Goal: Task Accomplishment & Management: Complete application form

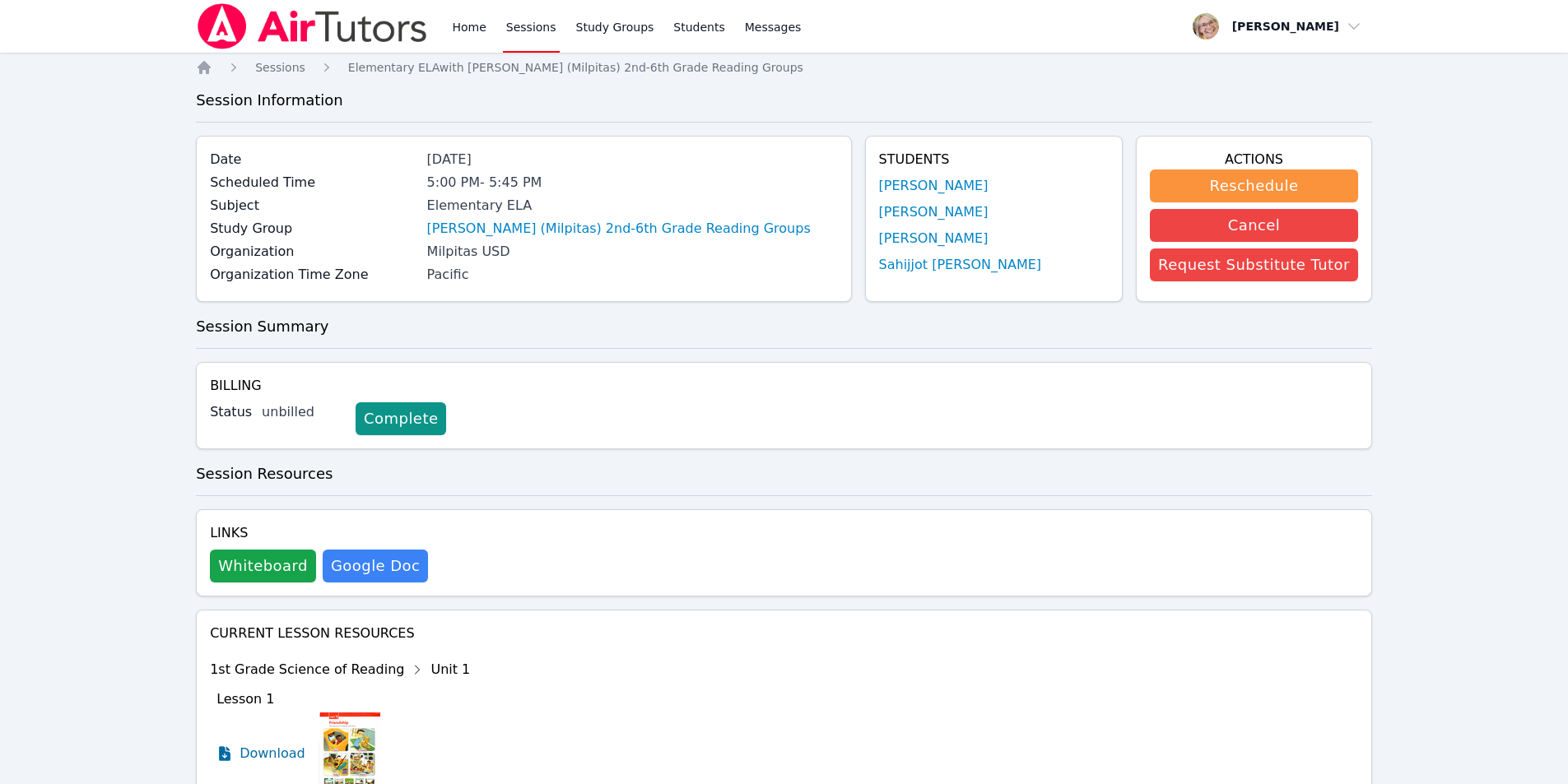
click at [524, 30] on link "Sessions" at bounding box center [531, 26] width 57 height 52
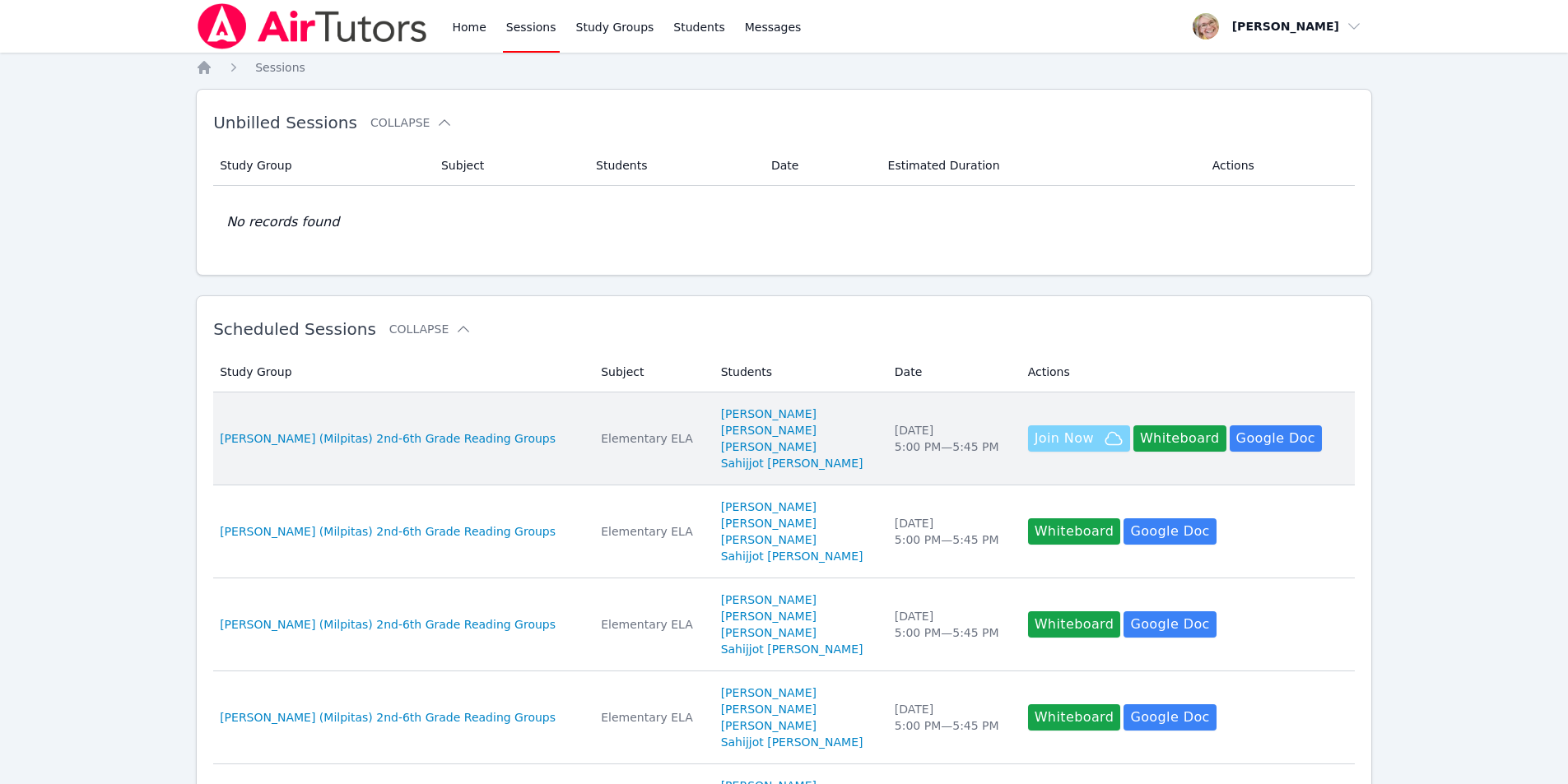
click at [1038, 442] on span "Join Now" at bounding box center [1064, 438] width 59 height 20
click at [1051, 442] on span "Join Now" at bounding box center [1079, 438] width 89 height 20
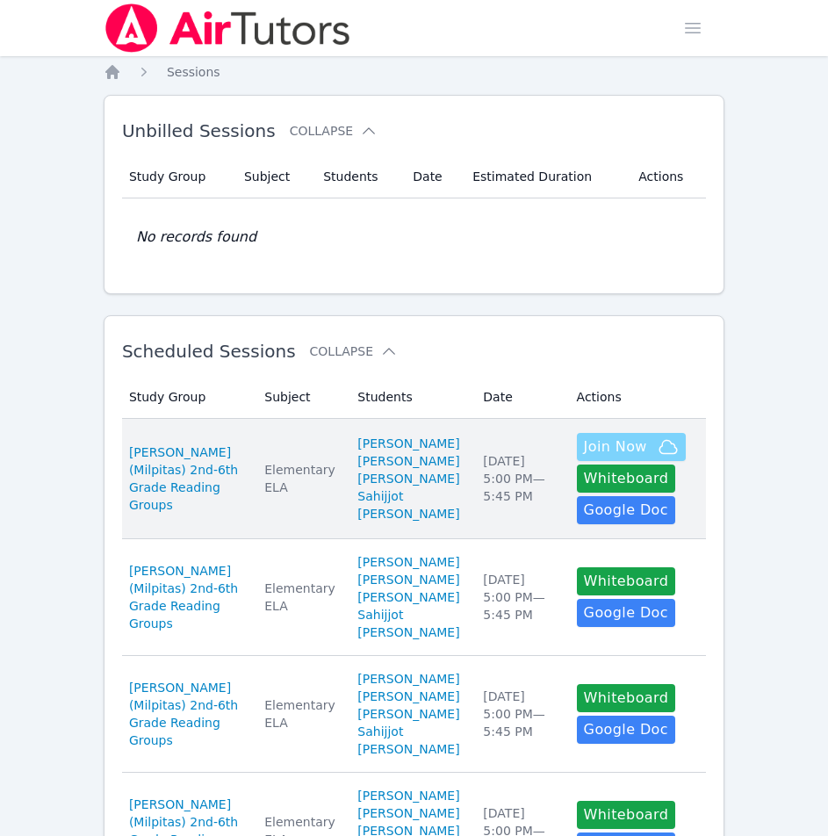
click at [600, 458] on span "Join Now" at bounding box center [615, 447] width 63 height 21
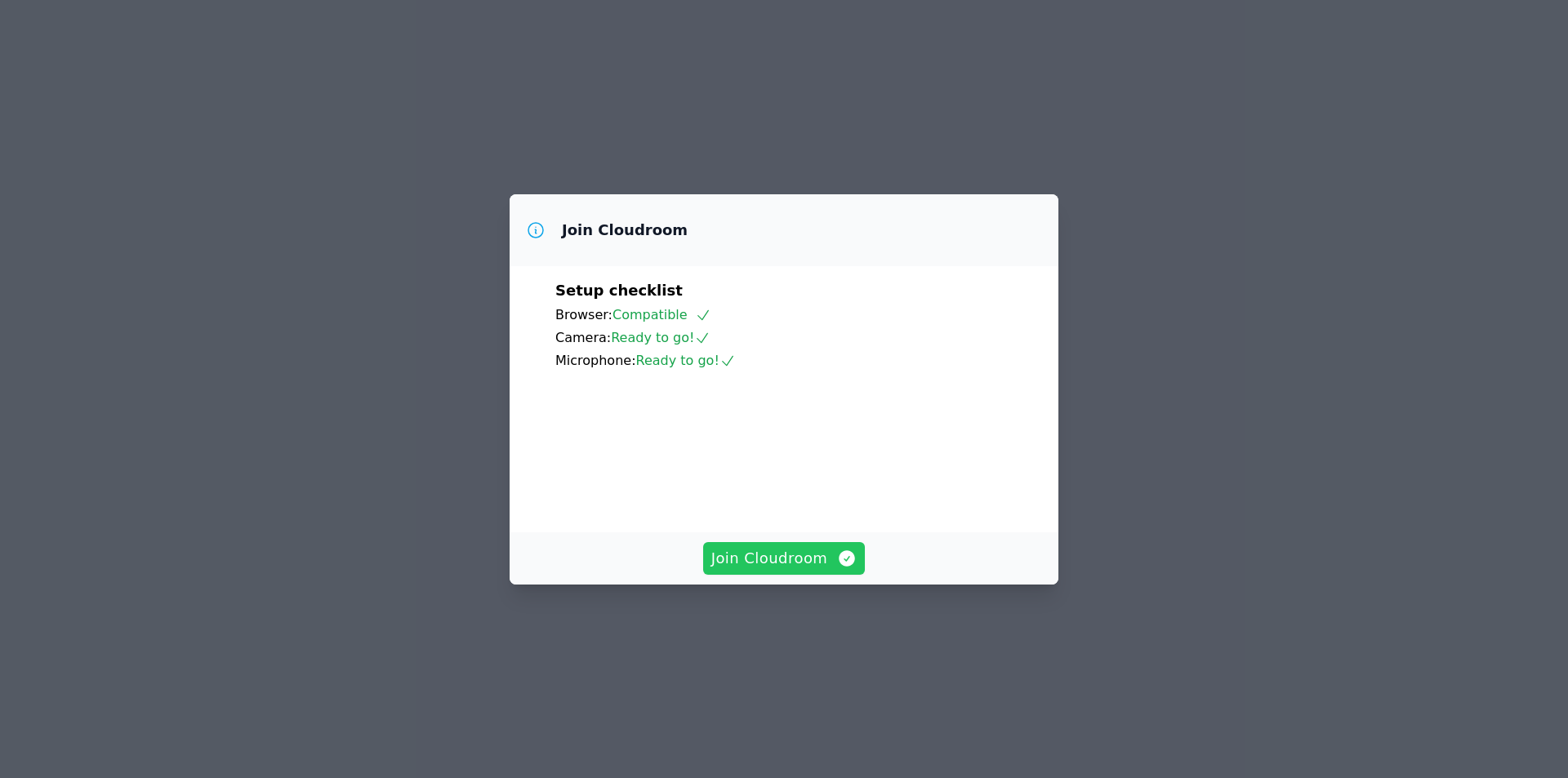
click at [798, 570] on span "Join Cloudroom" at bounding box center [784, 558] width 146 height 23
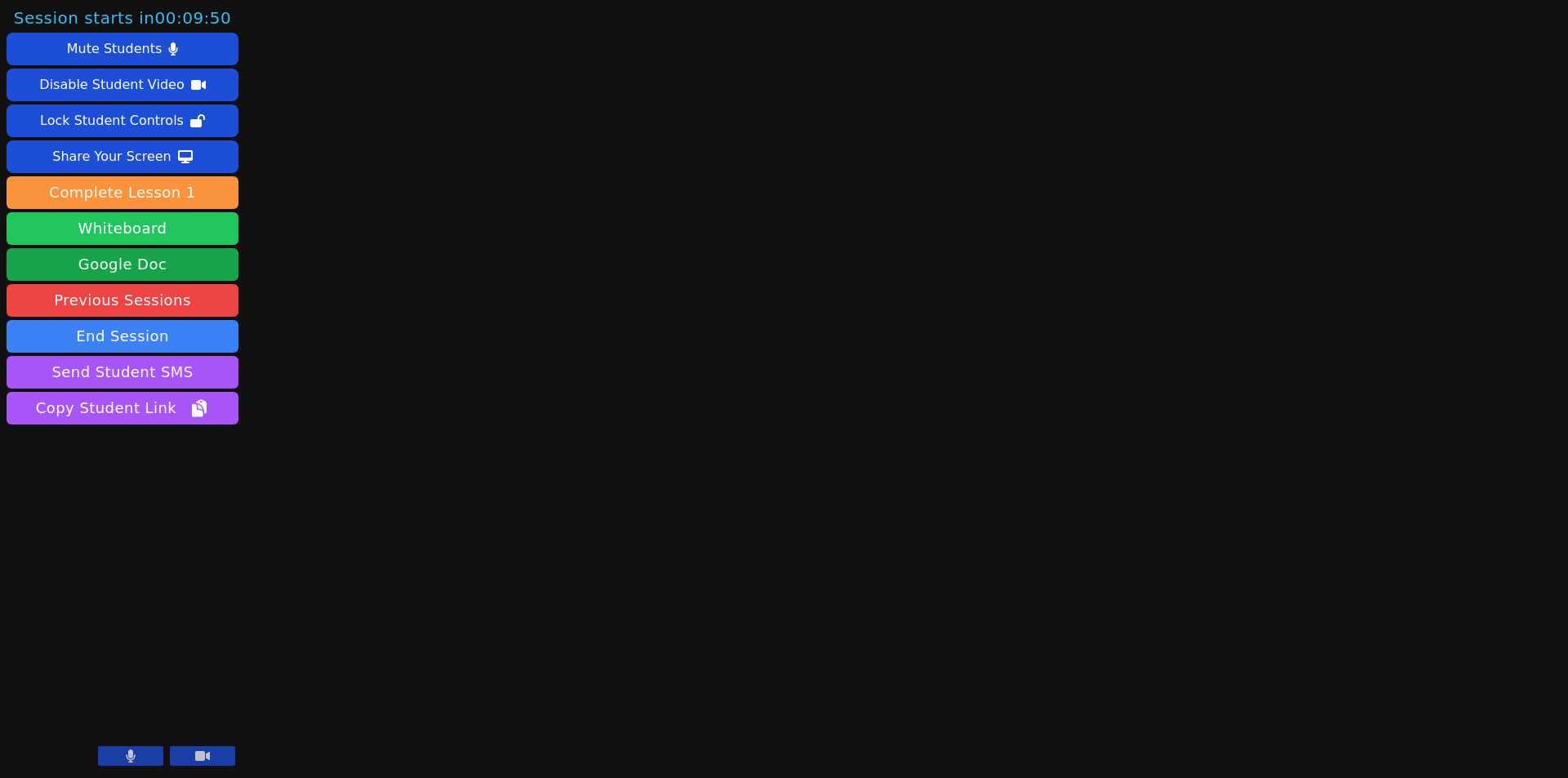
click at [131, 228] on button "Whiteboard" at bounding box center [122, 228] width 232 height 33
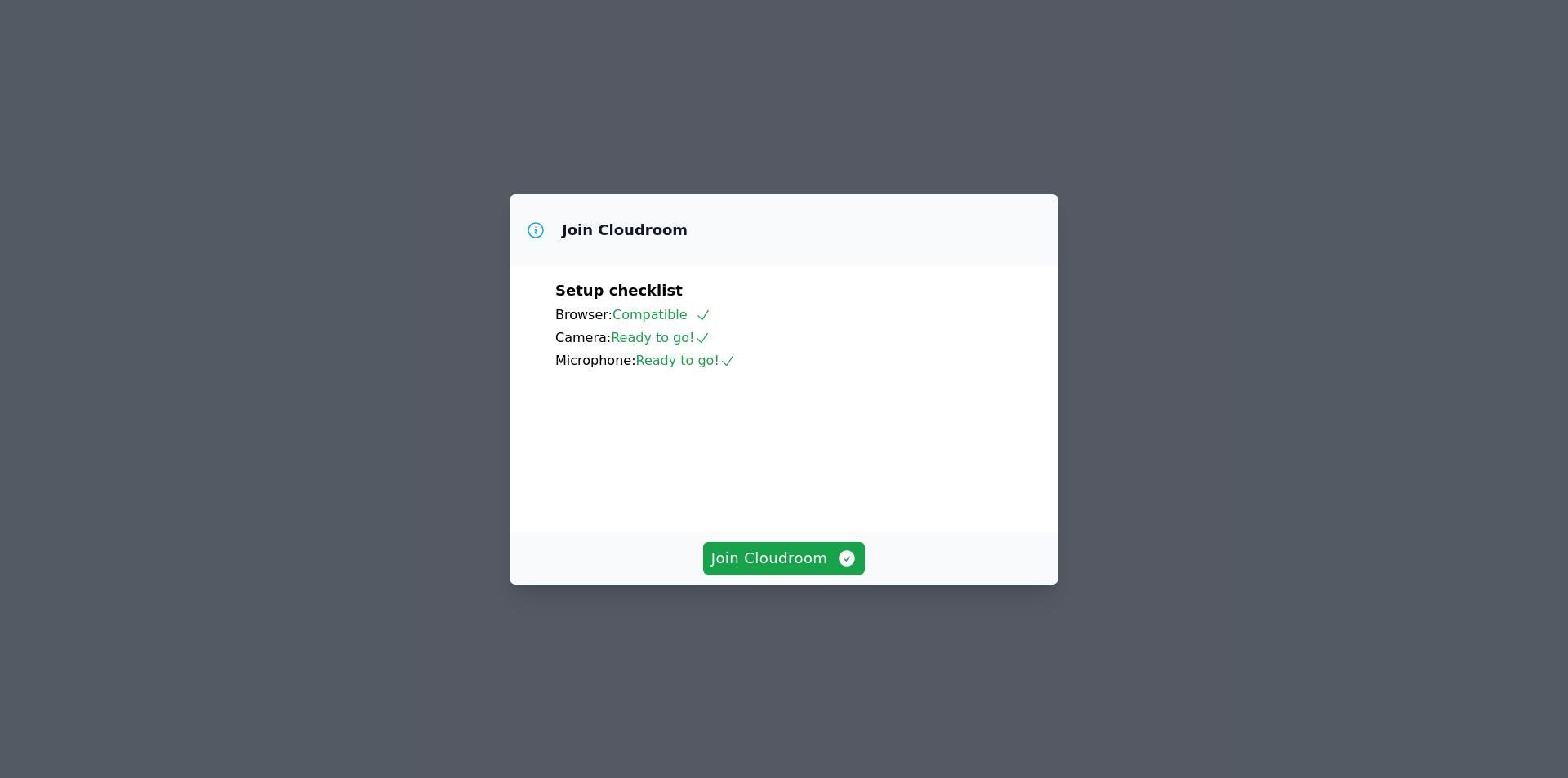
drag, startPoint x: 766, startPoint y: 165, endPoint x: 1252, endPoint y: 123, distance: 487.8
click at [1252, 123] on div "Join Cloudroom Setup checklist Browser: Compatible Camera: Ready to go! Microph…" at bounding box center [784, 389] width 1568 height 778
drag, startPoint x: 972, startPoint y: 140, endPoint x: 1017, endPoint y: 138, distance: 45.0
click at [1017, 194] on div "Join Cloudroom" at bounding box center [784, 230] width 549 height 72
click at [777, 570] on span "Join Cloudroom" at bounding box center [784, 558] width 146 height 23
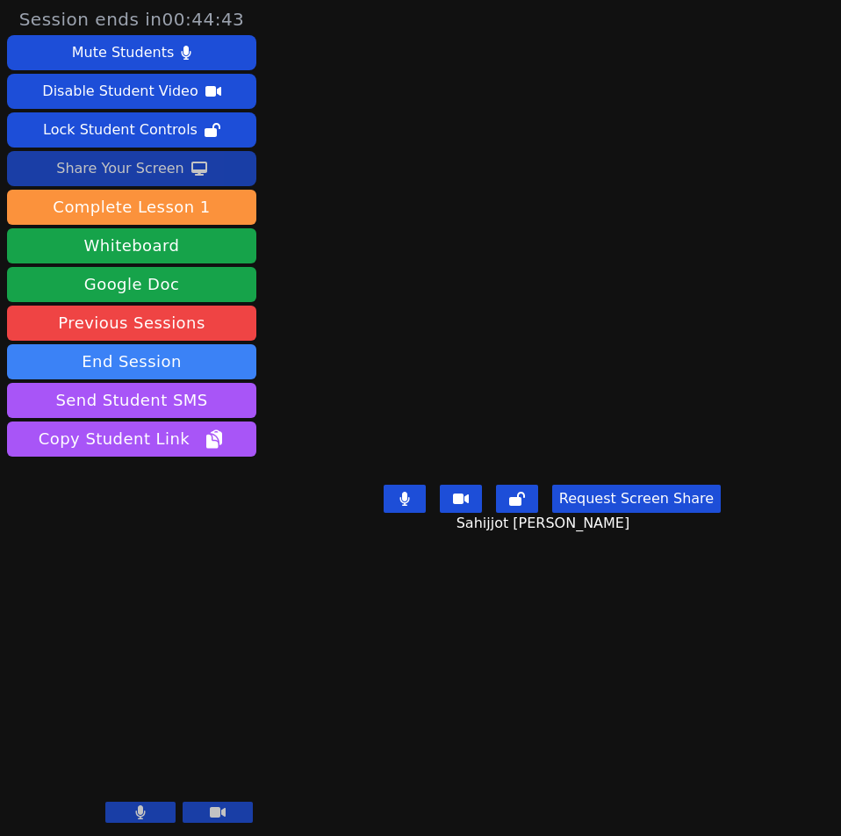
click at [131, 166] on div "Share Your Screen" at bounding box center [120, 169] width 128 height 28
click at [719, 711] on main "Sahijjot Taunk Request Screen Share Sahijjot Taunk" at bounding box center [552, 418] width 418 height 836
click at [402, 513] on button at bounding box center [405, 499] width 42 height 28
click at [408, 506] on icon at bounding box center [405, 499] width 18 height 14
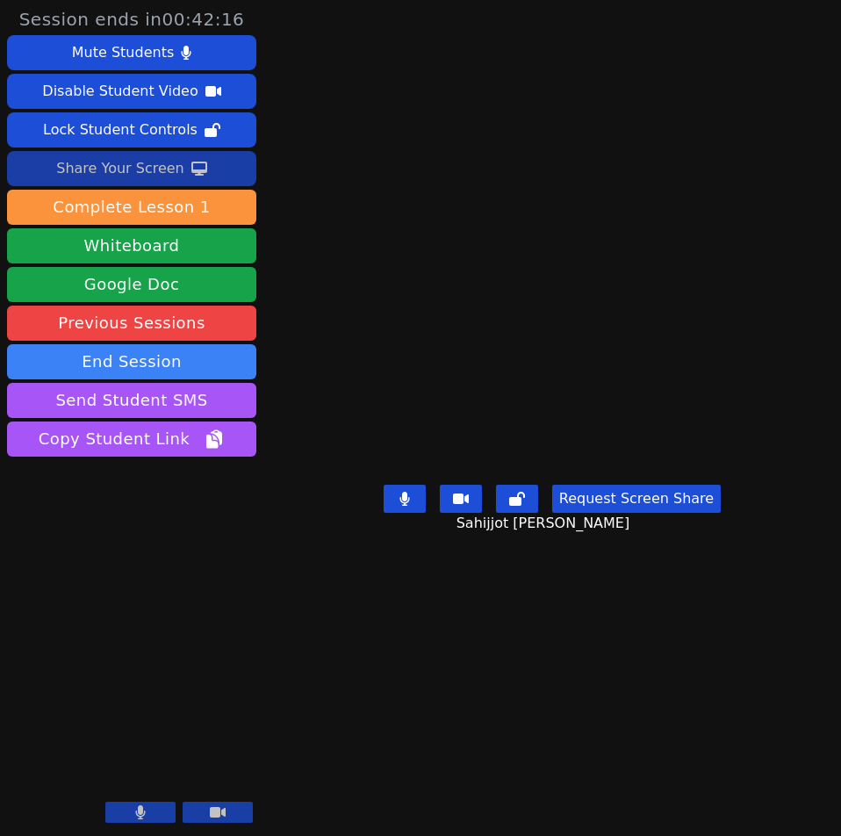
click at [132, 812] on button at bounding box center [140, 812] width 70 height 21
click at [132, 812] on icon at bounding box center [141, 812] width 18 height 14
click at [428, 709] on main "Sahijjot Taunk Request Screen Share Sahijjot Taunk" at bounding box center [552, 418] width 418 height 836
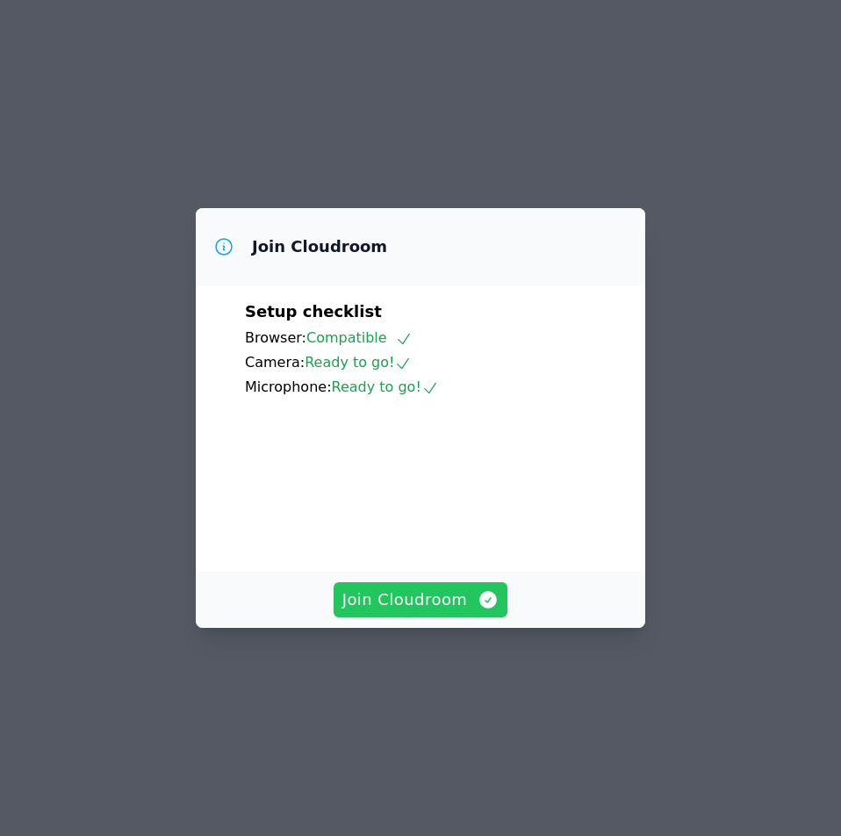
click at [444, 612] on span "Join Cloudroom" at bounding box center [421, 600] width 157 height 25
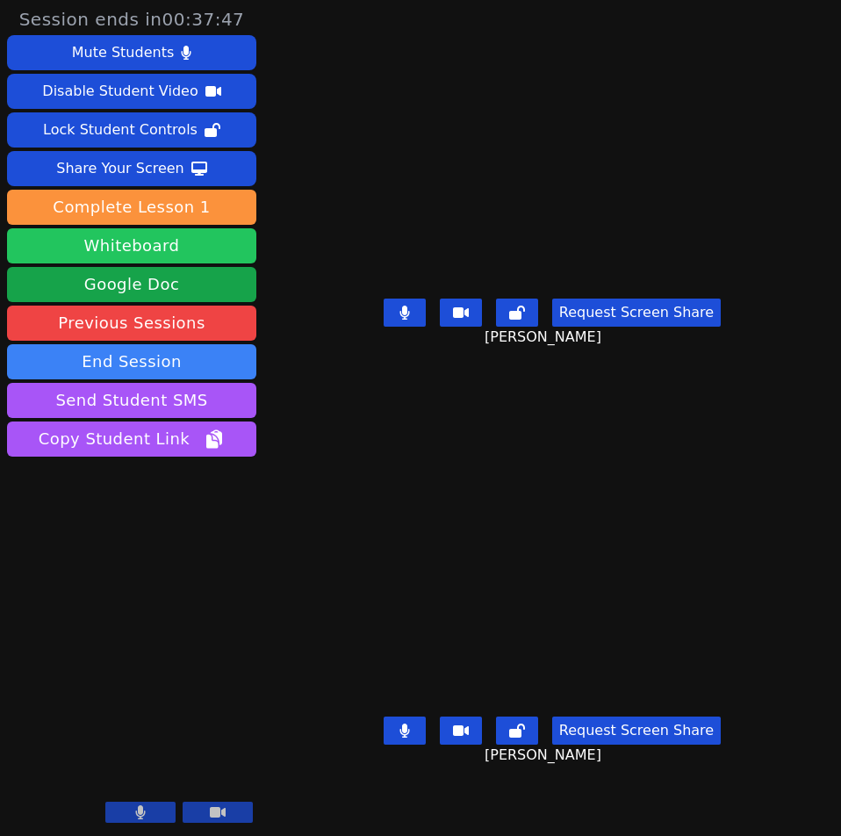
click at [169, 242] on button "Whiteboard" at bounding box center [131, 245] width 249 height 35
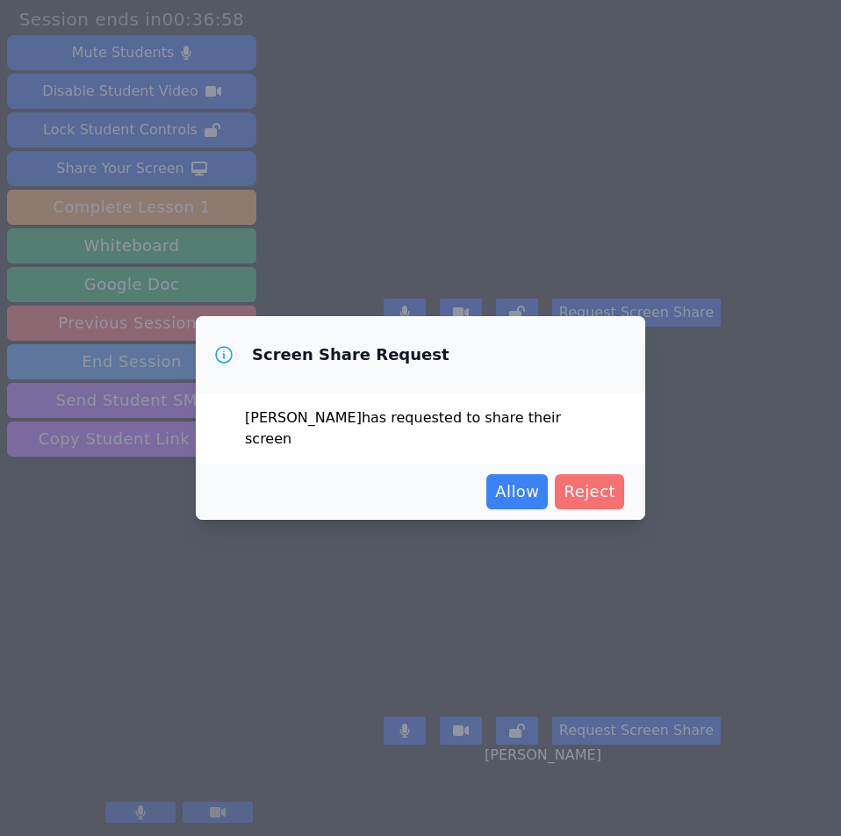
click at [599, 480] on span "Reject" at bounding box center [590, 492] width 52 height 25
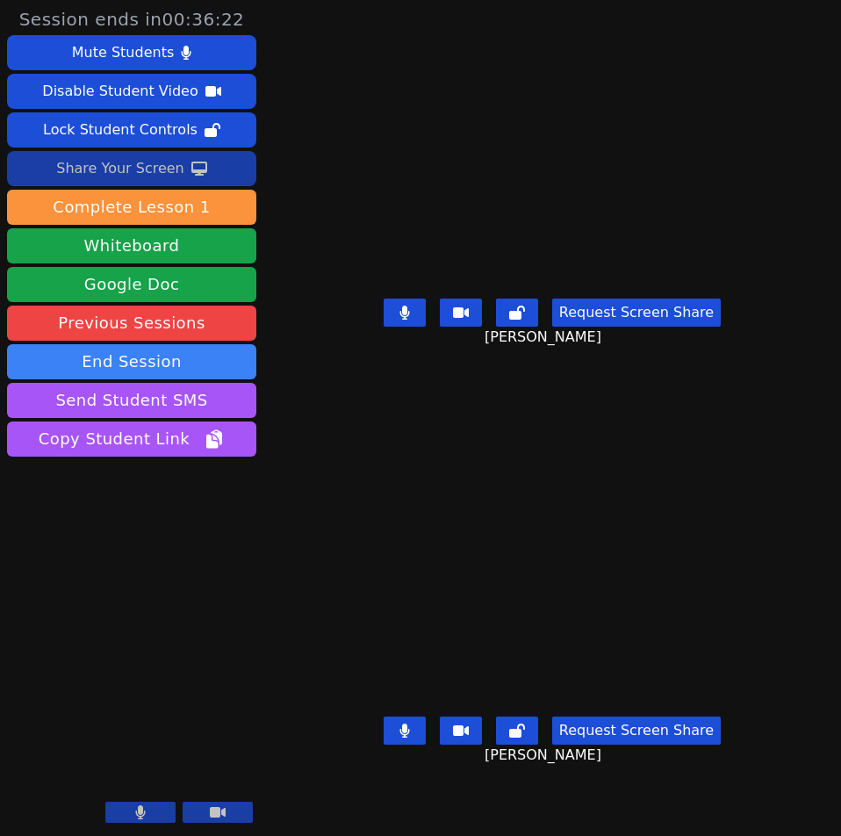
click at [138, 169] on div "Share Your Screen" at bounding box center [120, 169] width 128 height 28
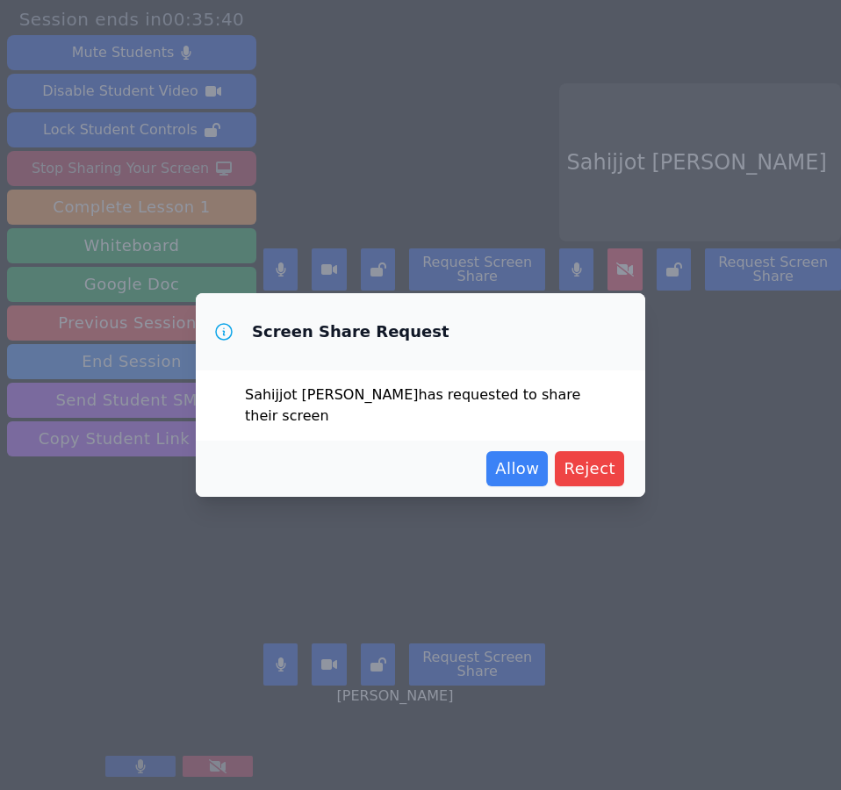
click at [657, 45] on div "Screen Share Request Sahijjot Taunk has requested to share their screen Allow R…" at bounding box center [420, 395] width 841 height 790
click at [599, 464] on span "Reject" at bounding box center [590, 469] width 52 height 25
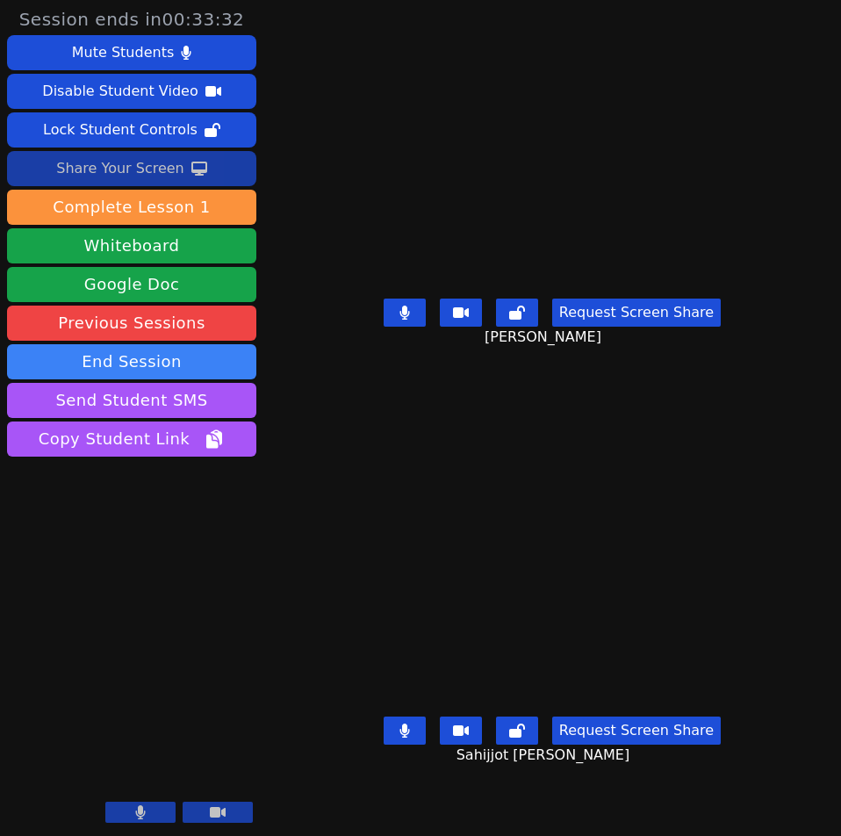
click at [119, 168] on div "Share Your Screen" at bounding box center [120, 169] width 128 height 28
click at [127, 167] on div "Share Your Screen" at bounding box center [120, 169] width 128 height 28
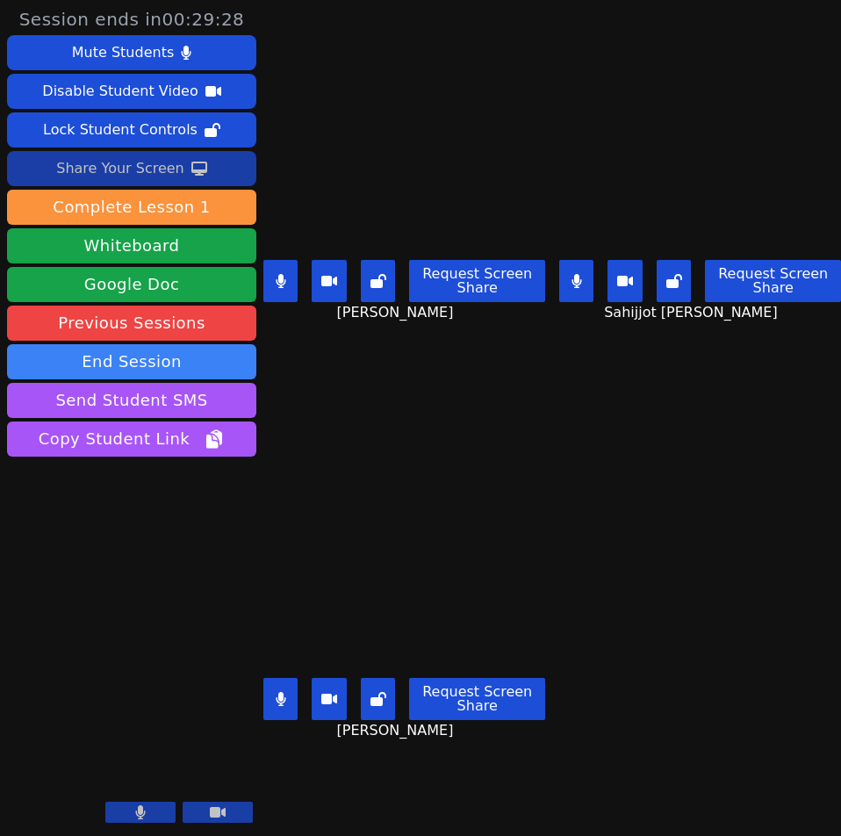
drag, startPoint x: 570, startPoint y: 263, endPoint x: 578, endPoint y: 269, distance: 9.5
click at [574, 261] on button at bounding box center [576, 281] width 34 height 42
click at [275, 684] on button at bounding box center [280, 699] width 34 height 42
click at [263, 678] on button at bounding box center [280, 699] width 34 height 42
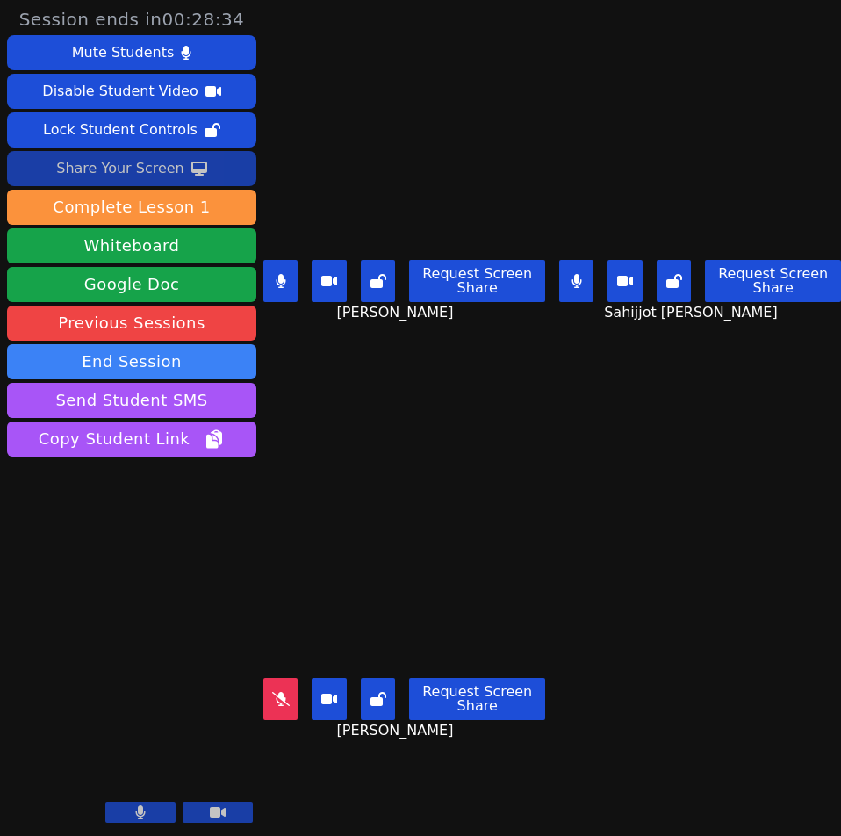
click at [263, 678] on button at bounding box center [280, 699] width 34 height 42
click at [140, 166] on div "Share Your Screen" at bounding box center [120, 169] width 128 height 28
click at [565, 273] on button at bounding box center [576, 281] width 34 height 42
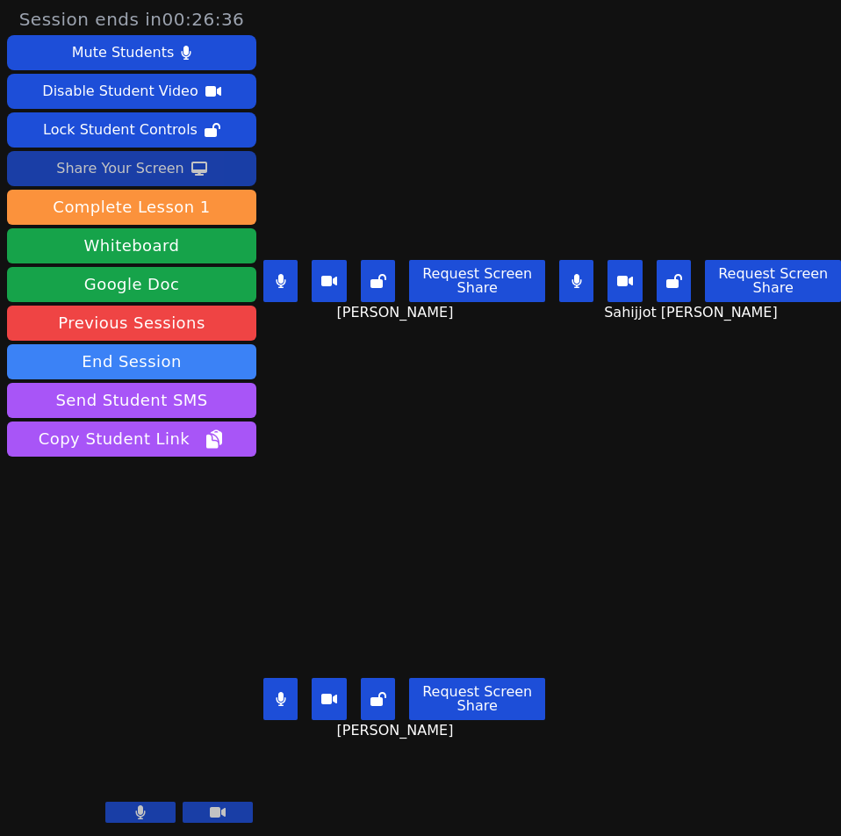
click at [138, 170] on div "Share Your Screen" at bounding box center [120, 169] width 128 height 28
click at [140, 165] on div "Share Your Screen" at bounding box center [120, 169] width 128 height 28
click at [151, 157] on div "Share Your Screen" at bounding box center [120, 169] width 128 height 28
click at [131, 163] on div "Share Your Screen" at bounding box center [120, 169] width 128 height 28
click at [171, 239] on button "Whiteboard" at bounding box center [131, 245] width 249 height 35
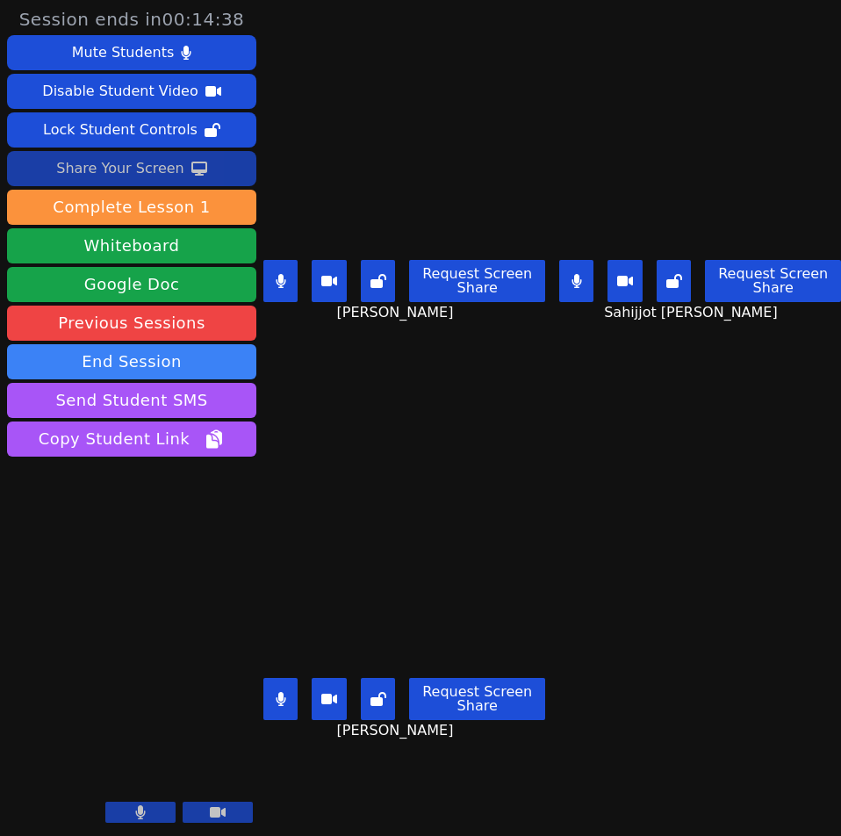
click at [112, 170] on div "Share Your Screen" at bounding box center [120, 169] width 128 height 28
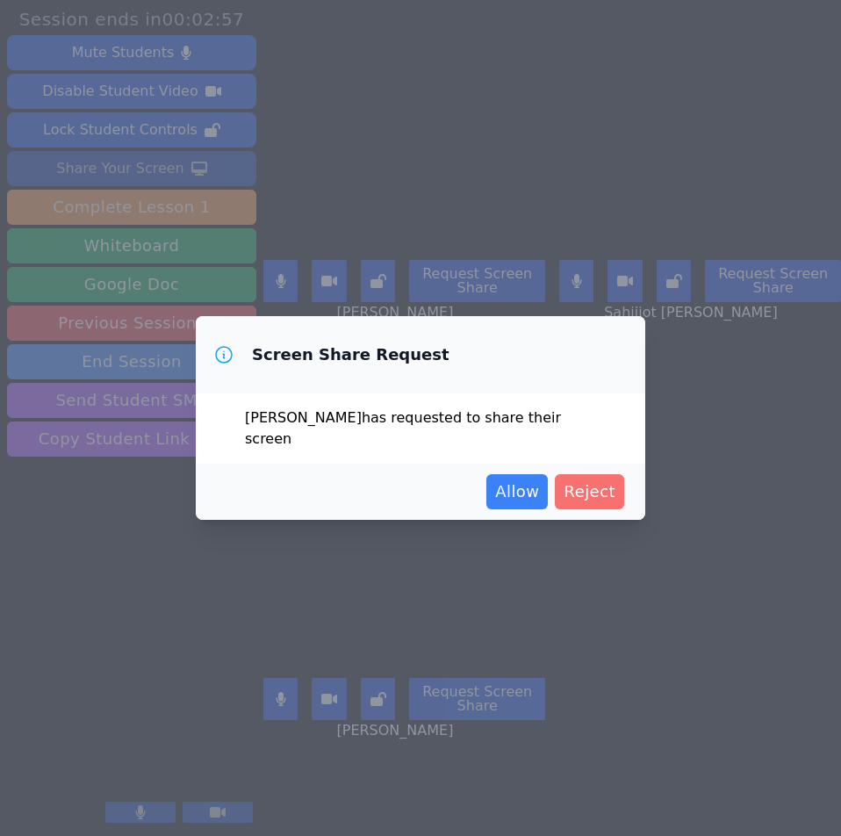
click at [600, 481] on span "Reject" at bounding box center [590, 492] width 52 height 25
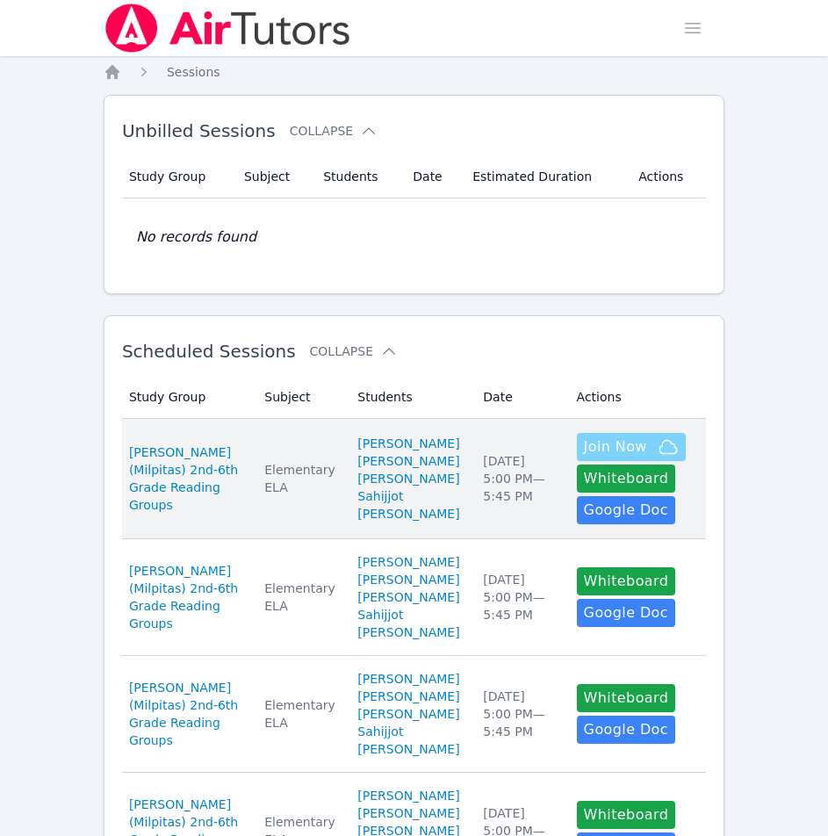
click at [600, 458] on span "Join Now" at bounding box center [615, 447] width 63 height 21
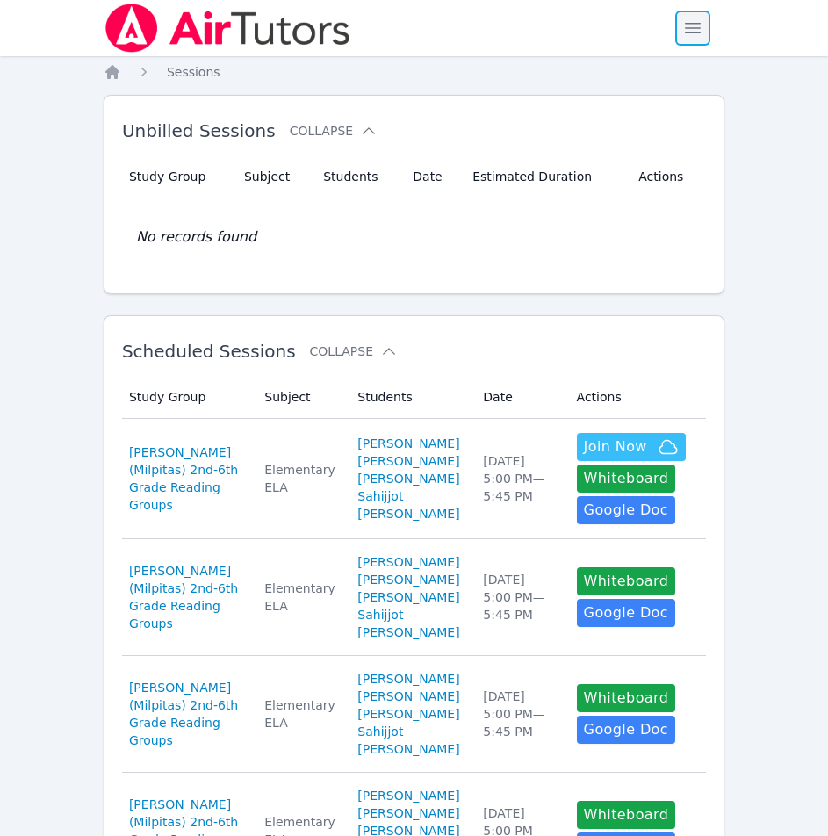
click at [693, 25] on span "button" at bounding box center [693, 28] width 39 height 39
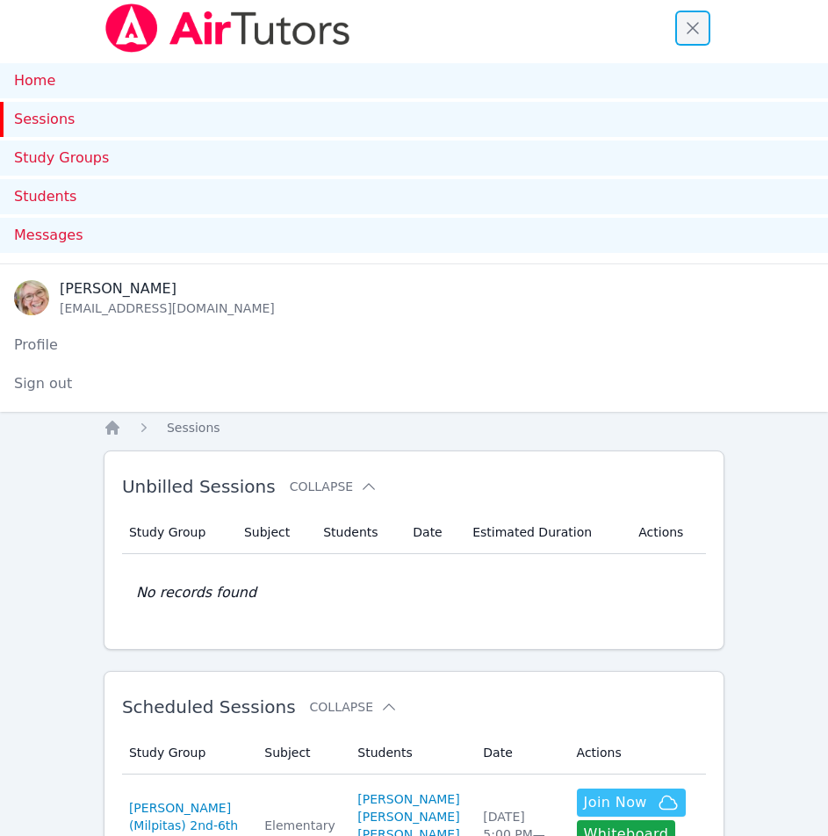
click at [693, 25] on span "button" at bounding box center [693, 28] width 39 height 39
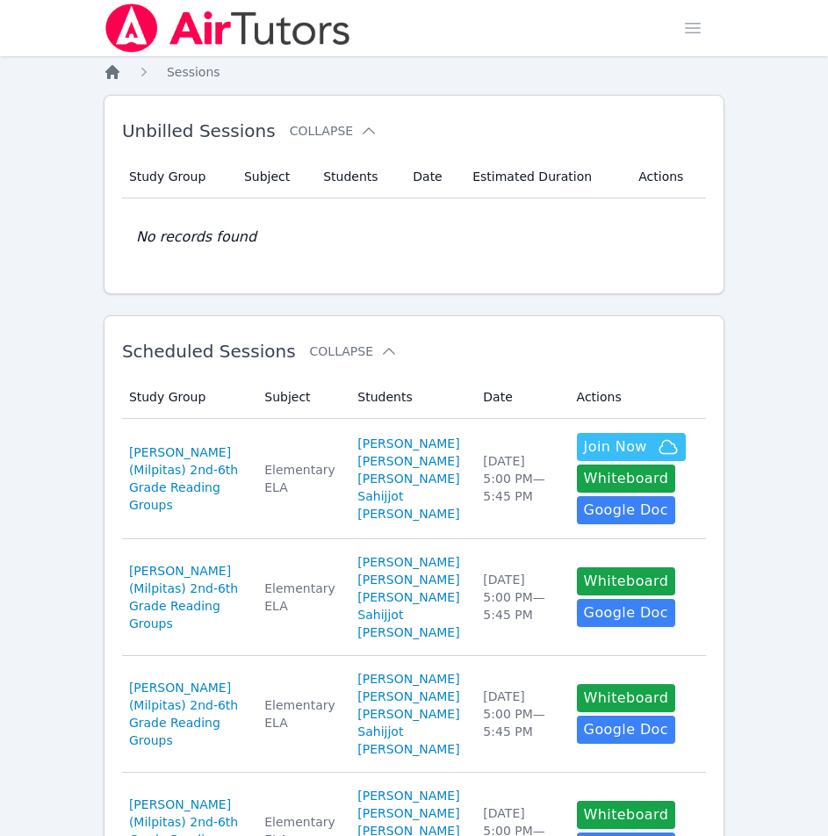
click at [117, 72] on icon "Breadcrumb" at bounding box center [112, 72] width 14 height 14
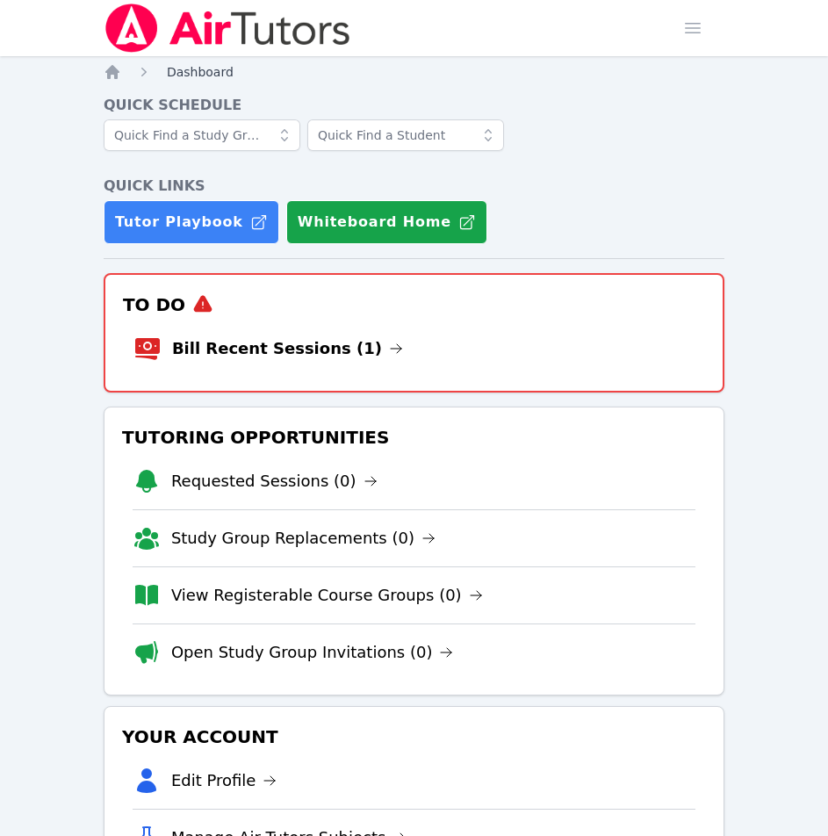
click at [202, 71] on span "Dashboard" at bounding box center [200, 72] width 67 height 14
click at [110, 69] on icon "Breadcrumb" at bounding box center [112, 72] width 14 height 14
click at [703, 32] on span "button" at bounding box center [693, 28] width 39 height 39
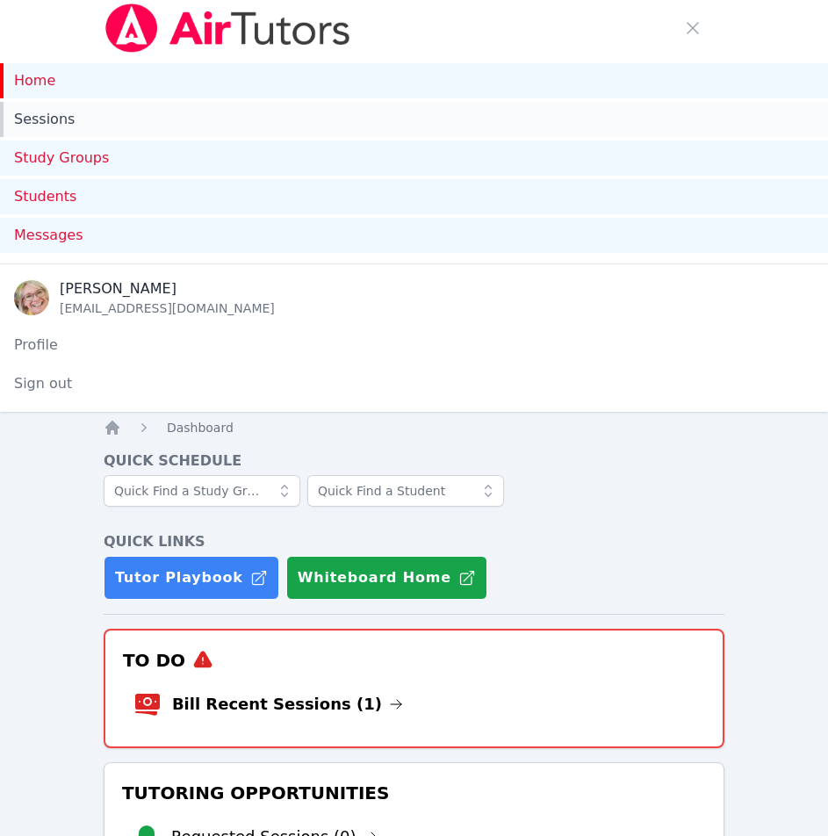
click at [51, 124] on link "Sessions" at bounding box center [414, 119] width 828 height 35
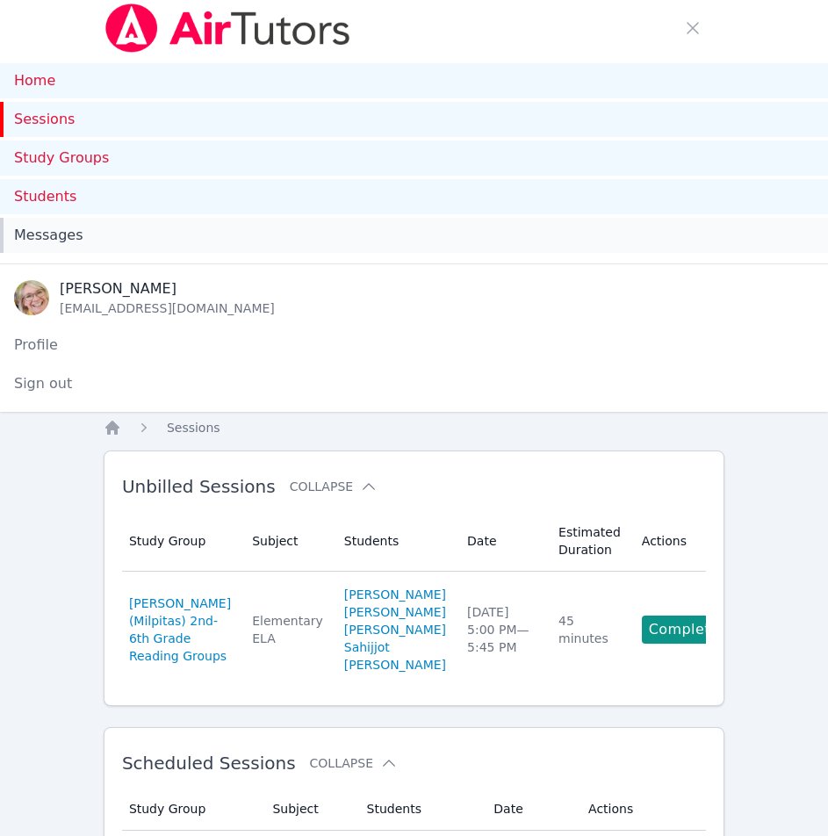
click at [60, 234] on span "Messages" at bounding box center [48, 235] width 69 height 21
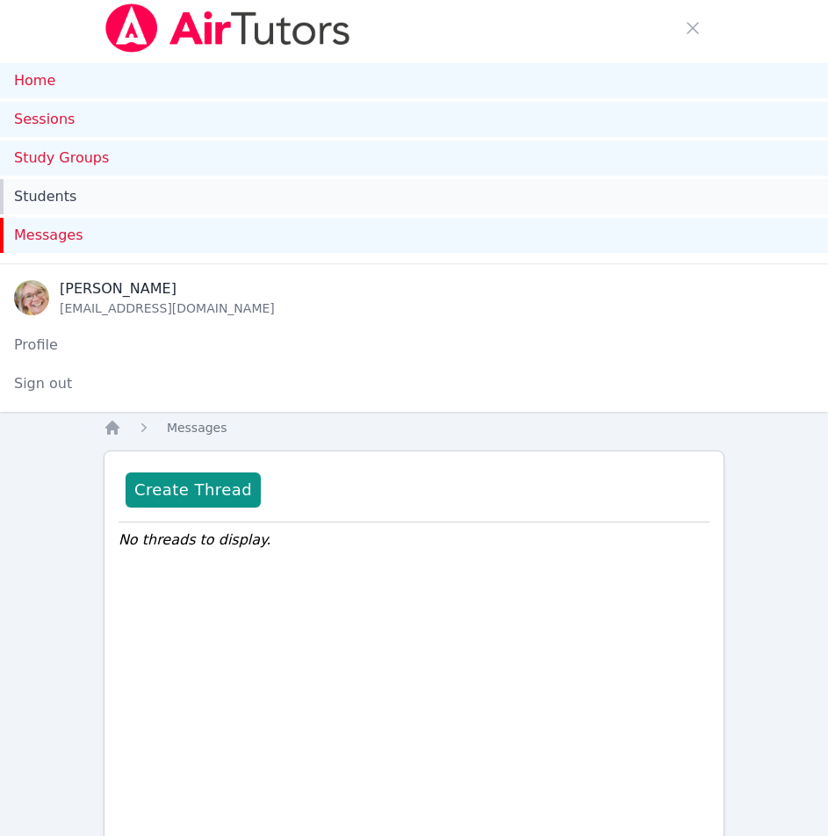
click at [61, 203] on link "Students" at bounding box center [414, 196] width 828 height 35
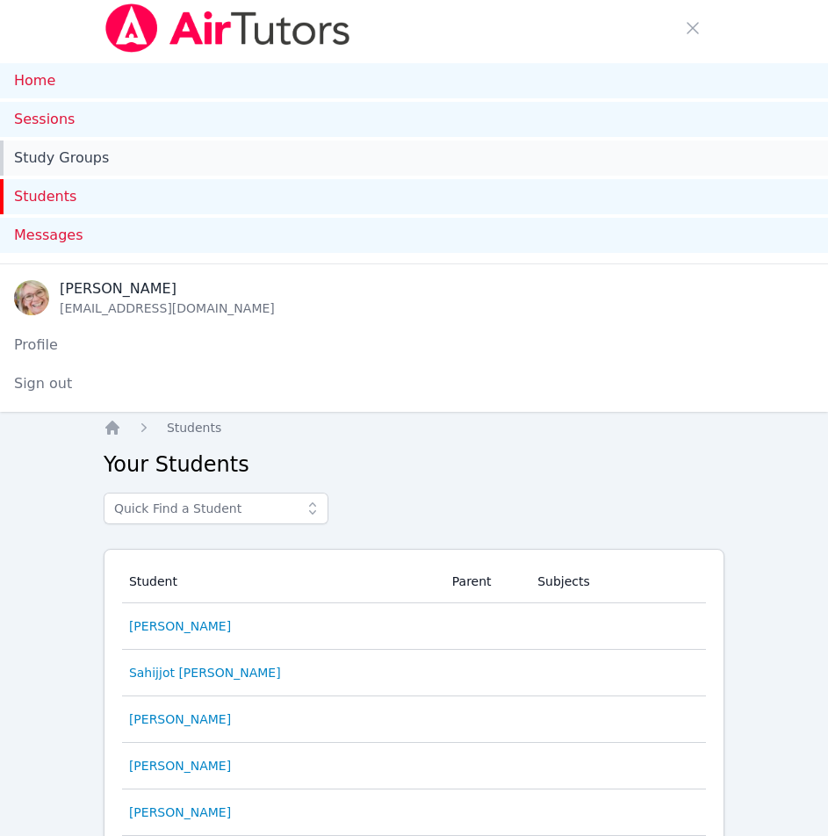
click at [69, 155] on link "Study Groups" at bounding box center [414, 158] width 828 height 35
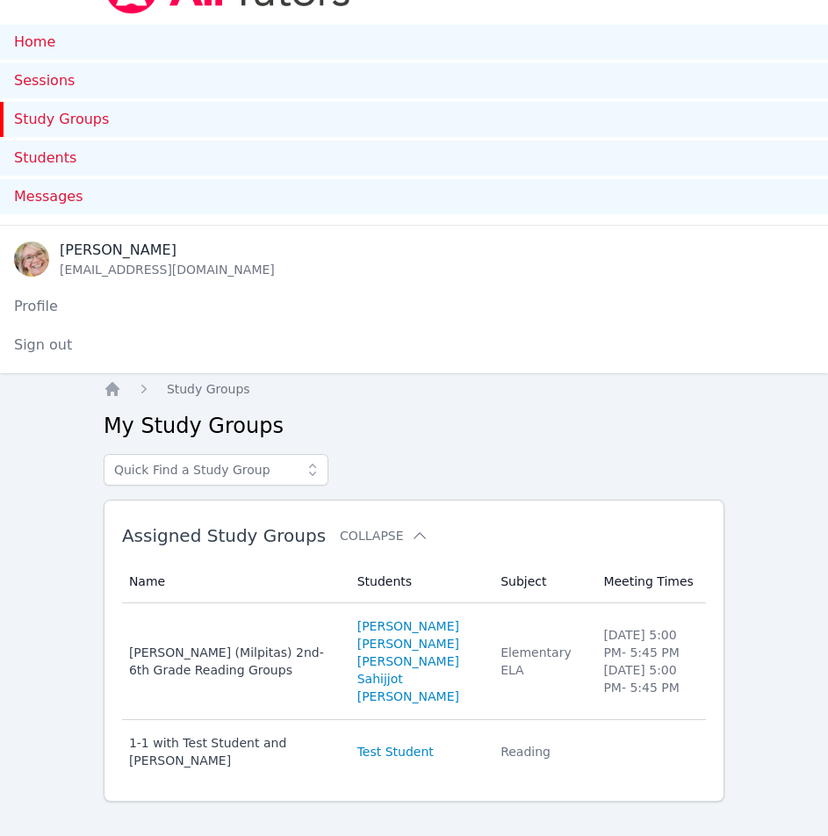
scroll to position [61, 0]
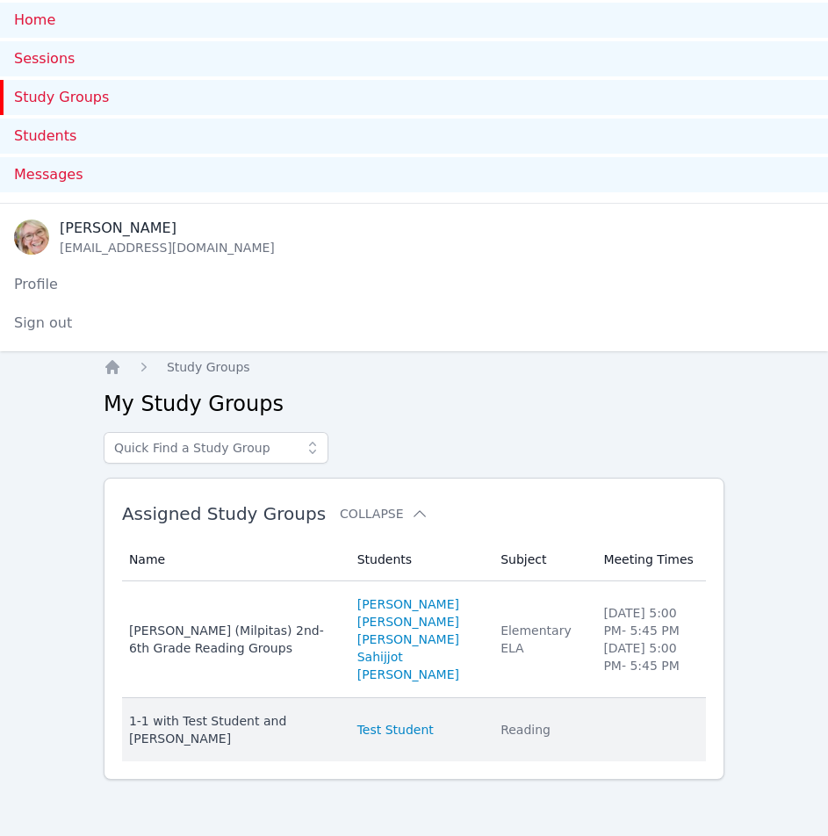
click at [237, 724] on div "1-1 with Test Student and Debra Jordan" at bounding box center [232, 729] width 207 height 35
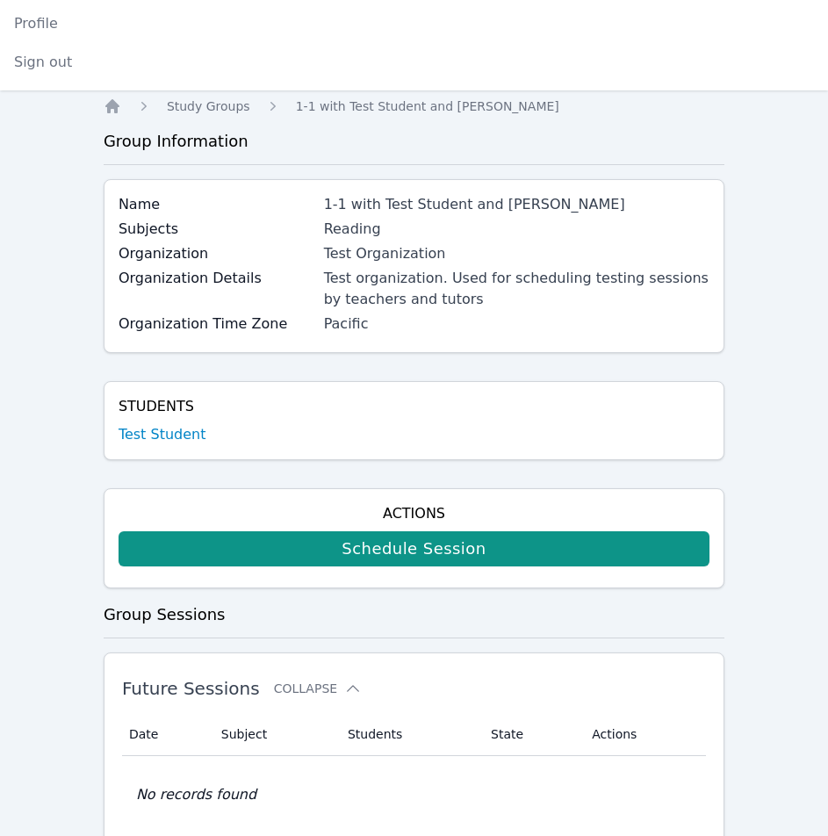
scroll to position [351, 0]
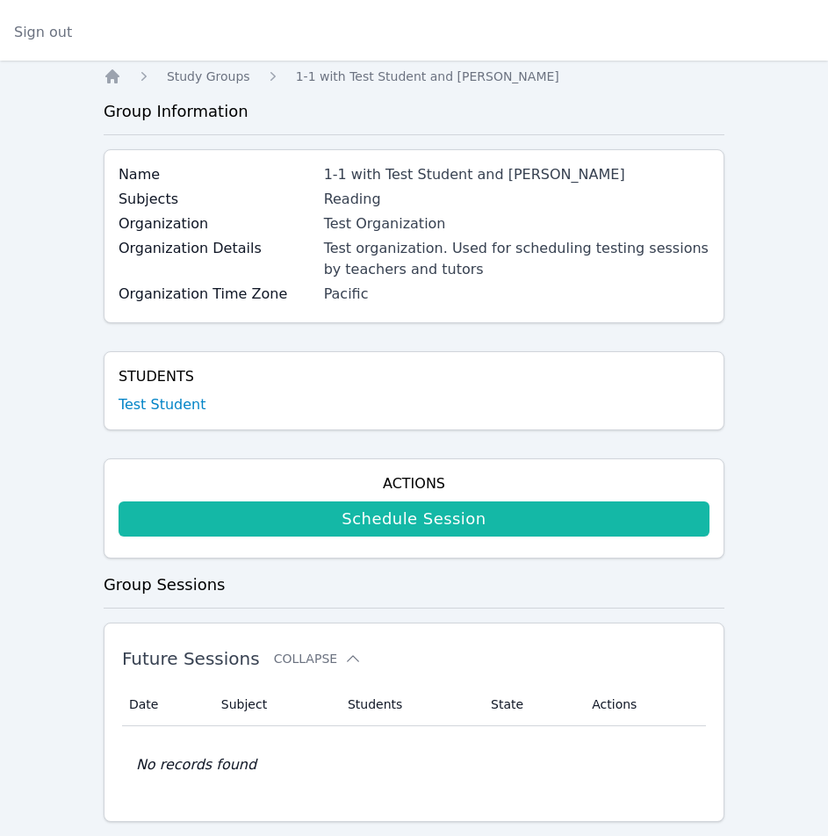
click at [450, 519] on link "Schedule Session" at bounding box center [414, 519] width 591 height 35
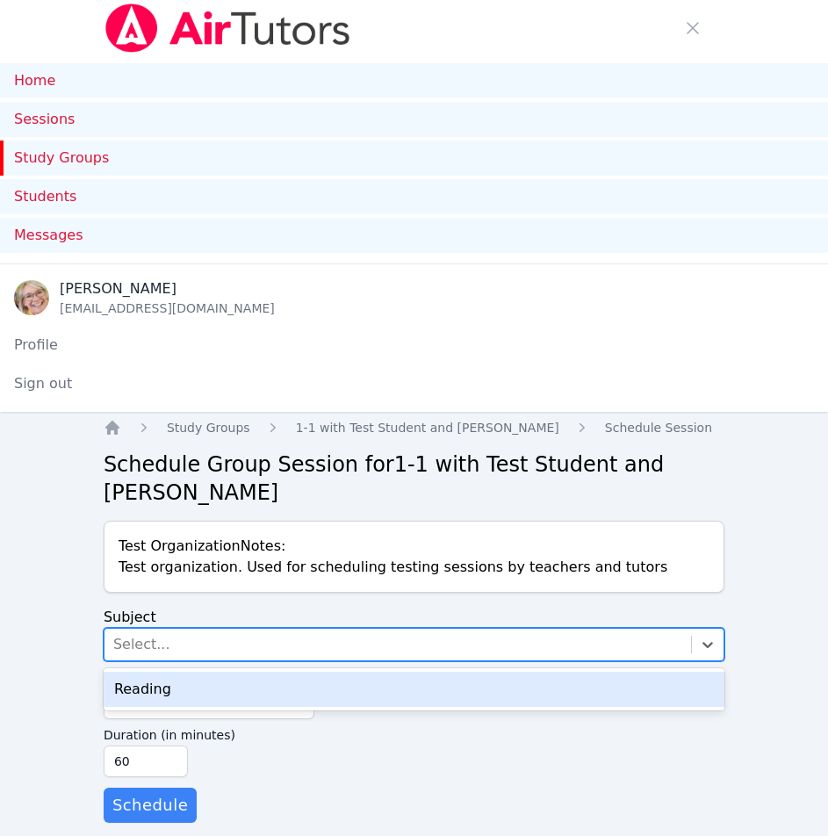
click at [200, 651] on div "Select..." at bounding box center [398, 645] width 587 height 32
click at [200, 644] on div "Select..." at bounding box center [398, 645] width 587 height 32
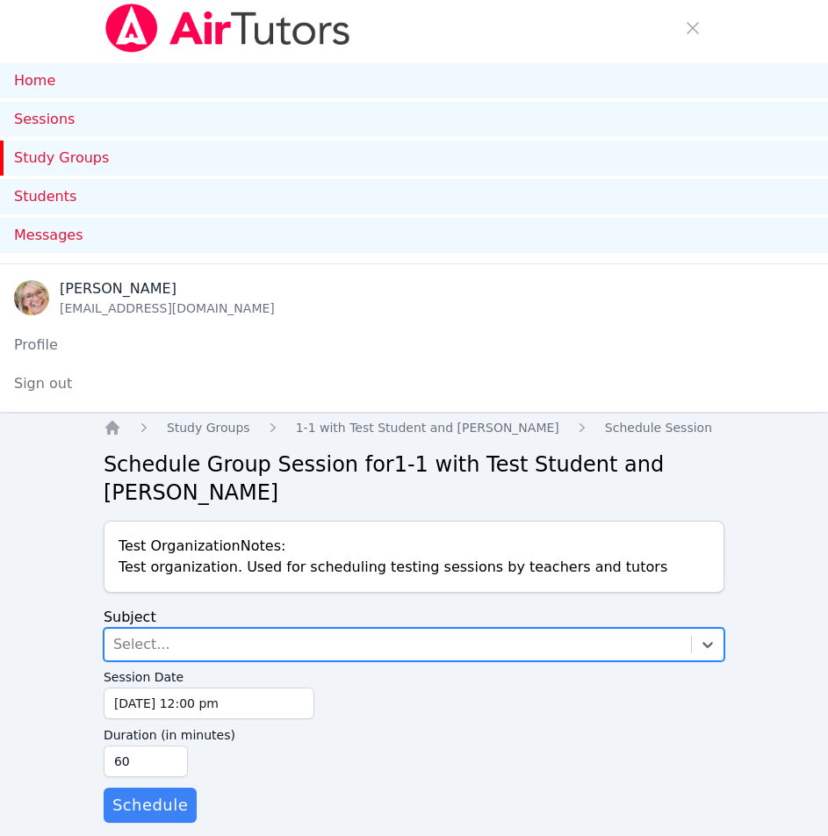
click at [200, 644] on div "Select..." at bounding box center [398, 645] width 587 height 32
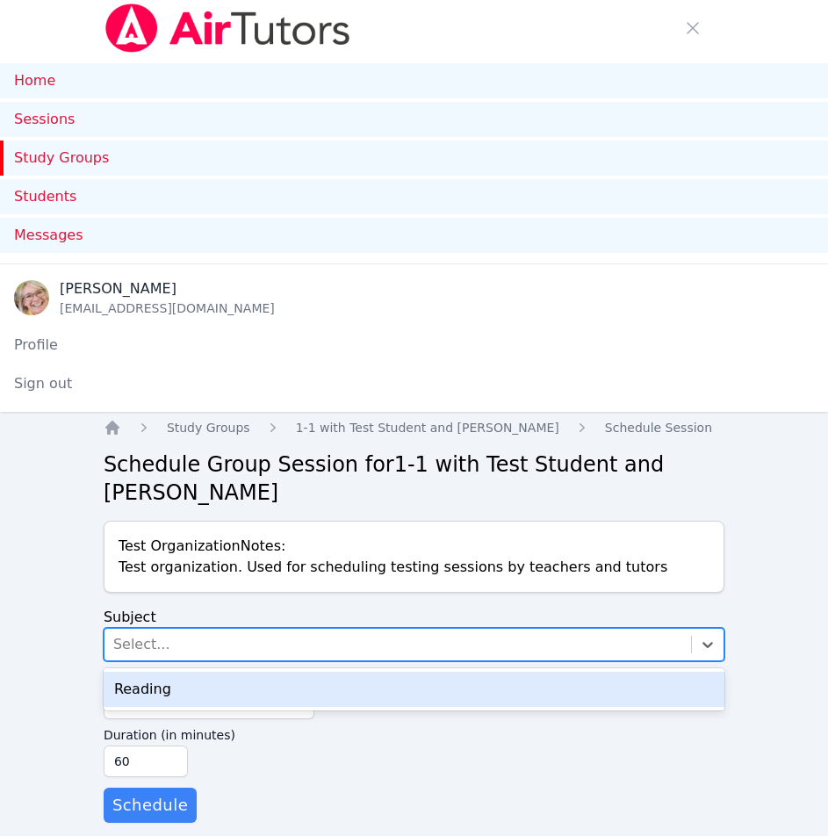
click at [186, 682] on div "Reading" at bounding box center [414, 689] width 621 height 35
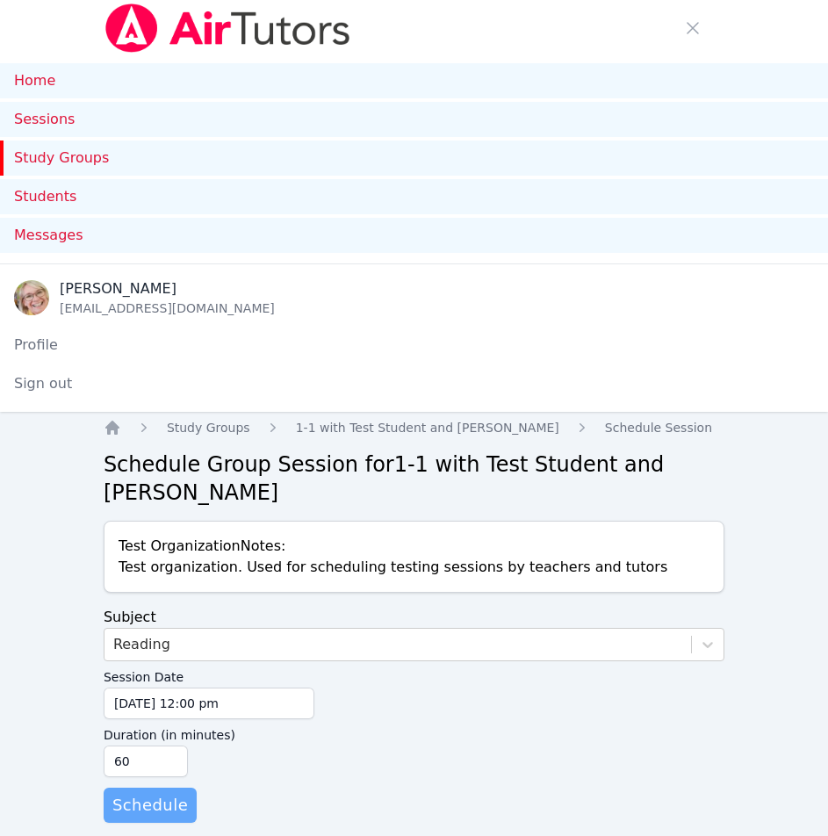
click at [151, 803] on span "Schedule" at bounding box center [150, 805] width 76 height 25
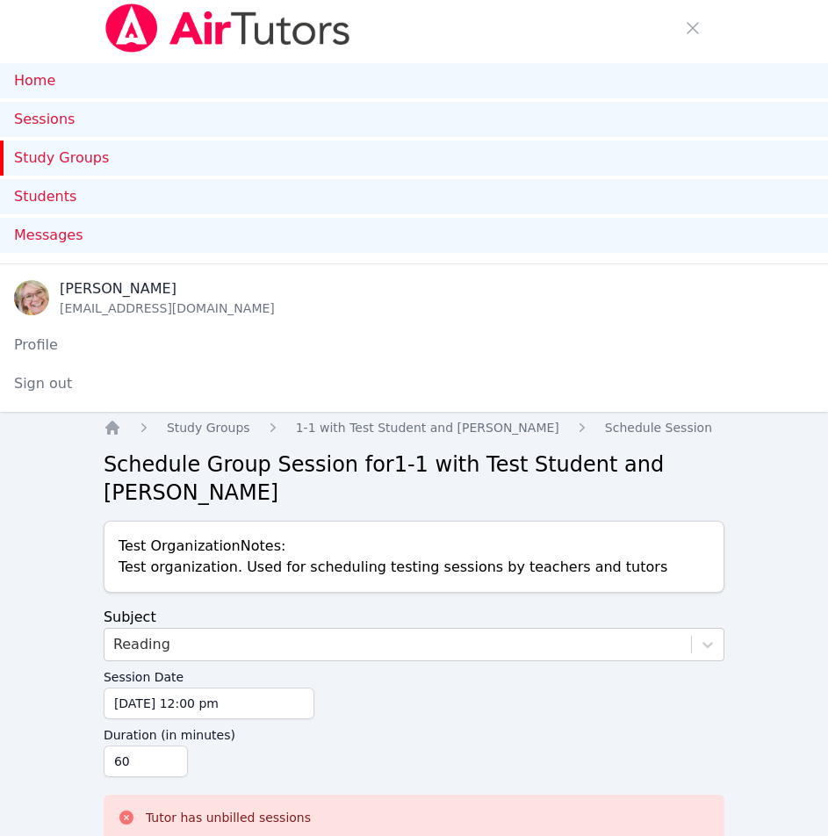
click at [405, 731] on label "Duration (in minutes)" at bounding box center [414, 732] width 621 height 26
click at [188, 746] on input "60" at bounding box center [146, 762] width 84 height 32
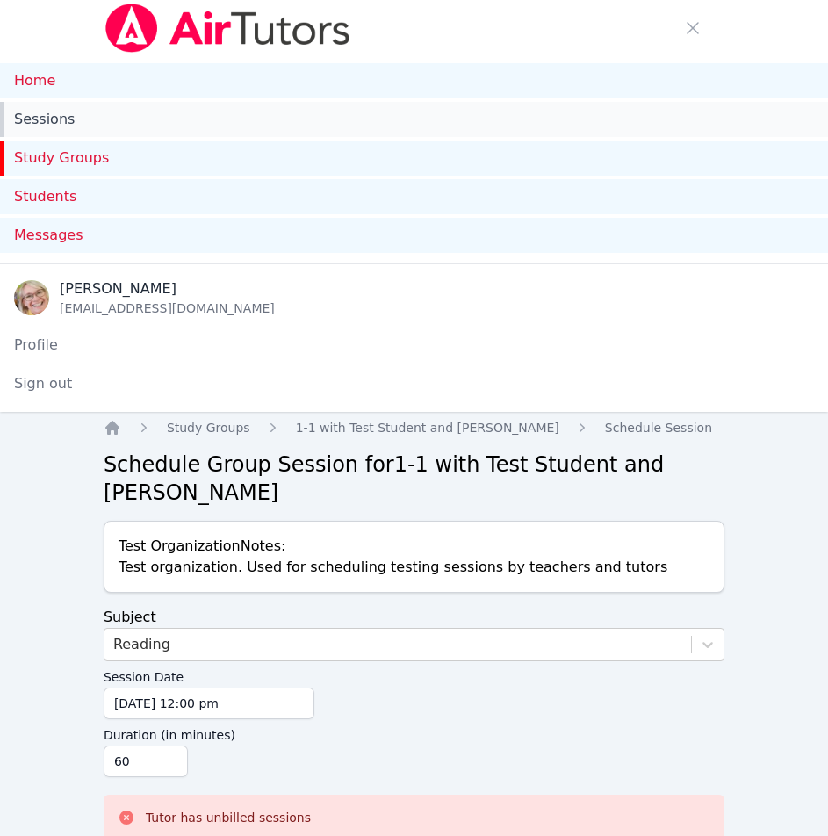
click at [71, 123] on link "Sessions" at bounding box center [414, 119] width 828 height 35
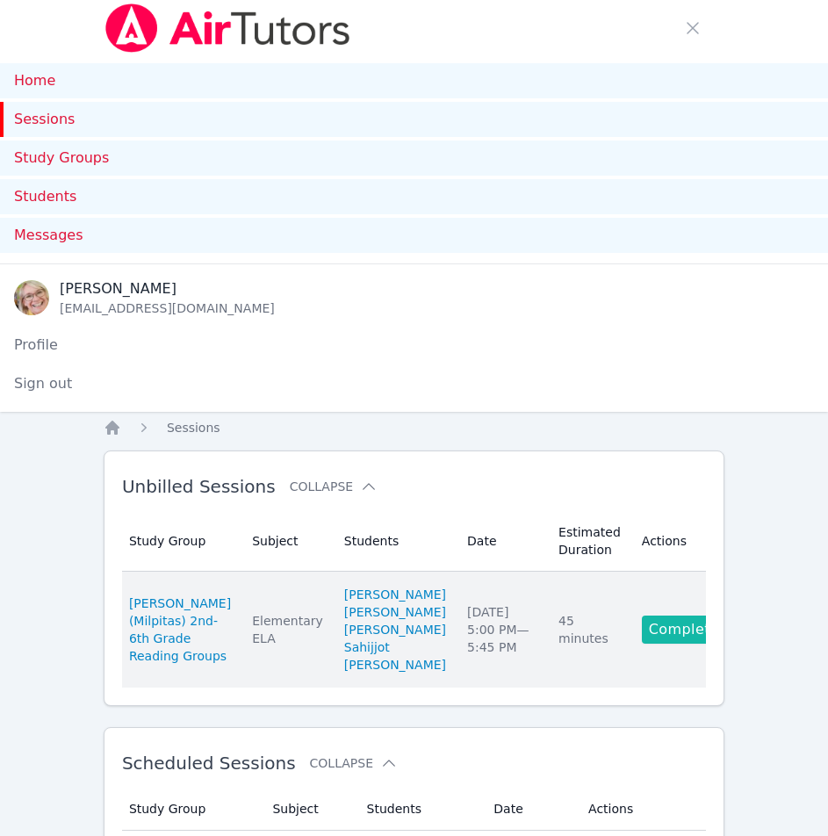
click at [657, 644] on link "Complete" at bounding box center [684, 630] width 84 height 28
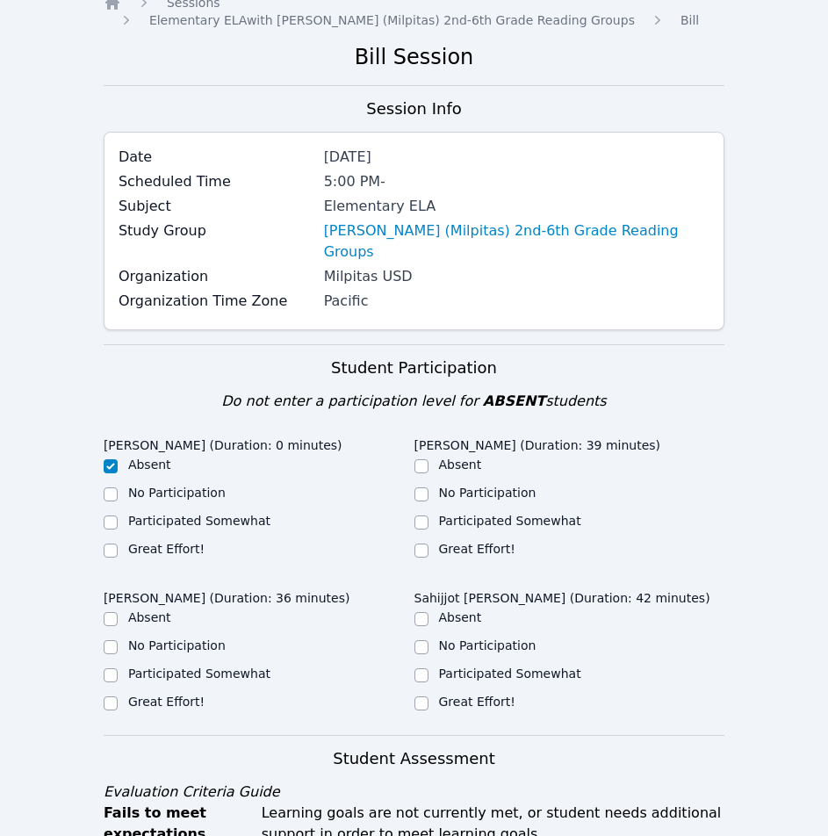
scroll to position [527, 0]
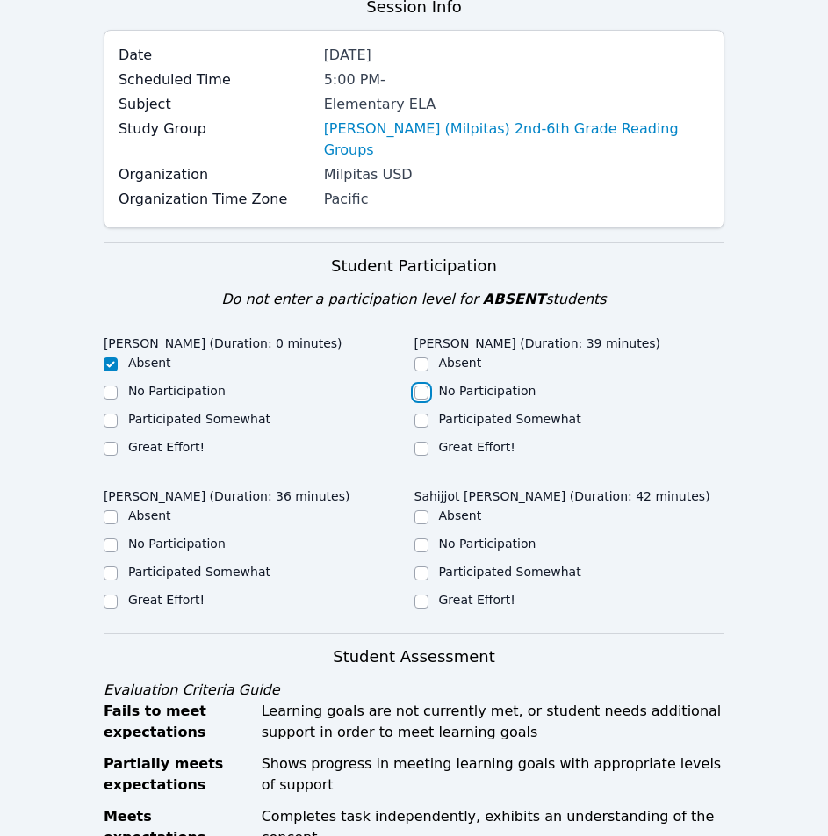
click at [422, 386] on input "No Participation" at bounding box center [422, 393] width 14 height 14
checkbox input "true"
click at [113, 538] on input "No Participation" at bounding box center [111, 545] width 14 height 14
checkbox input "true"
click at [408, 535] on div "No Participation" at bounding box center [259, 545] width 311 height 21
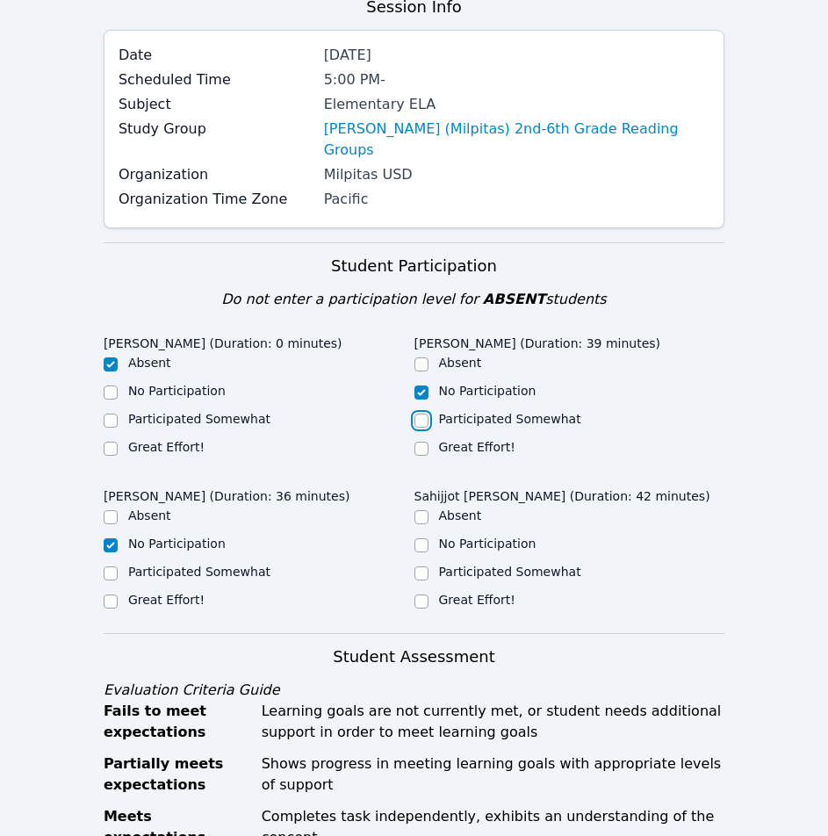
click at [425, 414] on input "Participated Somewhat" at bounding box center [422, 421] width 14 height 14
checkbox input "true"
checkbox input "false"
click at [422, 538] on input "No Participation" at bounding box center [422, 545] width 14 height 14
checkbox input "true"
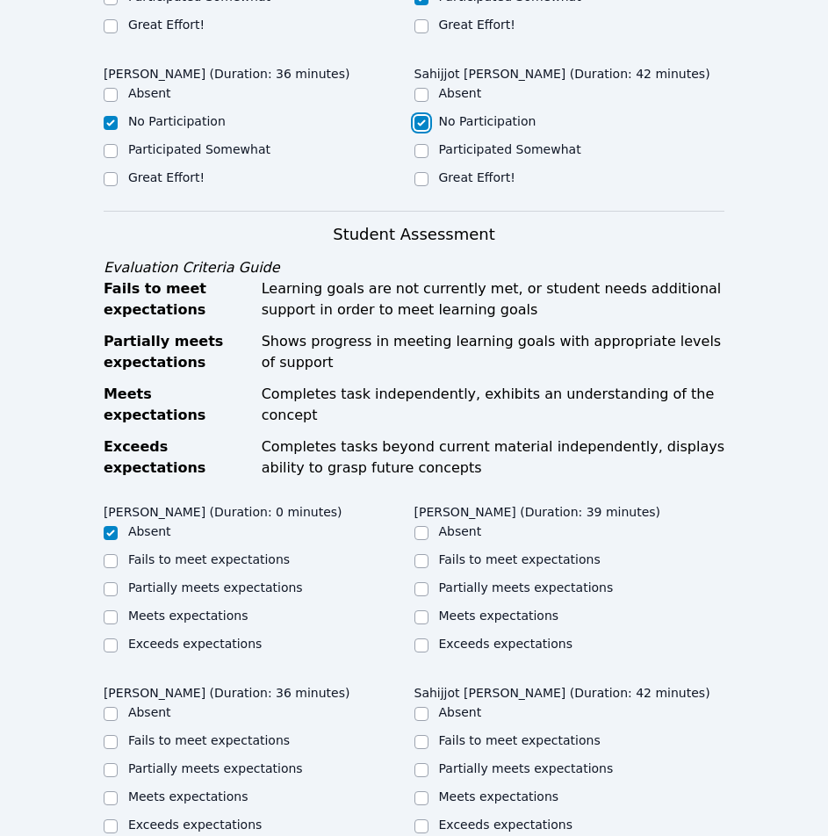
scroll to position [966, 0]
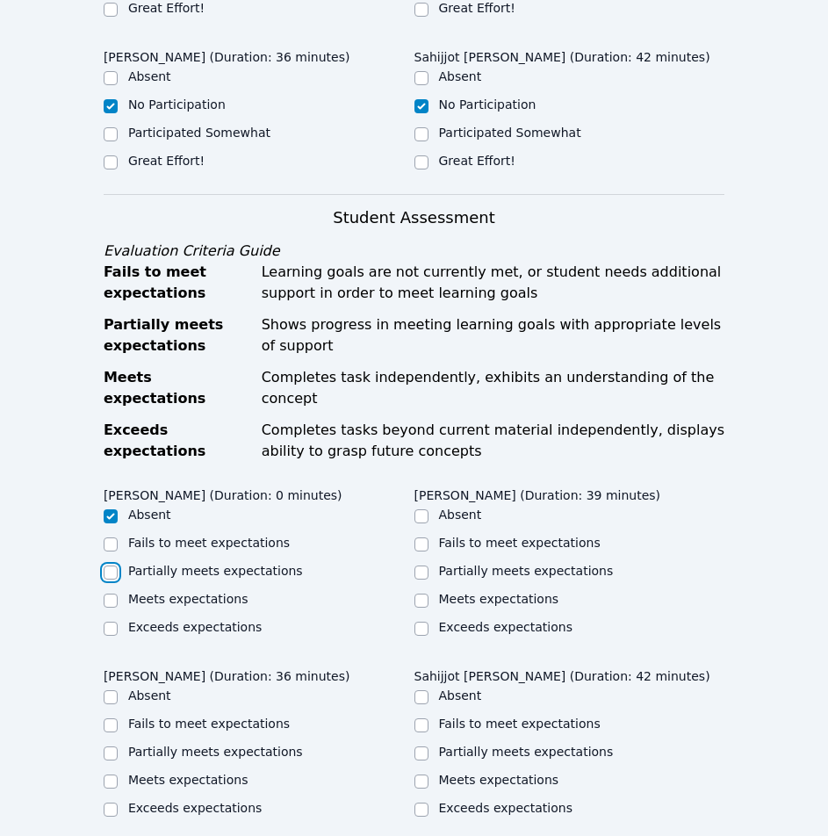
click at [112, 566] on input "Partially meets expectations" at bounding box center [111, 573] width 14 height 14
checkbox input "true"
checkbox input "false"
click at [419, 566] on input "Partially meets expectations" at bounding box center [422, 573] width 14 height 14
checkbox input "true"
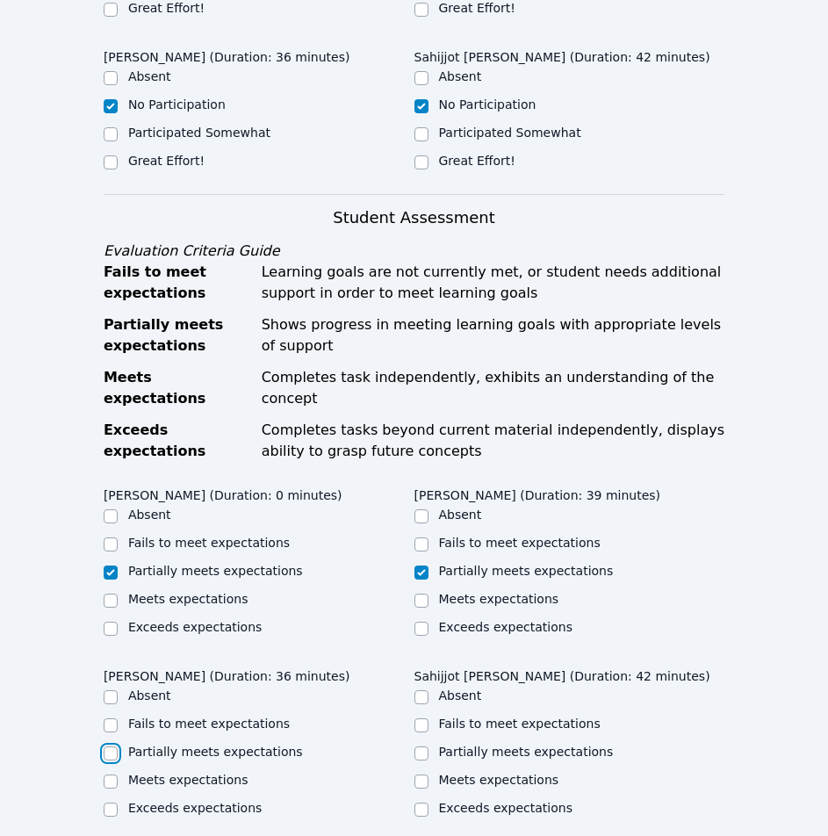
click at [109, 747] on input "Partially meets expectations" at bounding box center [111, 754] width 14 height 14
checkbox input "true"
click at [422, 747] on input "Partially meets expectations" at bounding box center [422, 754] width 14 height 14
checkbox input "true"
click at [110, 509] on input "Absent" at bounding box center [111, 516] width 14 height 14
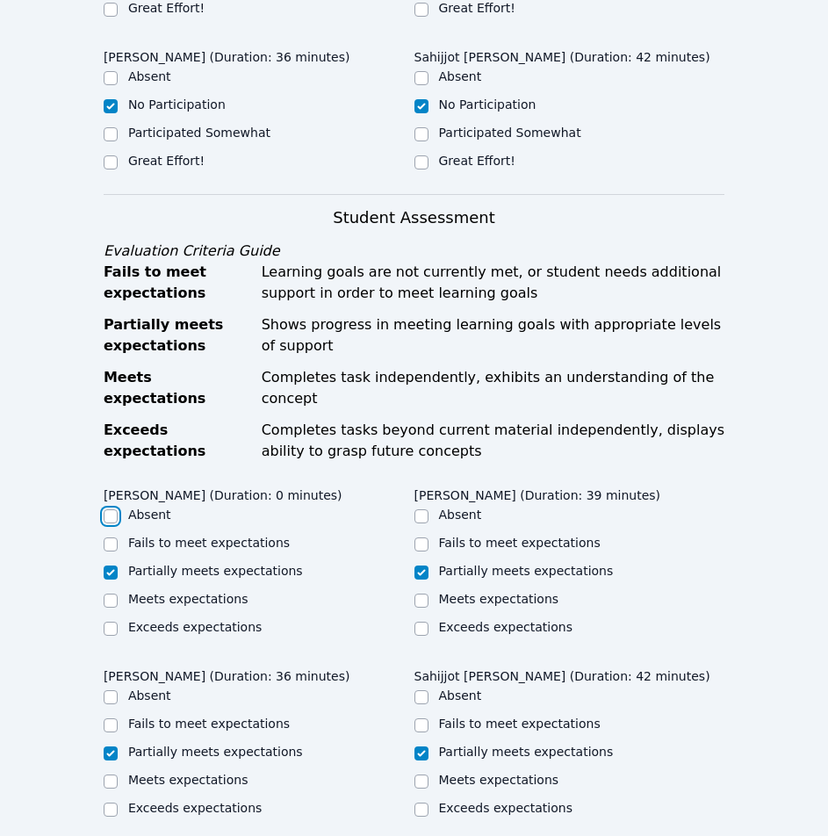
checkbox input "true"
checkbox input "false"
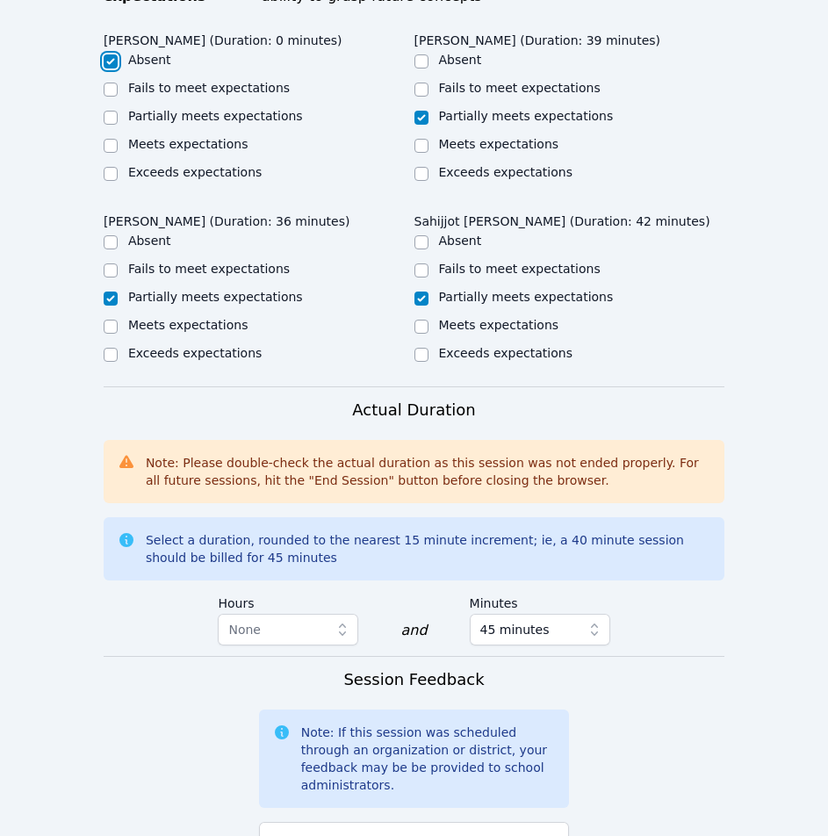
scroll to position [1581, 0]
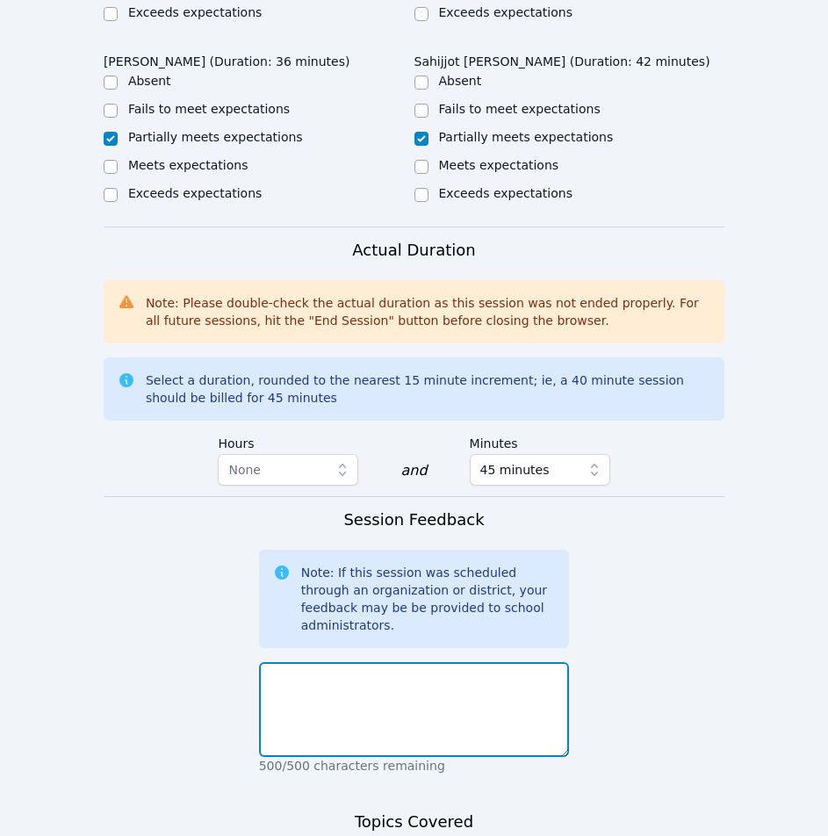
click at [328, 662] on textarea at bounding box center [414, 709] width 311 height 95
type textarea "I"
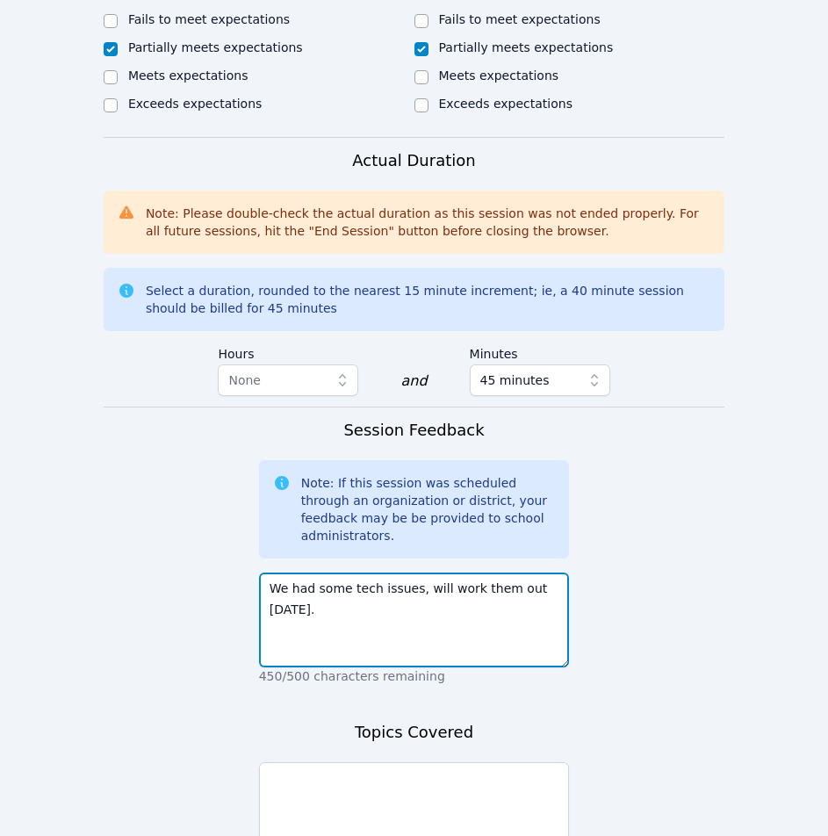
scroll to position [1777, 0]
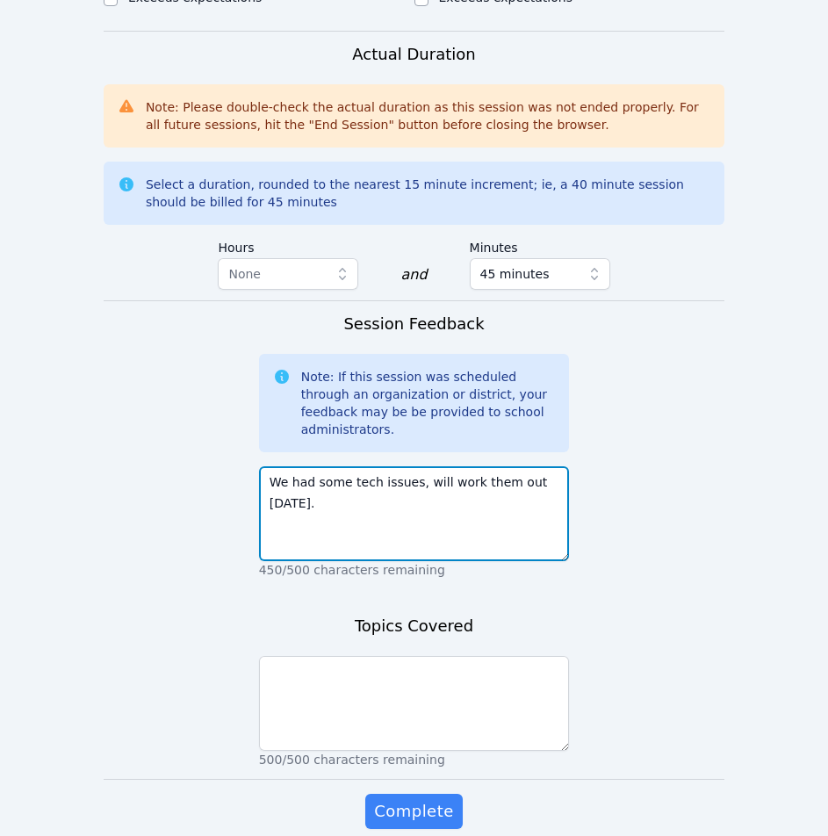
type textarea "We had some tech issues, will work them out today."
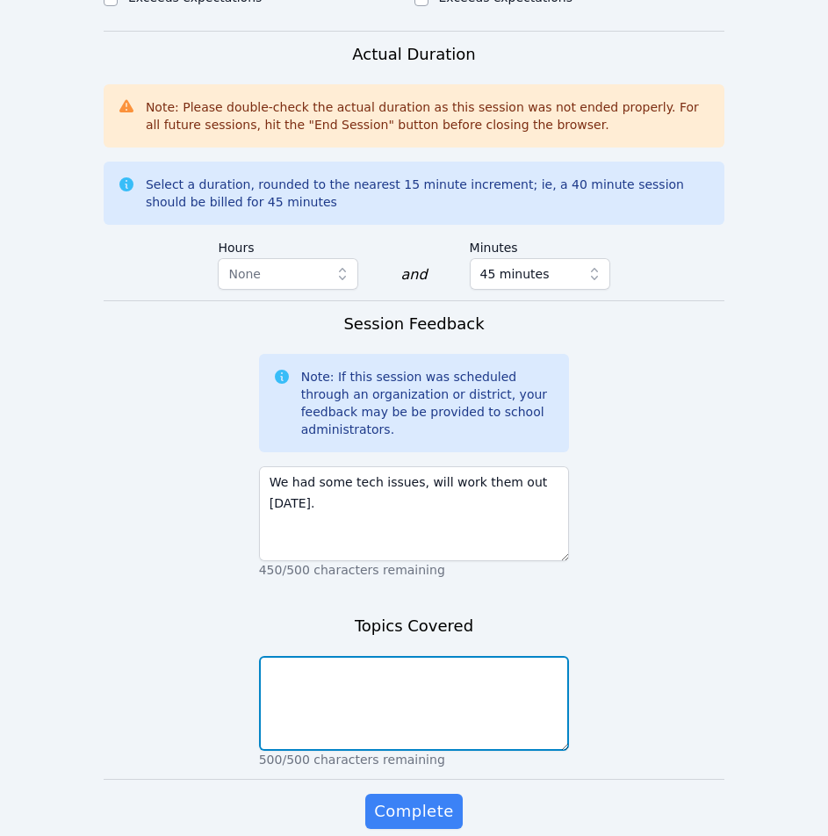
click at [385, 656] on textarea at bounding box center [414, 703] width 311 height 95
type textarea "We tried to do lesson 1, the students could not hear me."
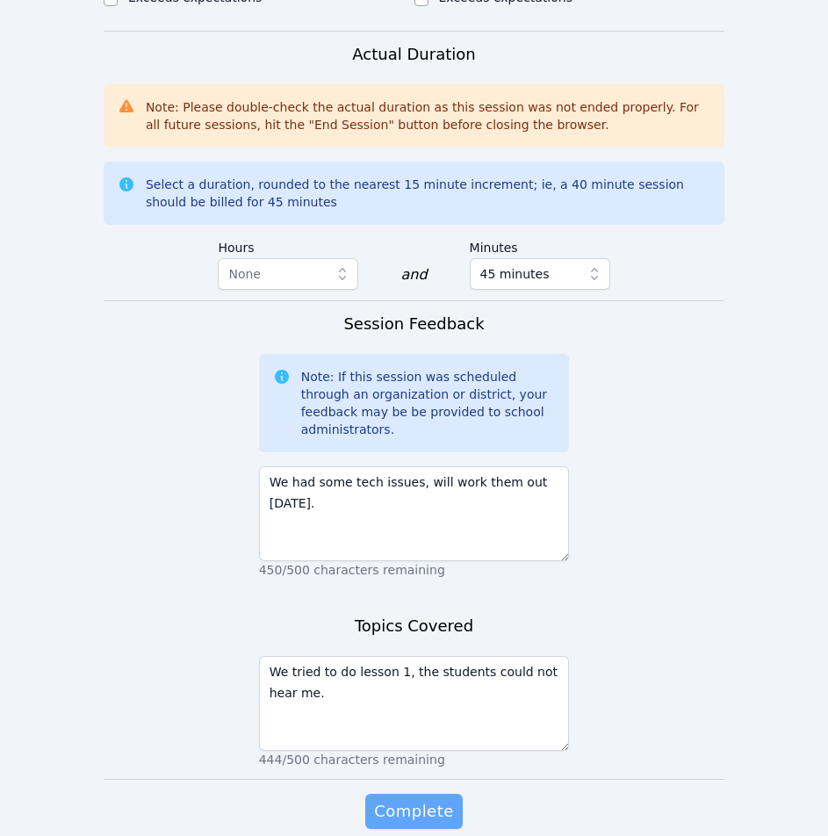
click at [415, 799] on span "Complete" at bounding box center [413, 811] width 79 height 25
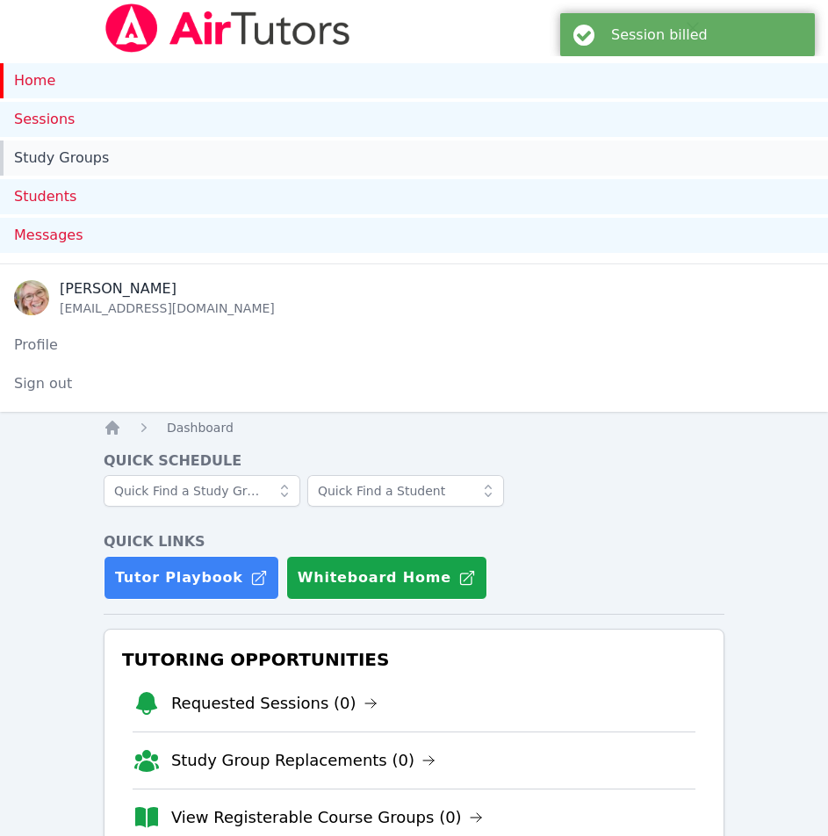
click at [95, 161] on link "Study Groups" at bounding box center [414, 158] width 828 height 35
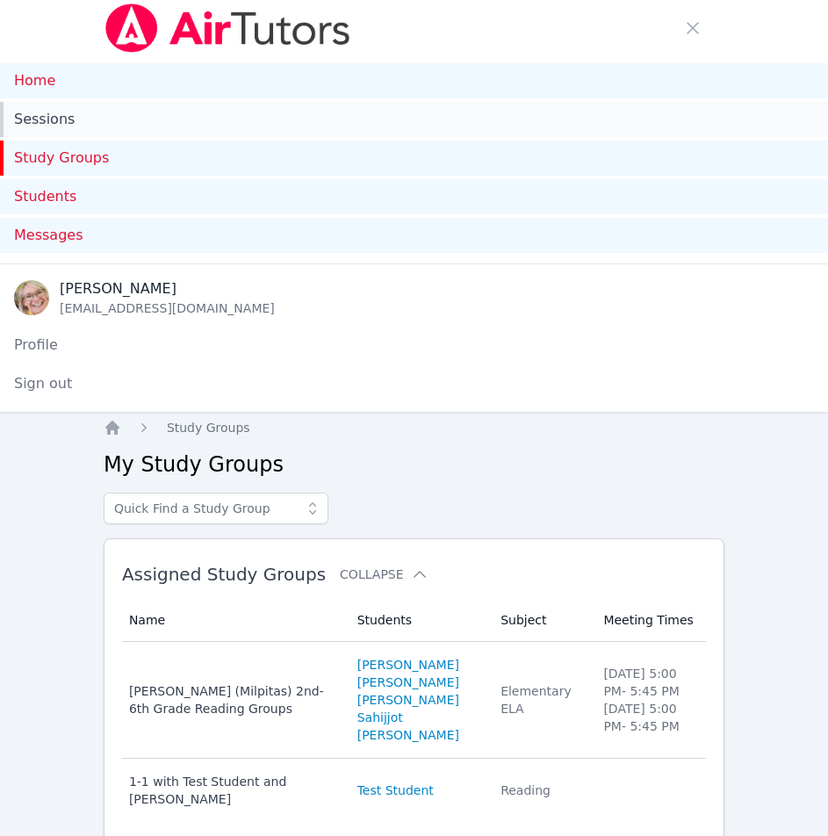
click at [90, 126] on link "Sessions" at bounding box center [414, 119] width 828 height 35
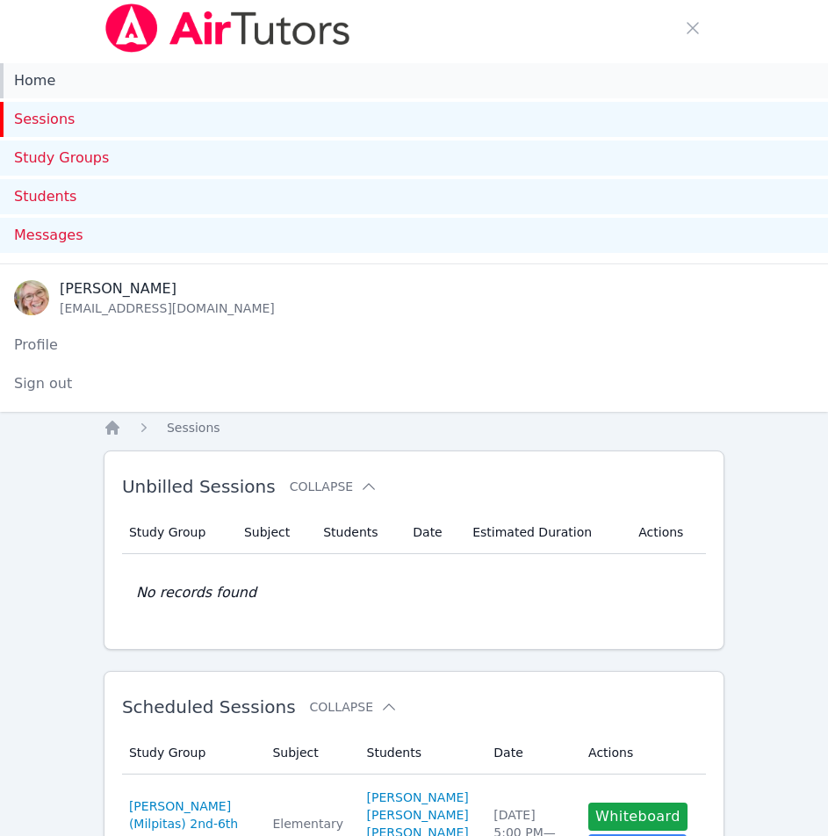
click at [61, 70] on link "Home" at bounding box center [414, 80] width 828 height 35
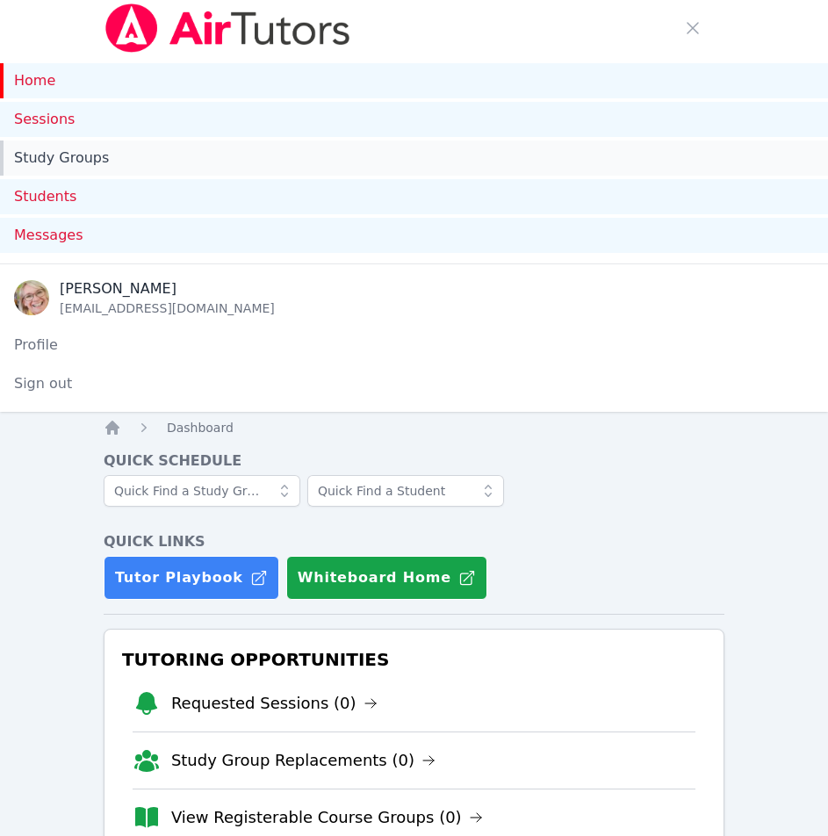
click at [50, 159] on link "Study Groups" at bounding box center [414, 158] width 828 height 35
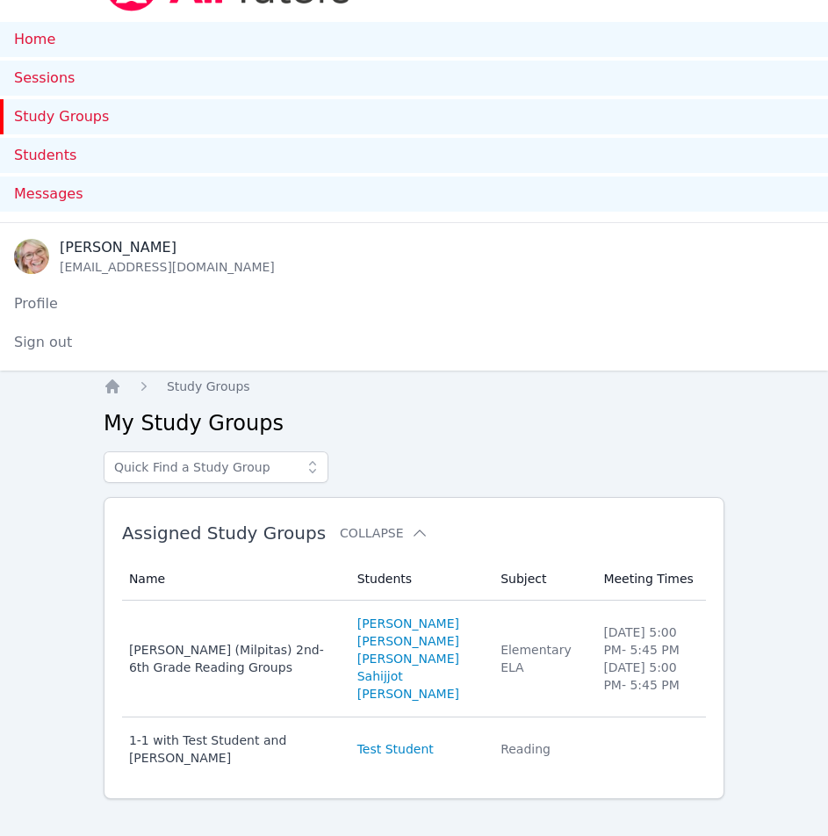
scroll to position [61, 0]
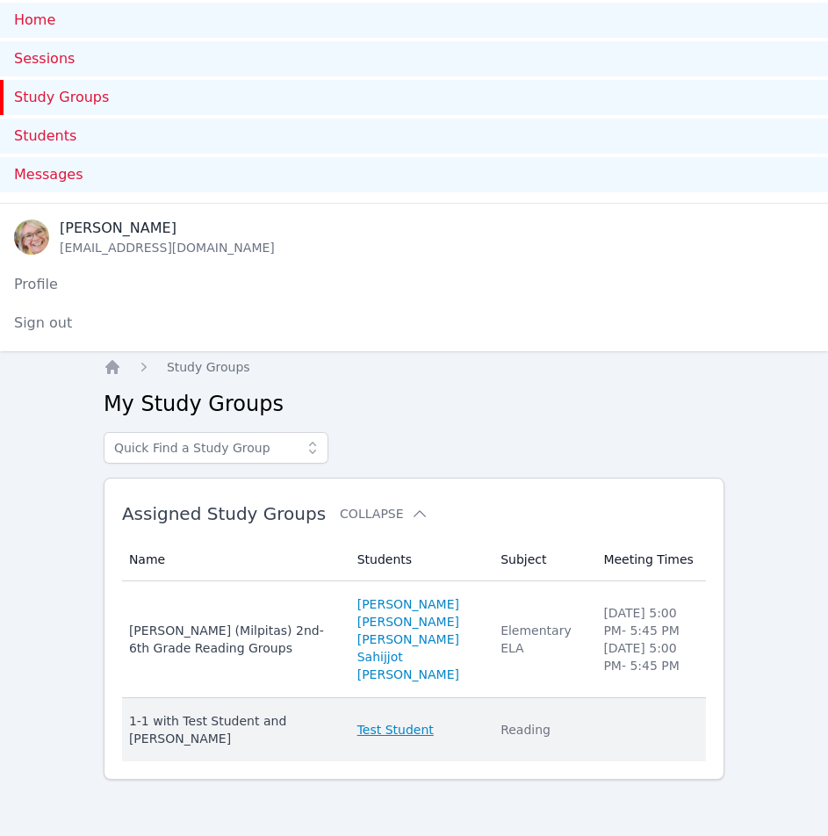
click at [404, 734] on link "Test Student" at bounding box center [395, 730] width 76 height 18
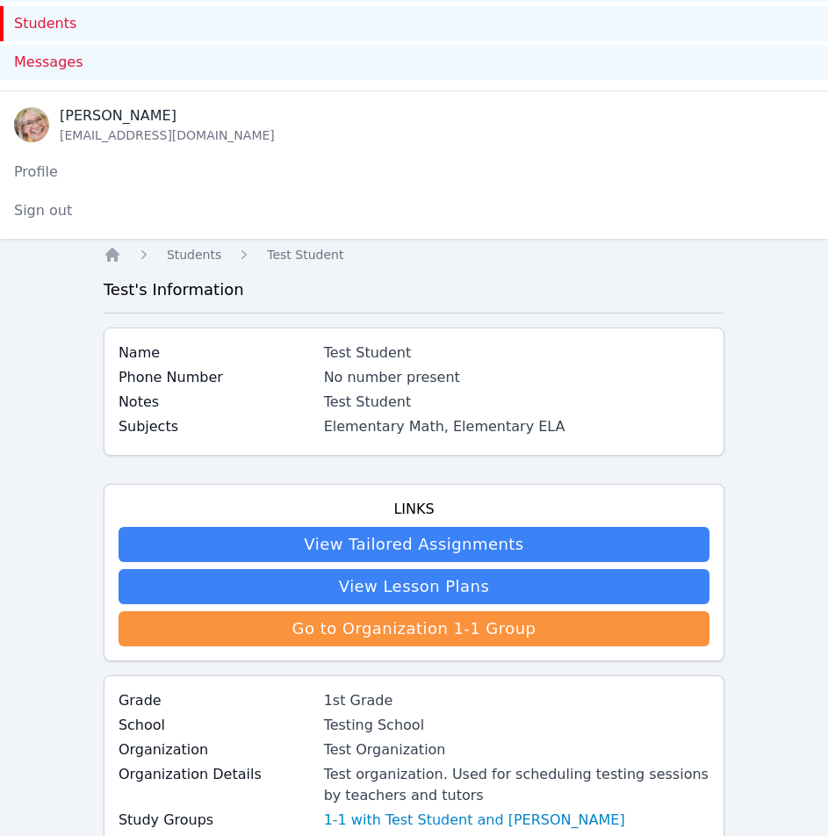
scroll to position [132, 0]
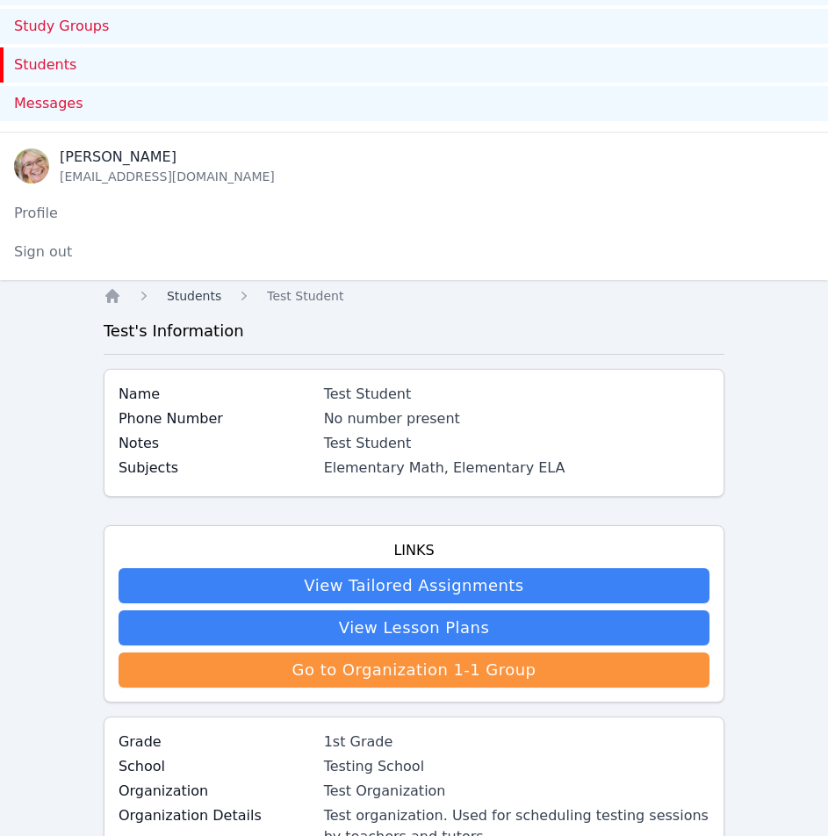
click at [194, 293] on span "Students" at bounding box center [194, 296] width 54 height 14
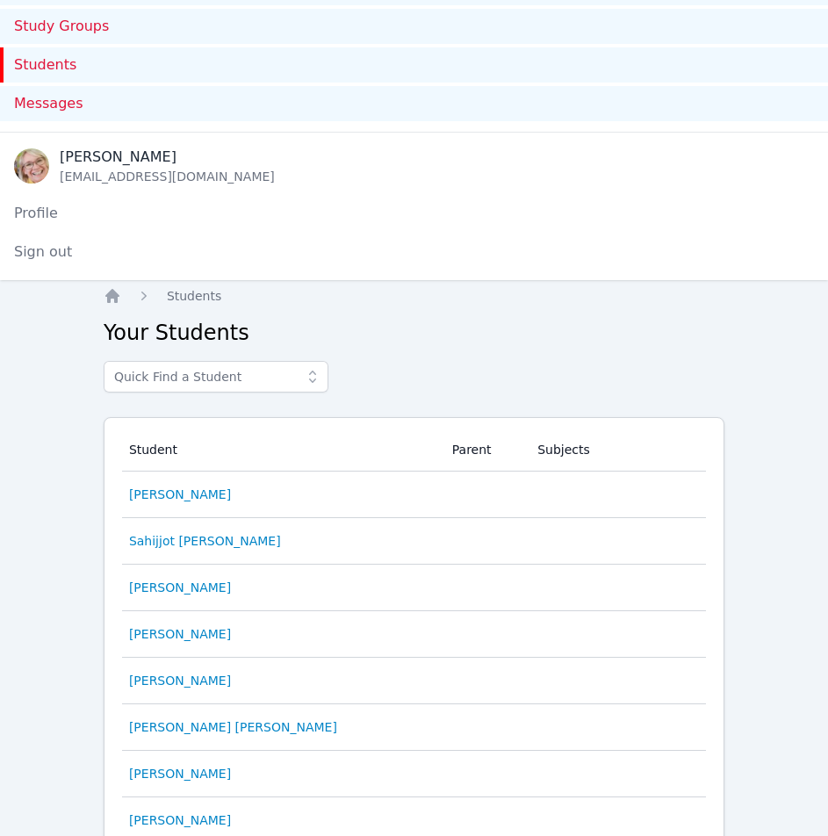
click at [477, 368] on div at bounding box center [414, 382] width 621 height 42
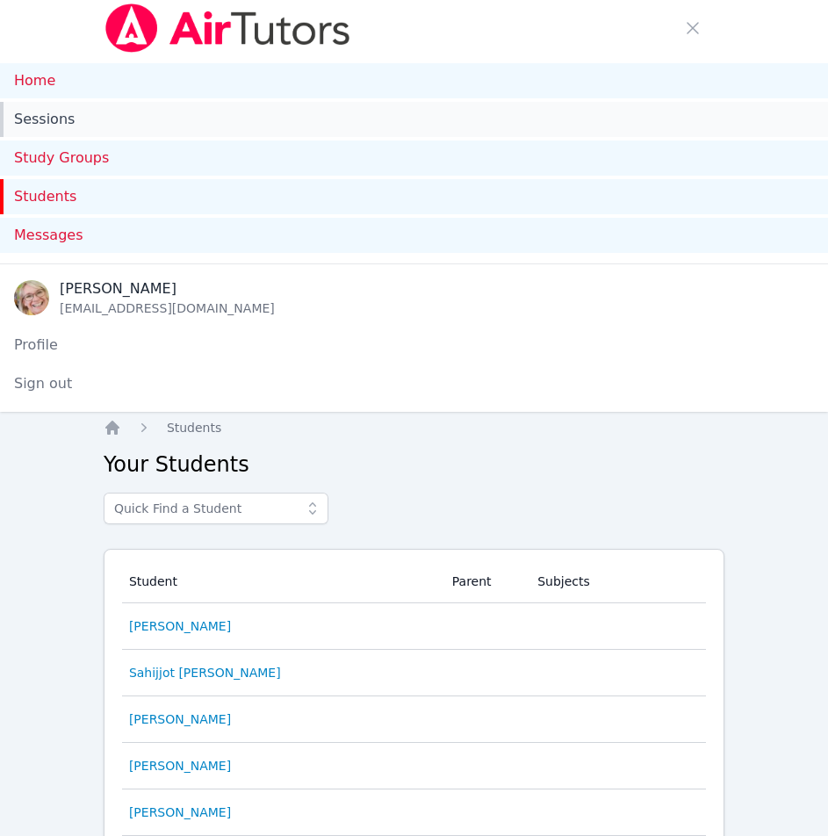
click at [54, 118] on link "Sessions" at bounding box center [414, 119] width 828 height 35
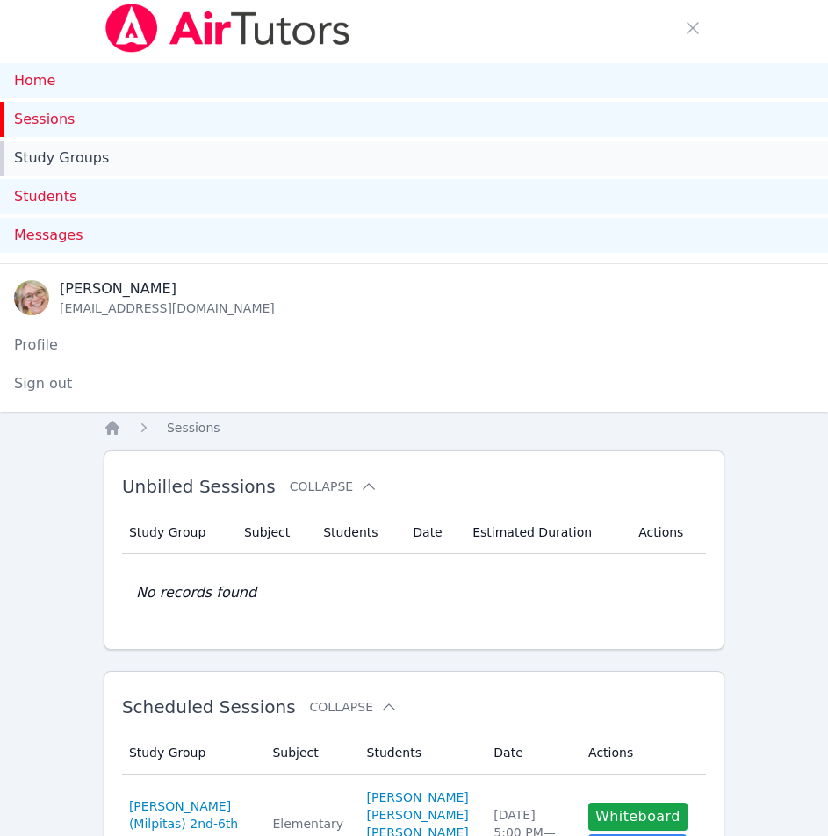
click at [72, 159] on link "Study Groups" at bounding box center [414, 158] width 828 height 35
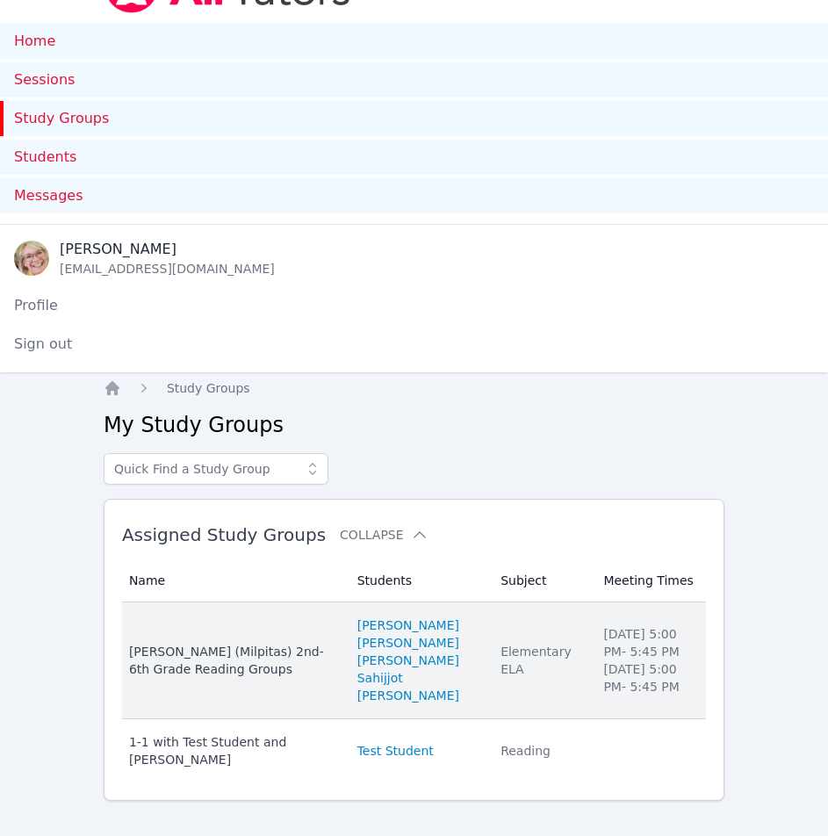
scroll to position [61, 0]
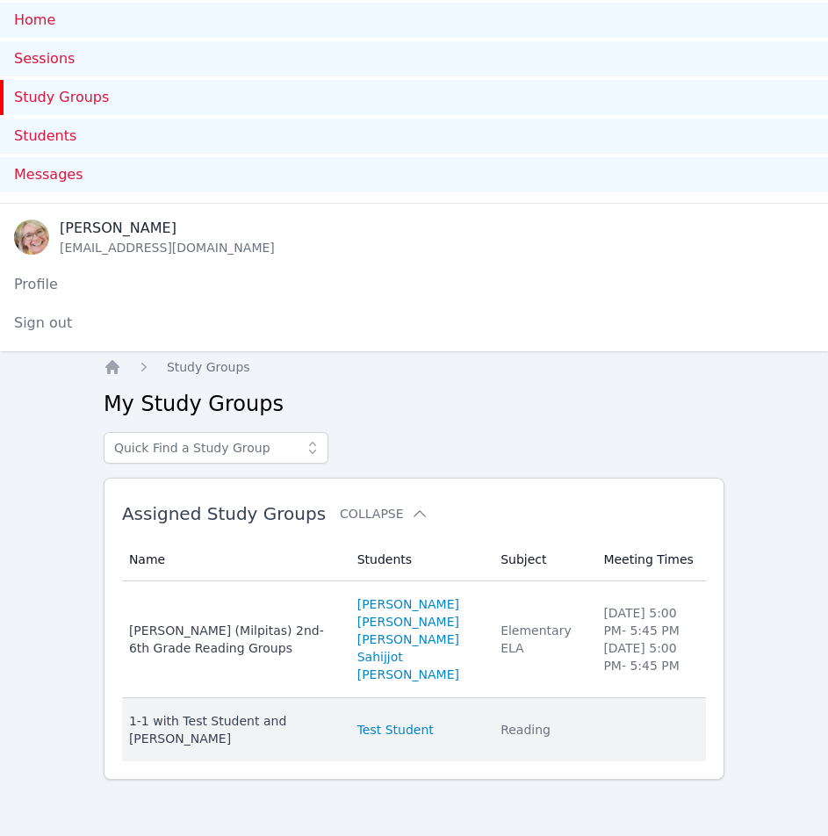
click at [164, 719] on div "1-1 with Test Student and Debra Jordan" at bounding box center [232, 729] width 207 height 35
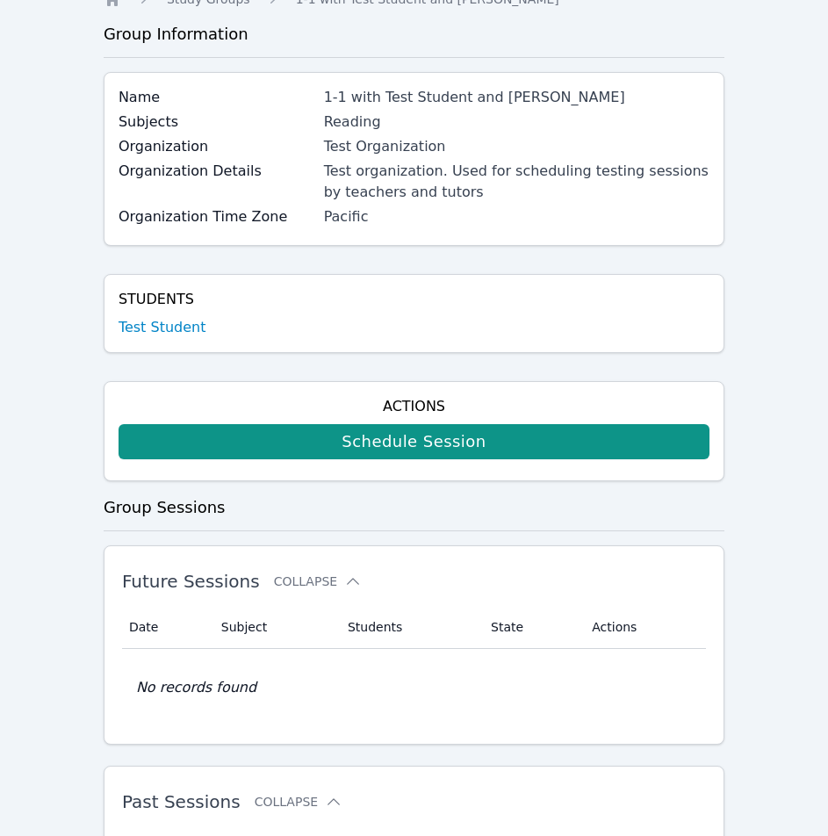
scroll to position [527, 0]
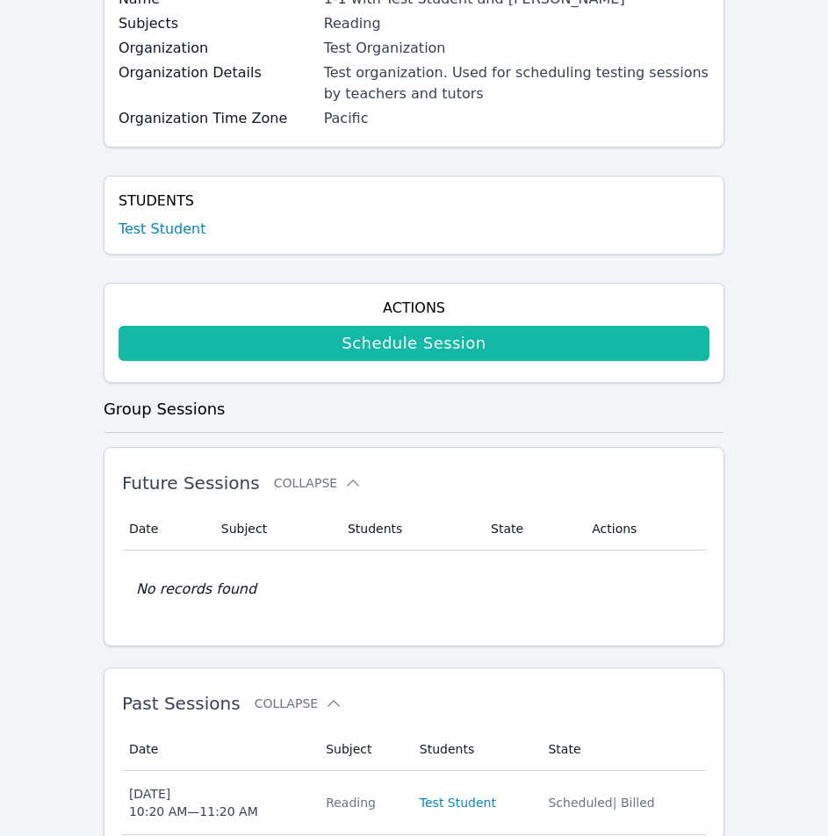
click at [437, 340] on link "Schedule Session" at bounding box center [414, 343] width 591 height 35
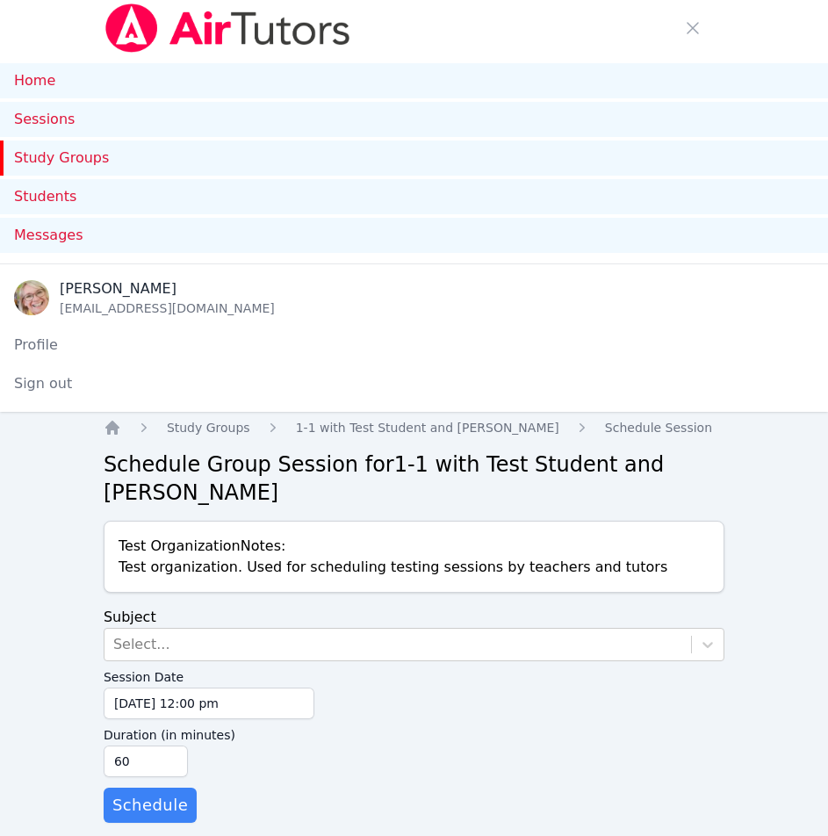
scroll to position [22, 0]
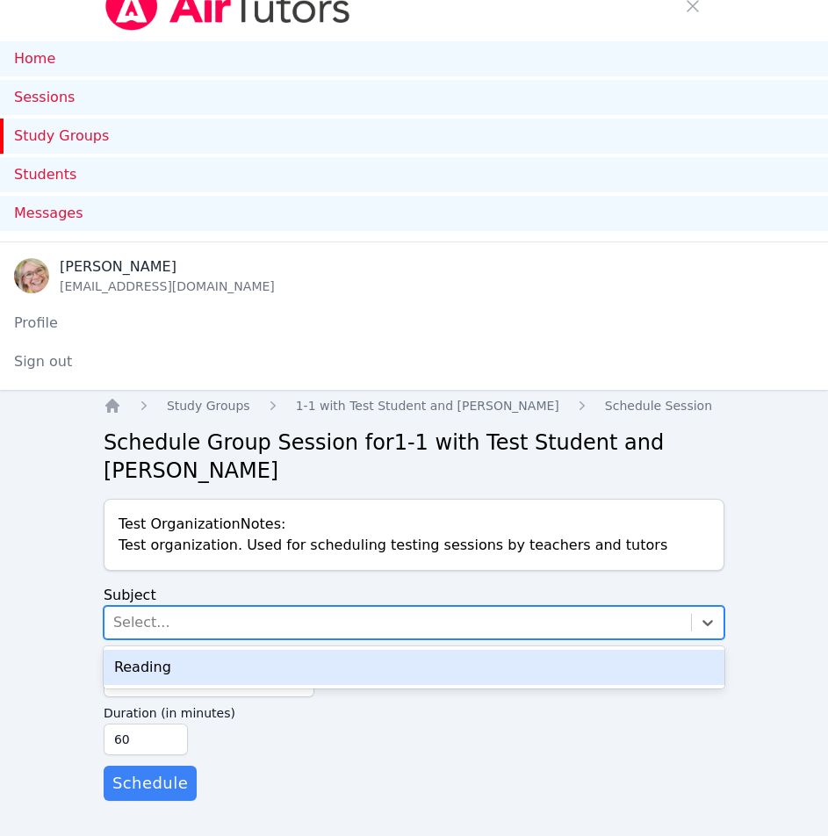
click at [367, 626] on div "Select..." at bounding box center [398, 623] width 587 height 32
click at [325, 666] on div "Reading" at bounding box center [414, 667] width 621 height 35
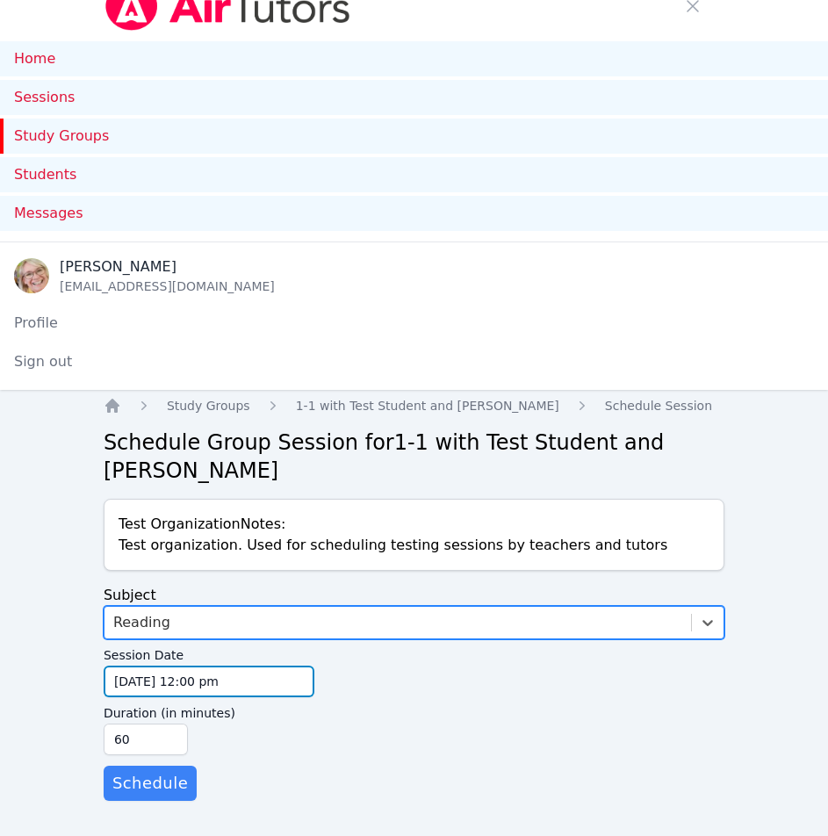
click at [239, 680] on input "09/30/2025 12:00 pm" at bounding box center [209, 682] width 211 height 32
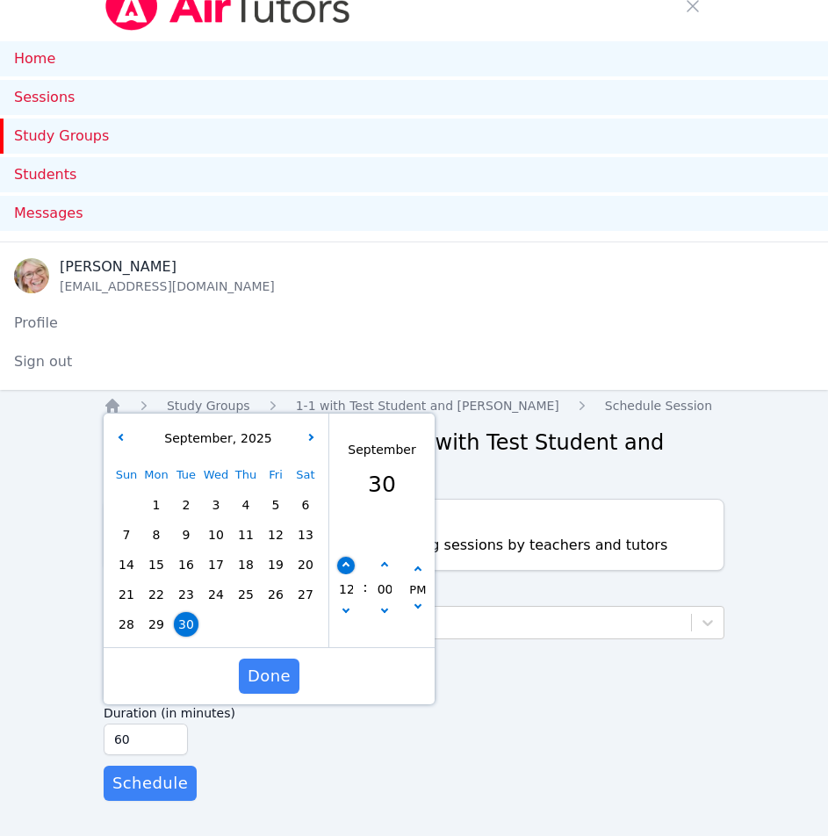
click at [345, 567] on icon "button" at bounding box center [346, 565] width 7 height 7
type input "09/30/2025 01:00 pm"
type input "01"
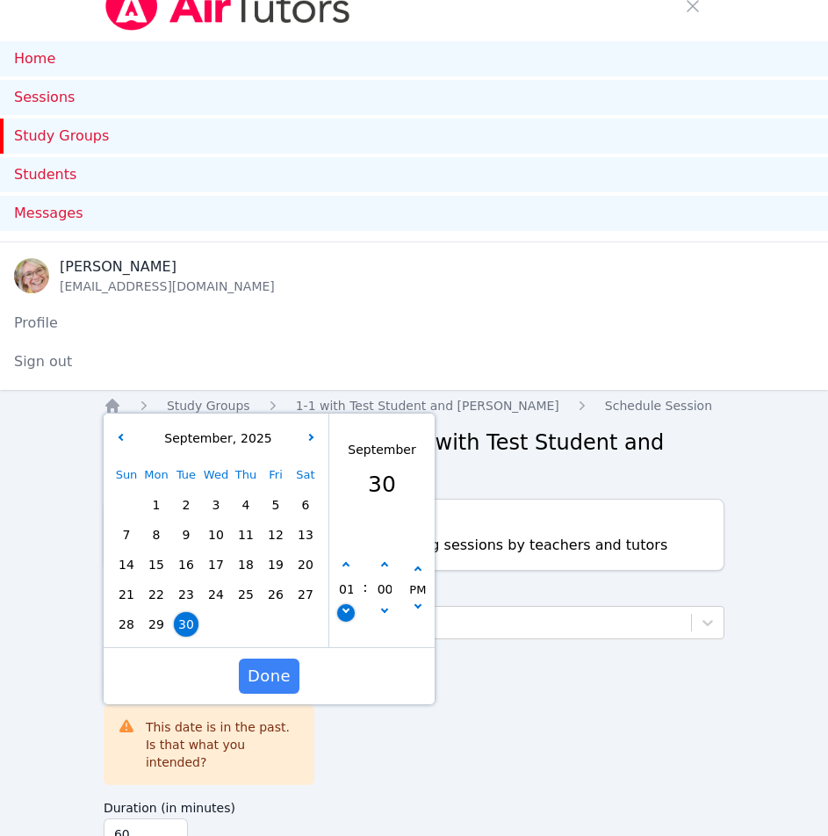
click at [343, 609] on icon "button" at bounding box center [346, 609] width 7 height 7
type input "09/30/2025 12:00 pm"
type input "12"
click at [343, 609] on icon "button" at bounding box center [346, 609] width 7 height 7
type input "09/30/2025 11:00 am"
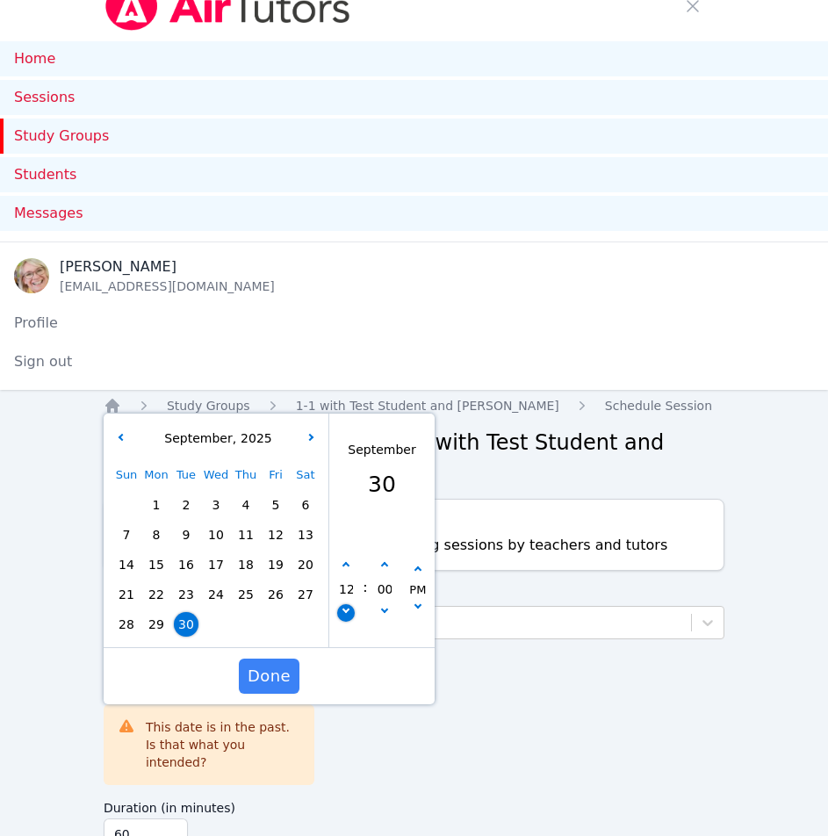
type input "11"
click at [343, 609] on icon "button" at bounding box center [346, 609] width 7 height 7
type input "09/30/2025 10:00 am"
type input "10"
click at [343, 609] on icon "button" at bounding box center [346, 609] width 7 height 7
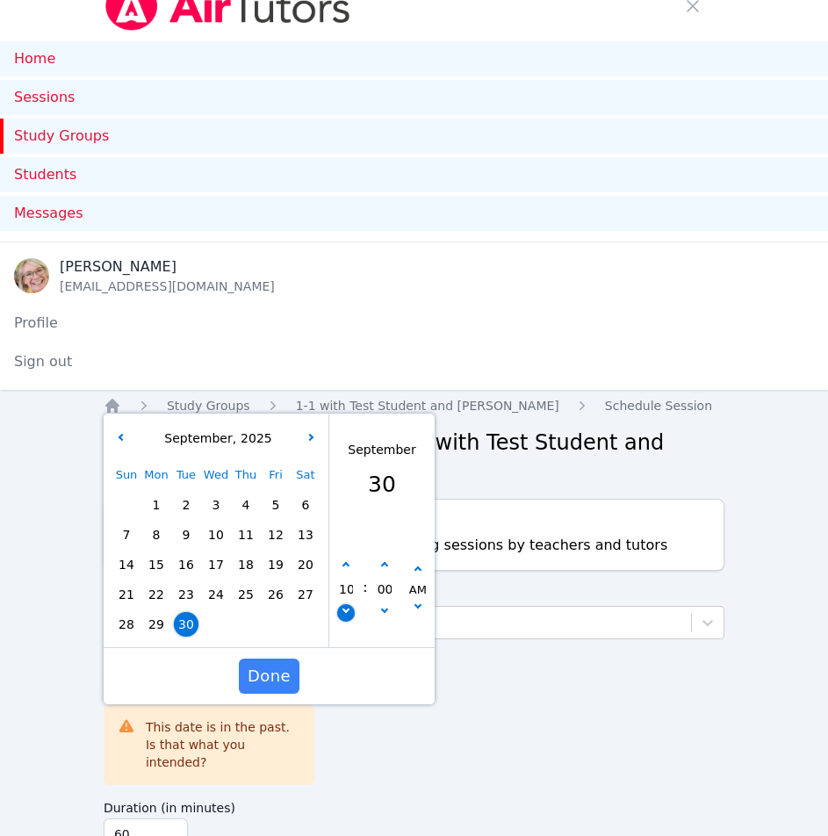
type input "09/30/2025 09:00 am"
type input "09"
click at [343, 609] on icon "button" at bounding box center [346, 609] width 7 height 7
type input "09/30/2025 08:00 am"
type input "08"
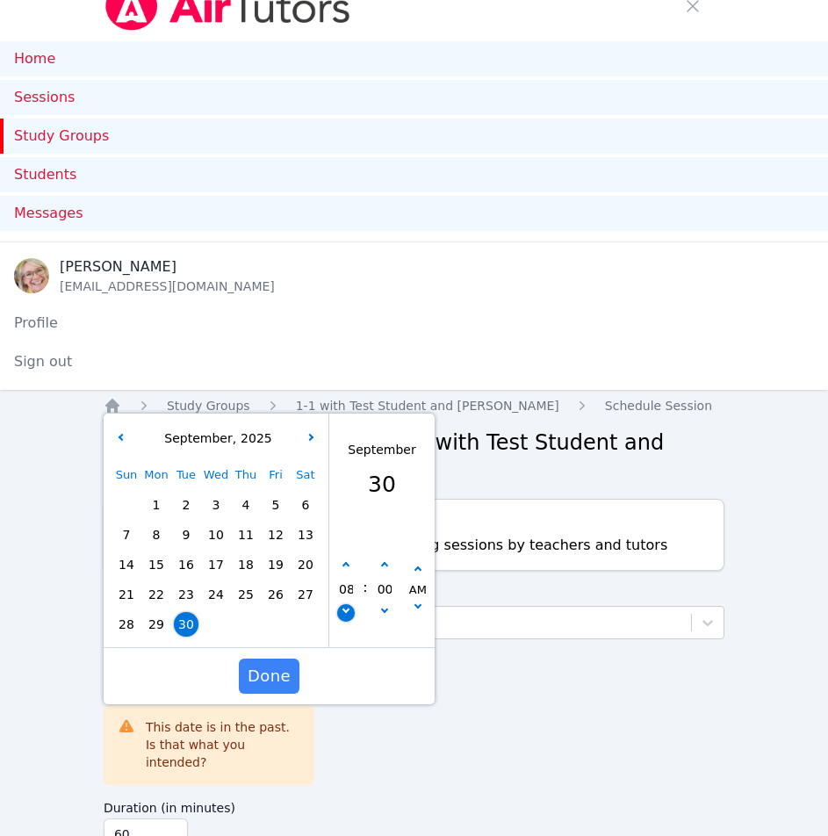
click at [343, 609] on icon "button" at bounding box center [346, 609] width 7 height 7
type input "09/30/2025 07:00 am"
type input "07"
click at [343, 609] on icon "button" at bounding box center [346, 609] width 7 height 7
type input "09/30/2025 06:00 am"
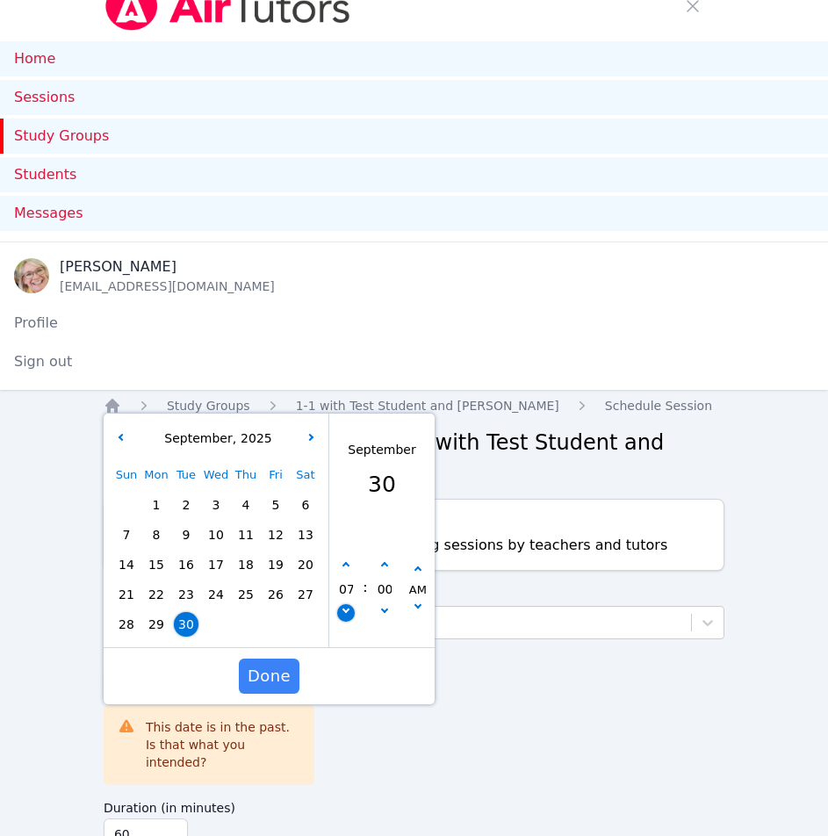
type input "06"
click at [343, 609] on icon "button" at bounding box center [346, 609] width 7 height 7
type input "09/30/2025 05:00 am"
type input "05"
click at [418, 603] on icon "button" at bounding box center [418, 605] width 7 height 7
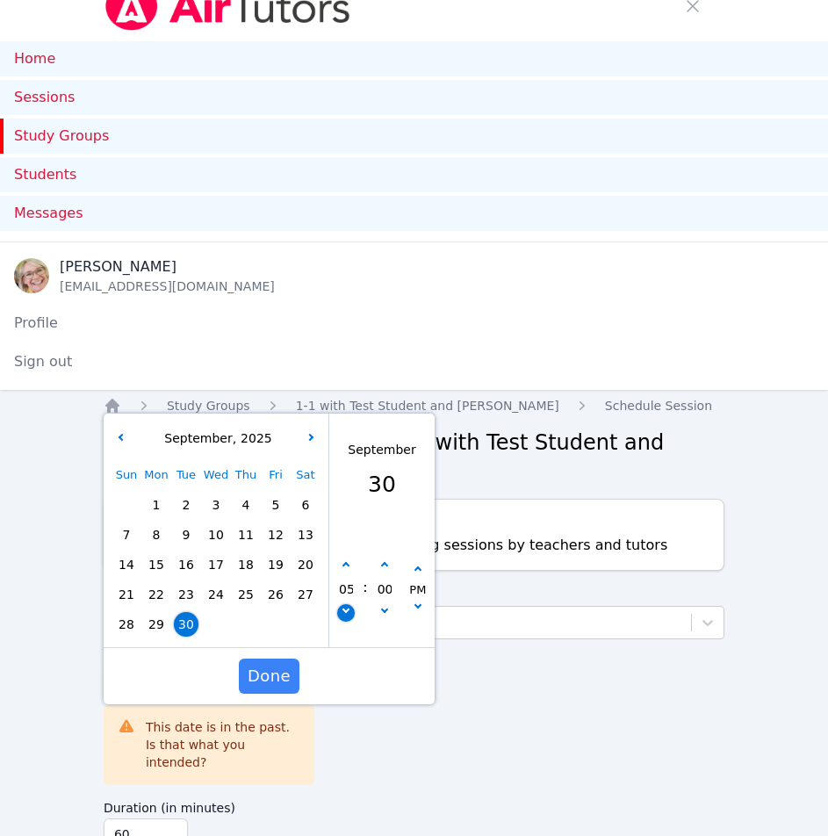
click at [344, 609] on icon "button" at bounding box center [346, 609] width 7 height 7
type input "09/30/2025 04:00 pm"
type input "04"
click at [341, 570] on button "button" at bounding box center [346, 566] width 18 height 18
type input "09/30/2025 05:00 pm"
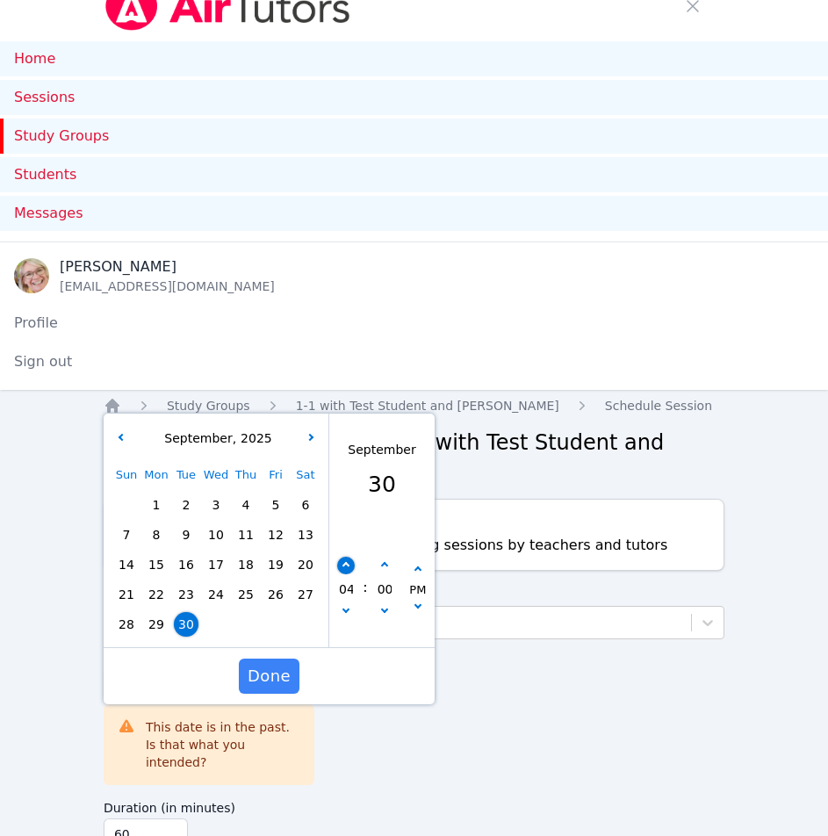
type input "05"
click at [384, 609] on icon "button" at bounding box center [383, 609] width 7 height 7
type input "09/30/2025 04:55 pm"
type input "04"
type input "55"
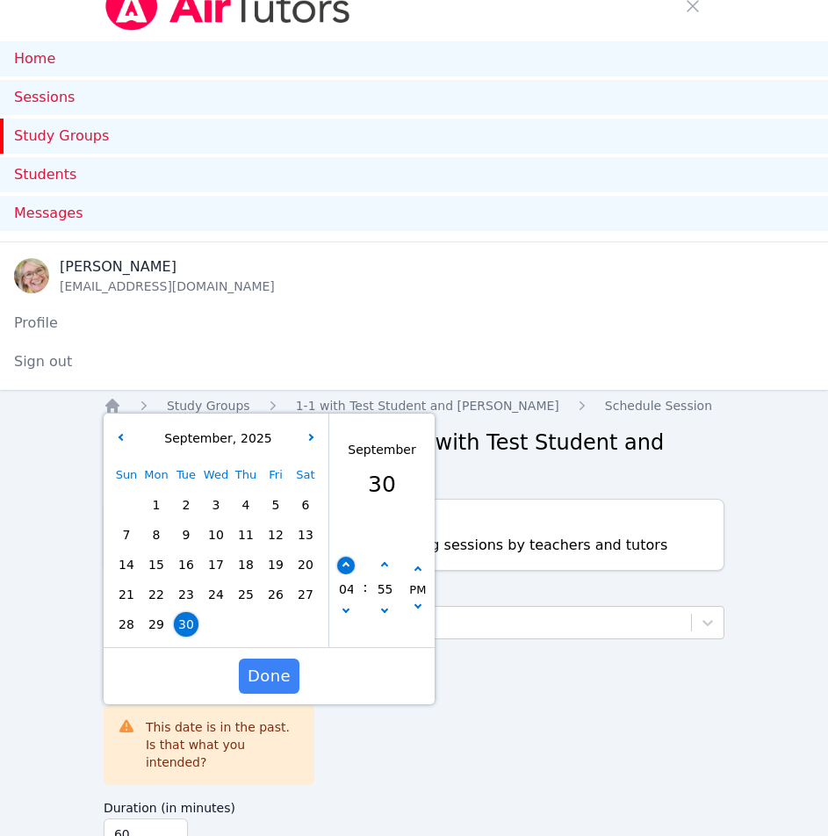
click at [347, 562] on icon "button" at bounding box center [346, 565] width 7 height 7
type input "09/30/2025 05:55 pm"
type input "05"
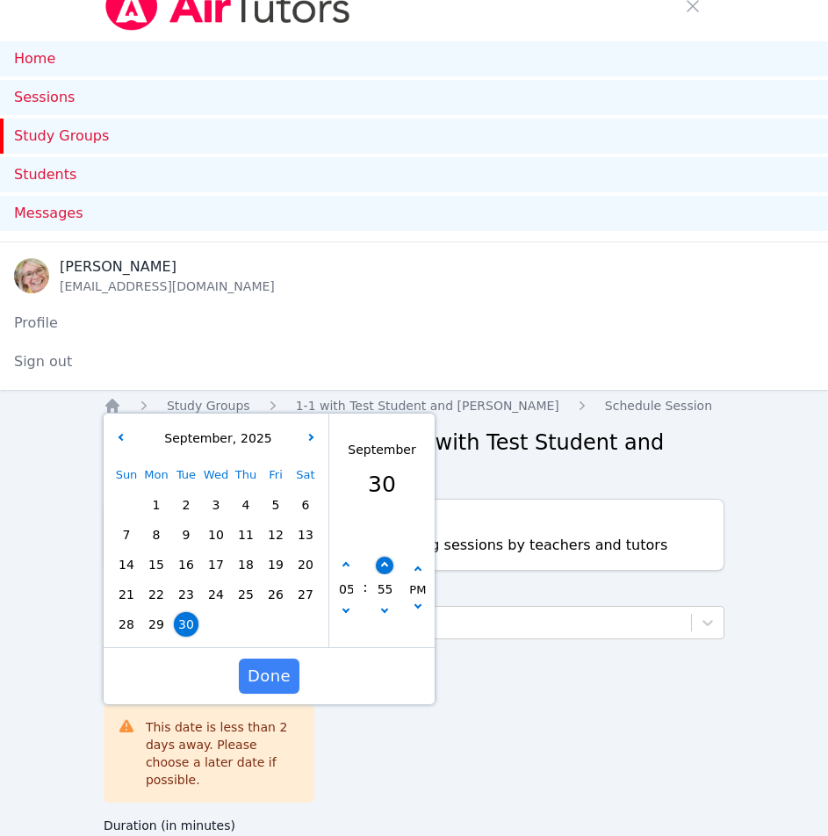
click at [386, 564] on icon "button" at bounding box center [383, 565] width 7 height 7
type input "09/30/2025 06:00 pm"
type input "06"
type input "00"
click at [343, 609] on icon "button" at bounding box center [346, 609] width 7 height 7
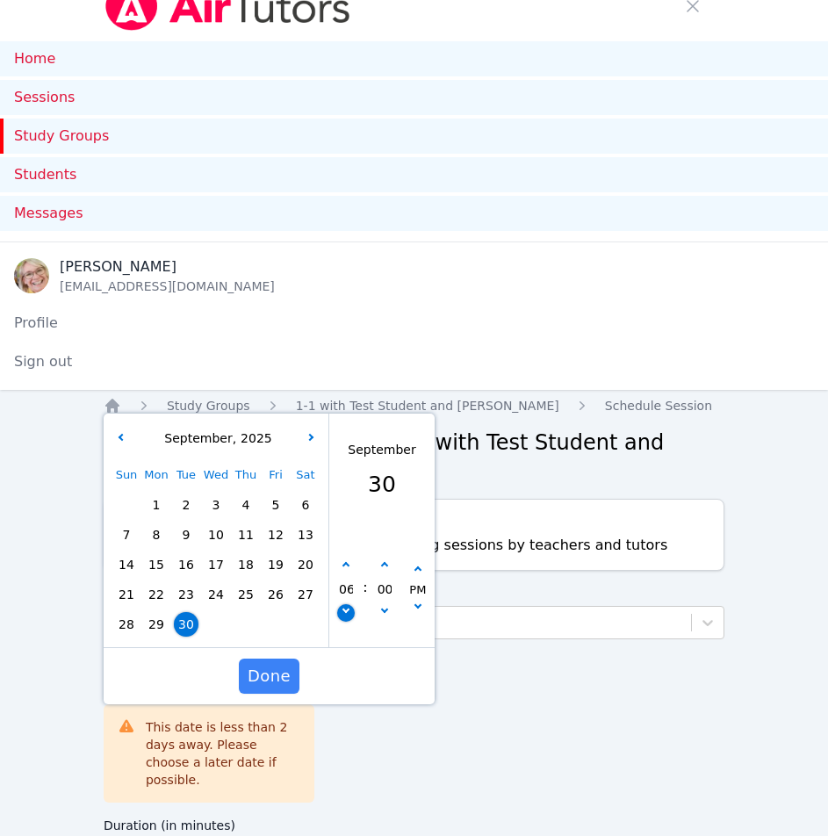
type input "09/30/2025 05:00 pm"
type input "05"
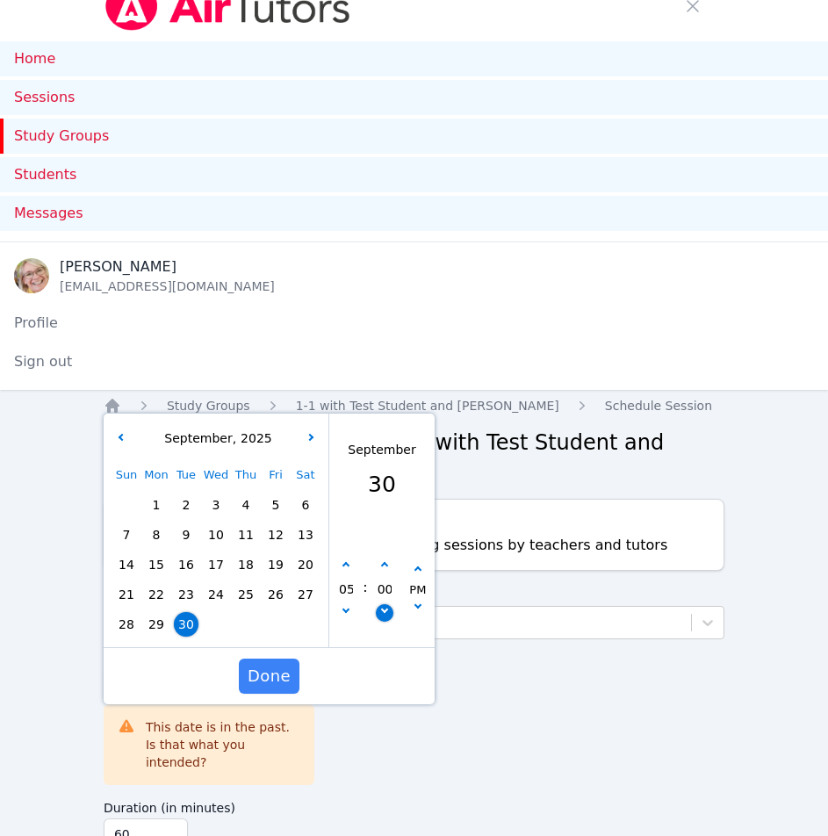
click at [383, 608] on icon "button" at bounding box center [383, 609] width 7 height 7
type input "09/30/2025 04:55 pm"
type input "04"
type input "55"
click at [340, 571] on button "button" at bounding box center [346, 566] width 18 height 18
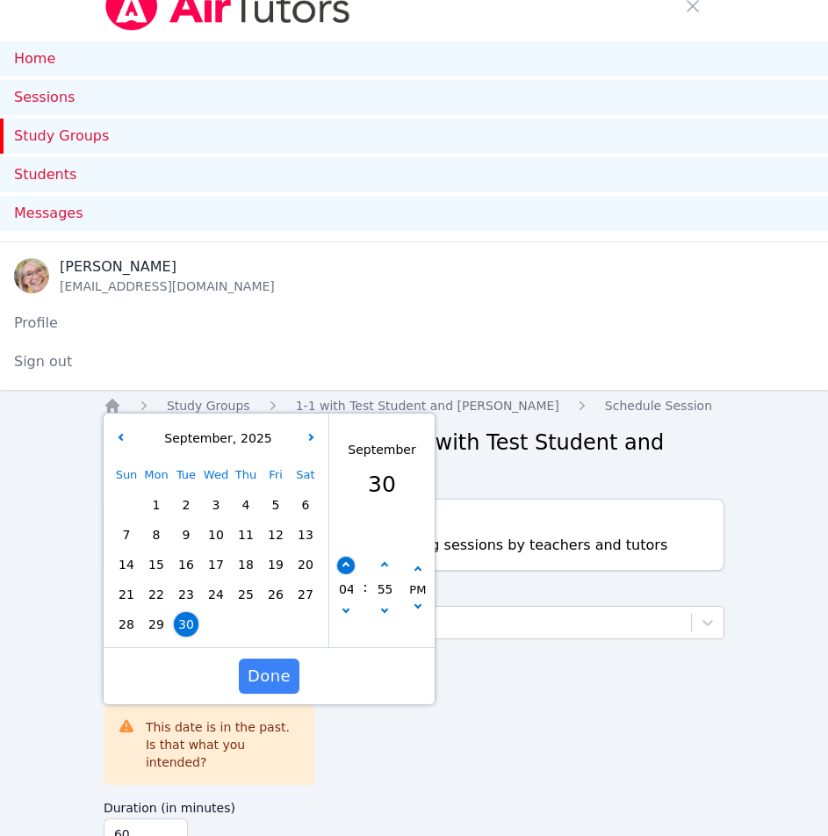
type input "09/30/2025 05:55 pm"
type input "05"
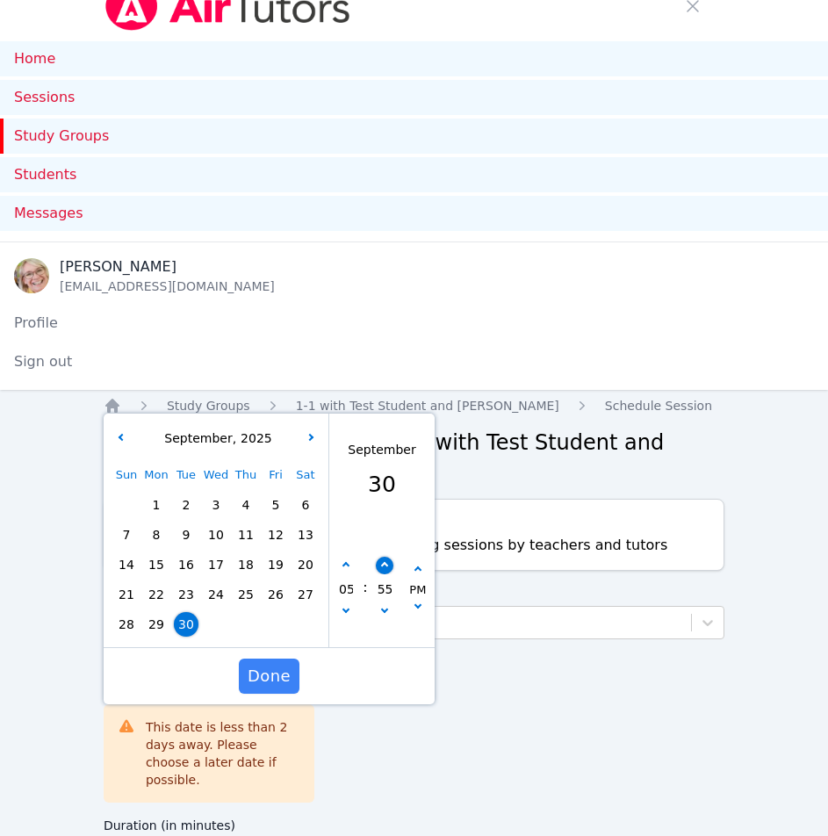
click at [384, 567] on icon "button" at bounding box center [383, 565] width 7 height 7
type input "09/30/2025 06:00 pm"
type input "06"
type input "00"
click at [379, 613] on button "button" at bounding box center [385, 613] width 18 height 18
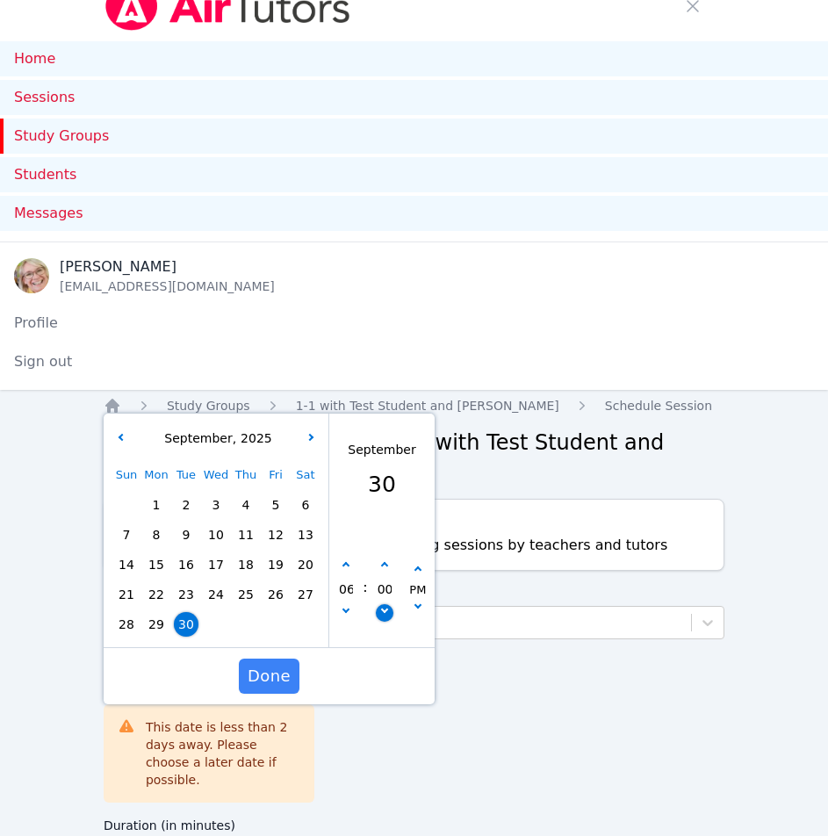
type input "09/30/2025 05:55 pm"
type input "05"
type input "55"
click at [379, 613] on button "button" at bounding box center [385, 613] width 18 height 18
type input "09/30/2025 05:50 pm"
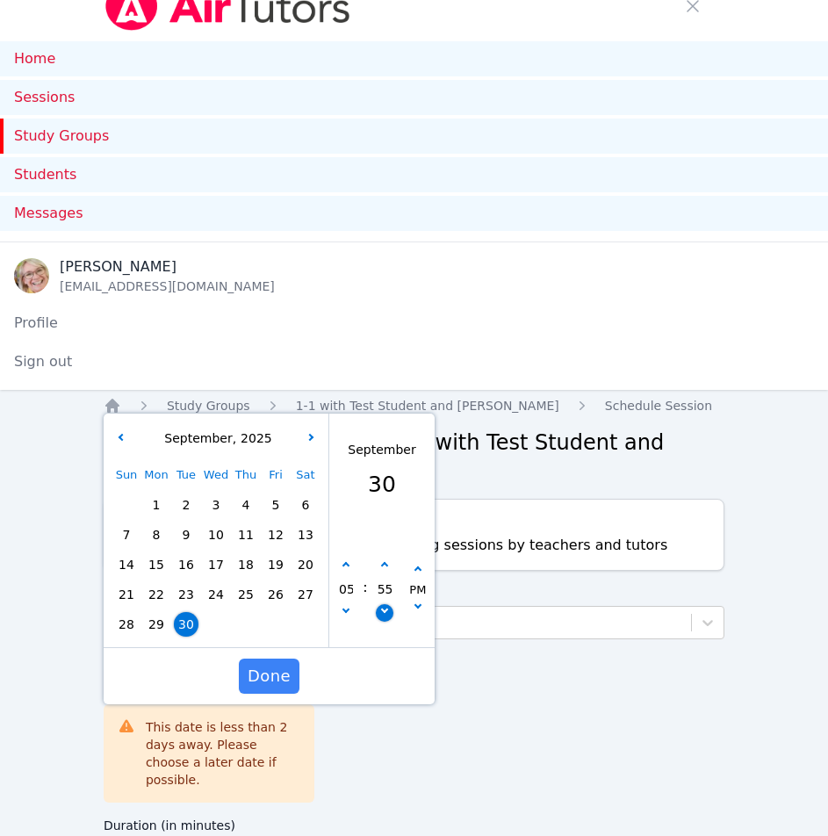
type input "50"
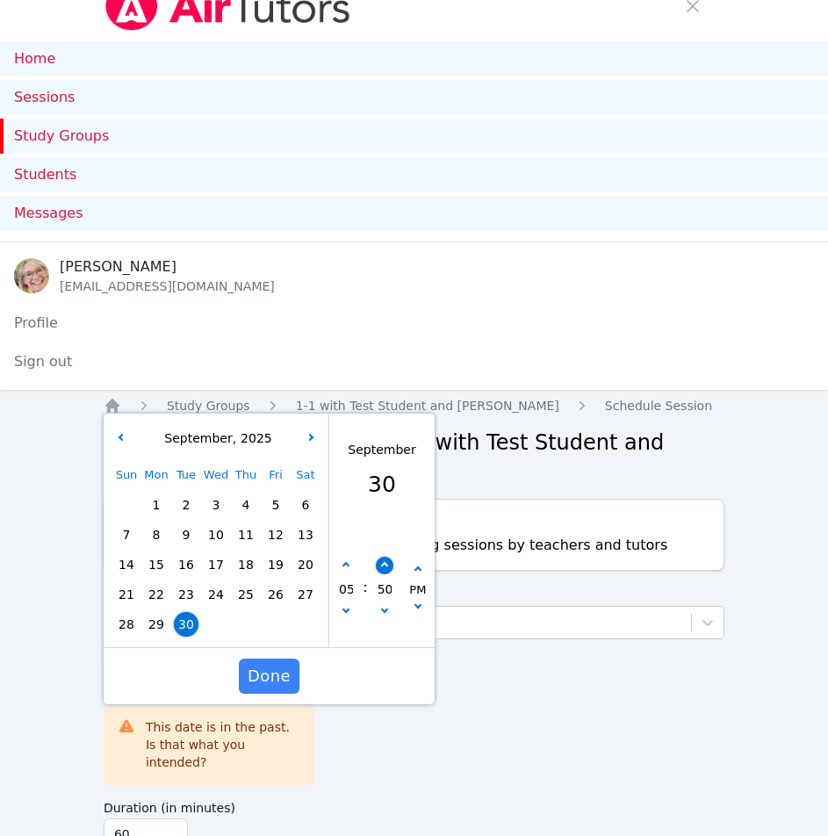
click at [382, 569] on button "button" at bounding box center [385, 566] width 18 height 18
type input "09/30/2025 05:55 pm"
type input "55"
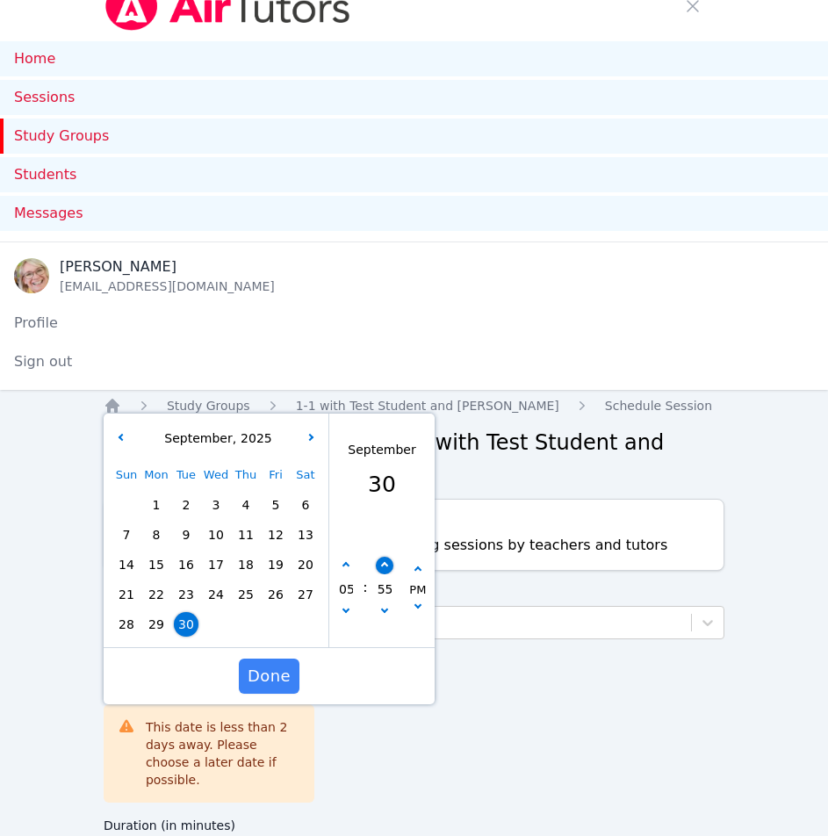
click at [386, 567] on icon "button" at bounding box center [383, 565] width 7 height 7
type input "09/30/2025 06:00 pm"
type input "06"
type input "00"
click at [384, 613] on icon "button" at bounding box center [383, 609] width 7 height 7
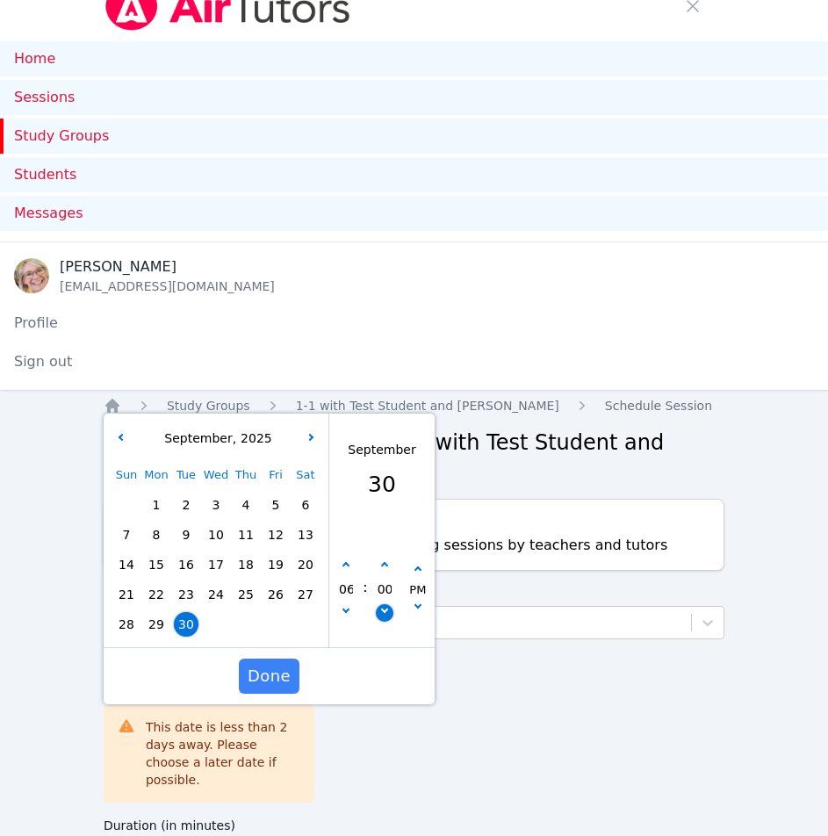
type input "09/30/2025 05:55 pm"
type input "05"
type input "55"
click at [273, 675] on span "Done" at bounding box center [269, 676] width 43 height 25
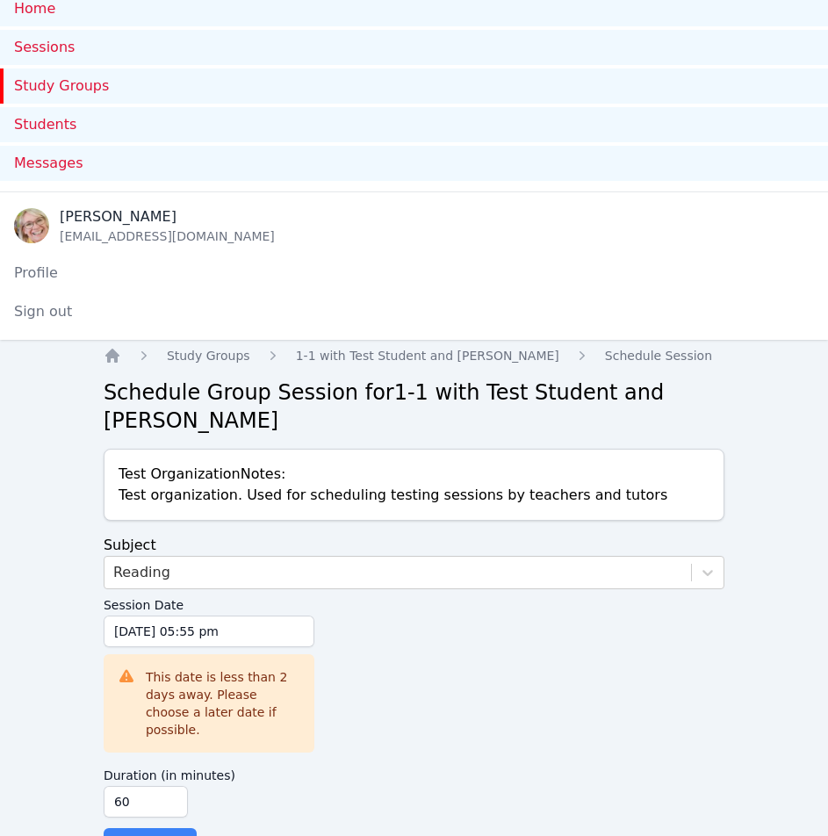
scroll to position [117, 0]
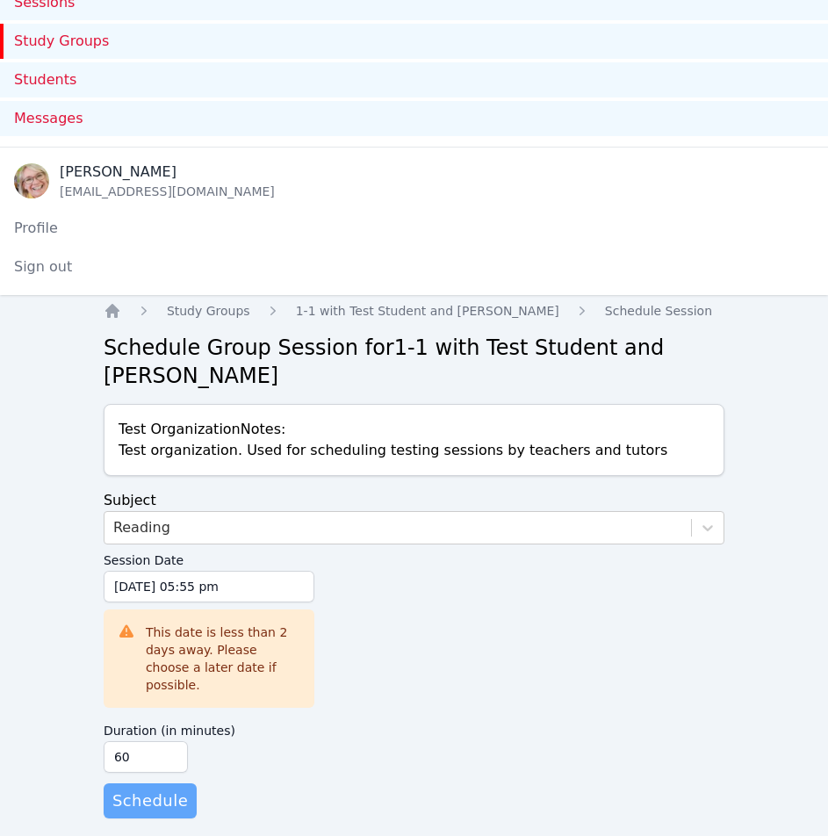
click at [141, 789] on span "Schedule" at bounding box center [150, 801] width 76 height 25
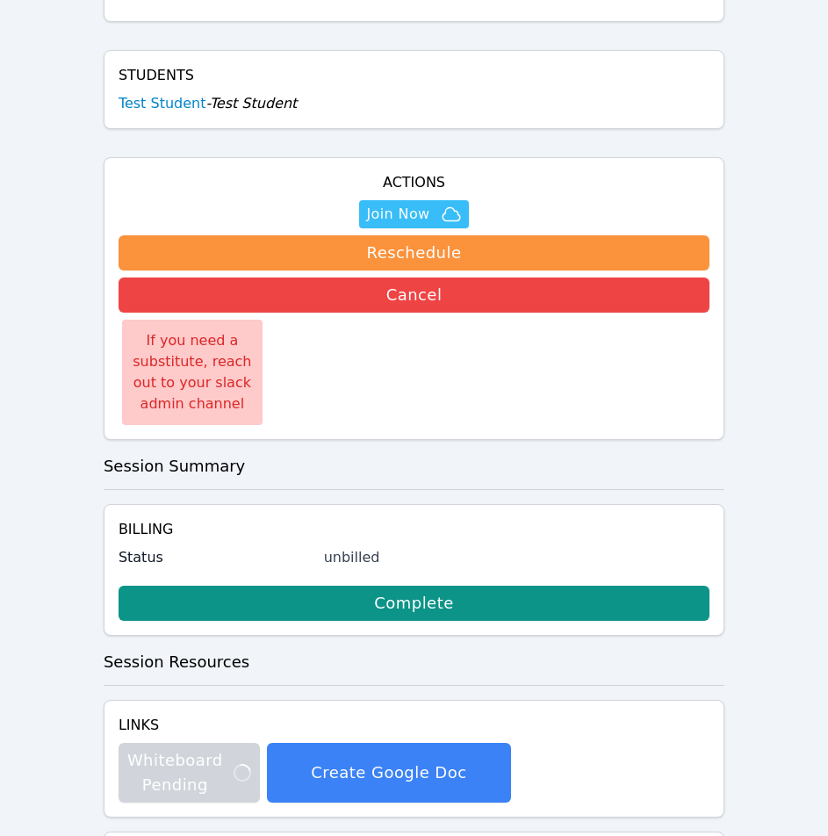
scroll to position [703, 0]
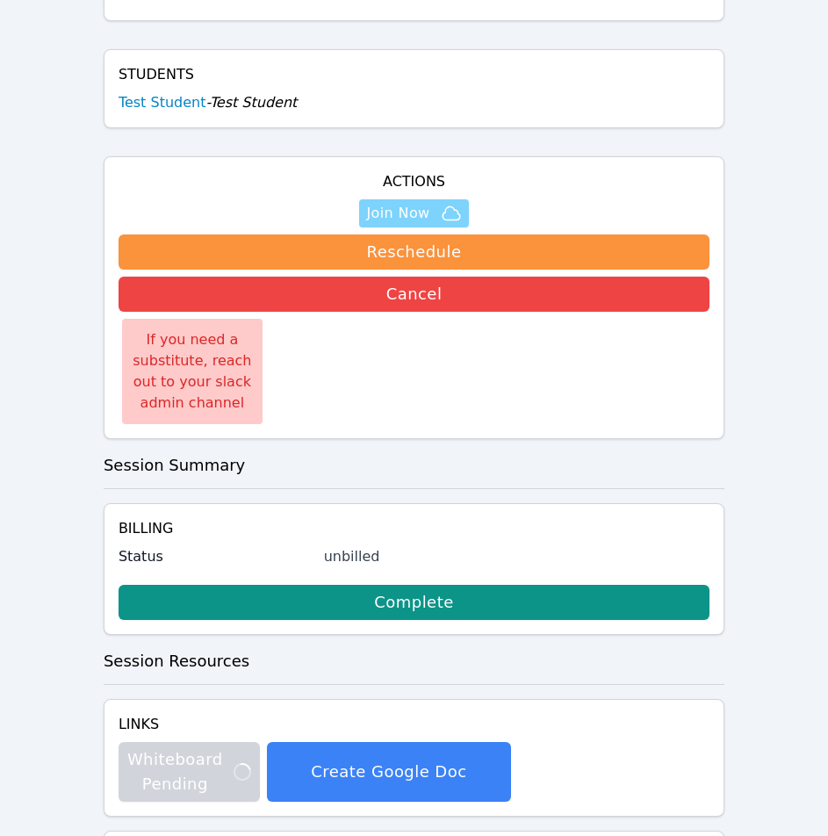
click at [397, 212] on span "Join Now" at bounding box center [397, 213] width 63 height 21
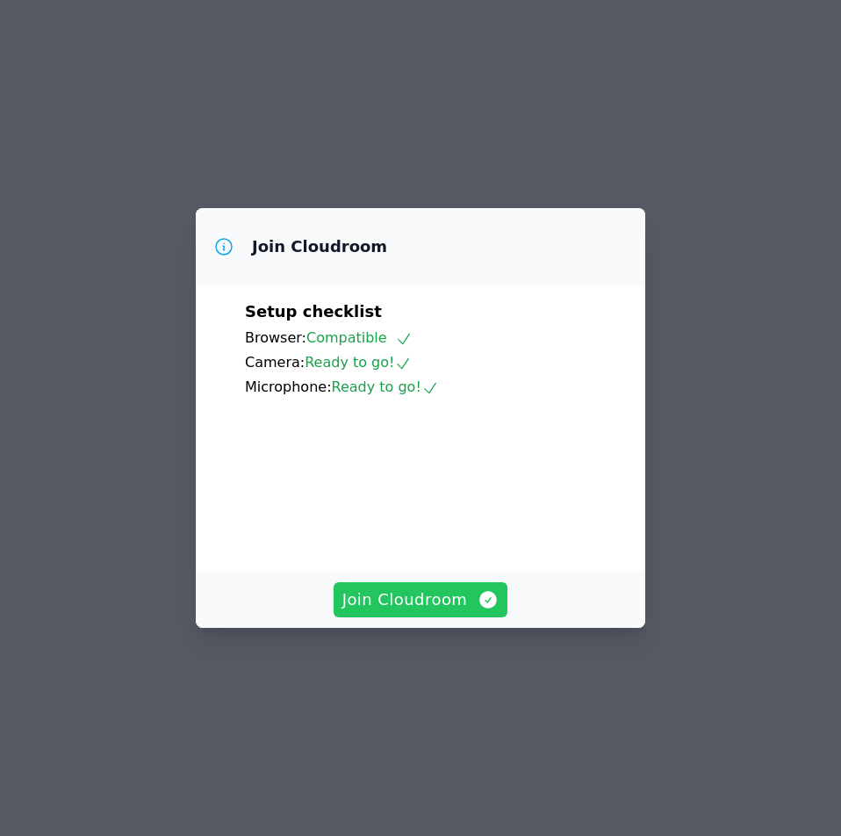
click at [415, 612] on span "Join Cloudroom" at bounding box center [421, 600] width 157 height 25
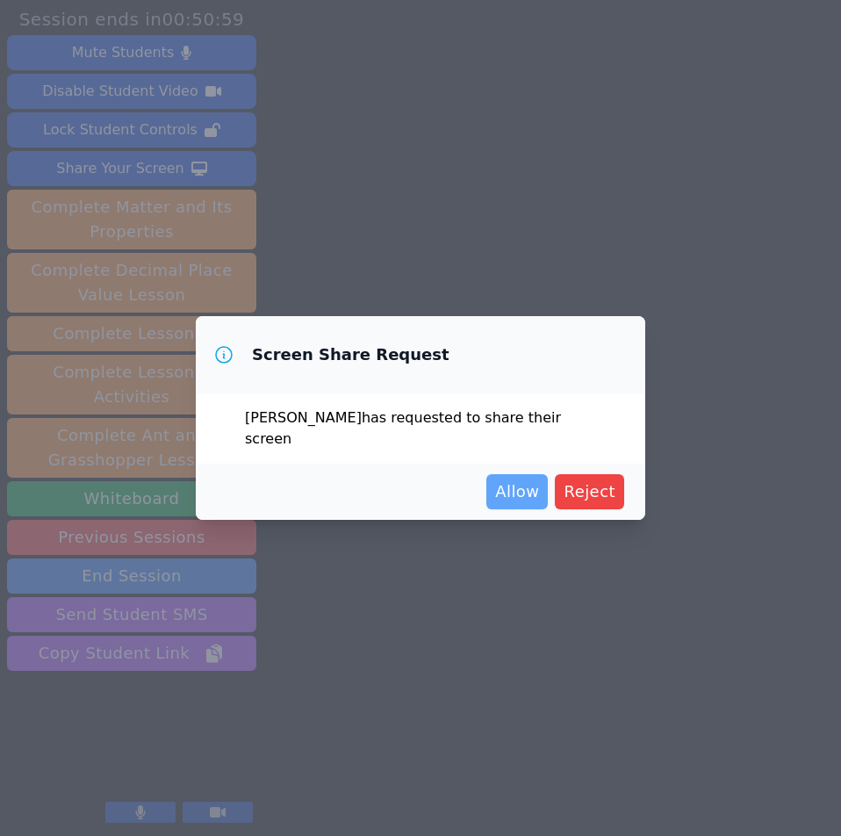
click at [521, 485] on span "Allow" at bounding box center [517, 492] width 44 height 25
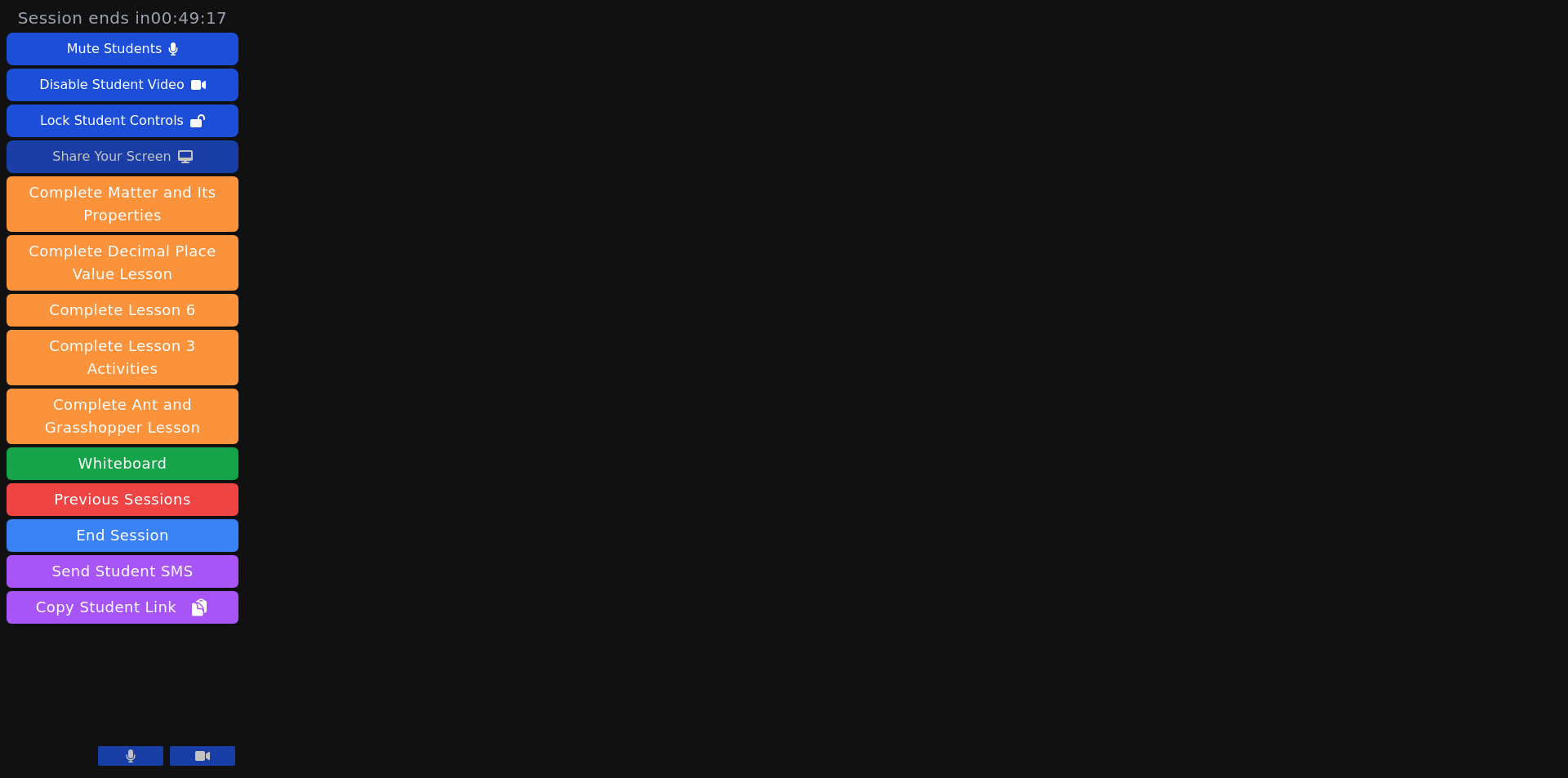
click at [120, 152] on div "Share Your Screen" at bounding box center [112, 157] width 119 height 26
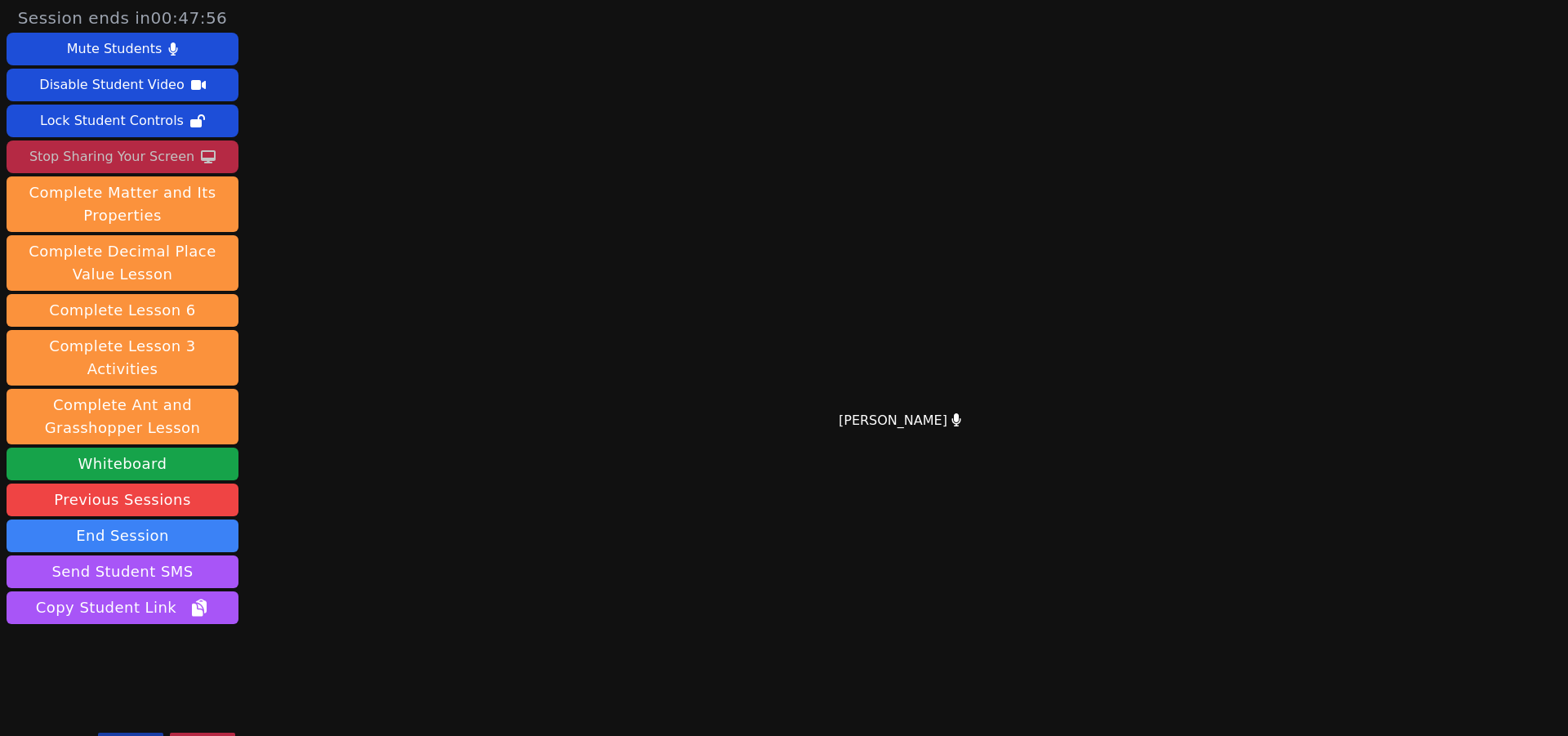
click at [128, 161] on div "Stop Sharing Your Screen" at bounding box center [112, 157] width 165 height 26
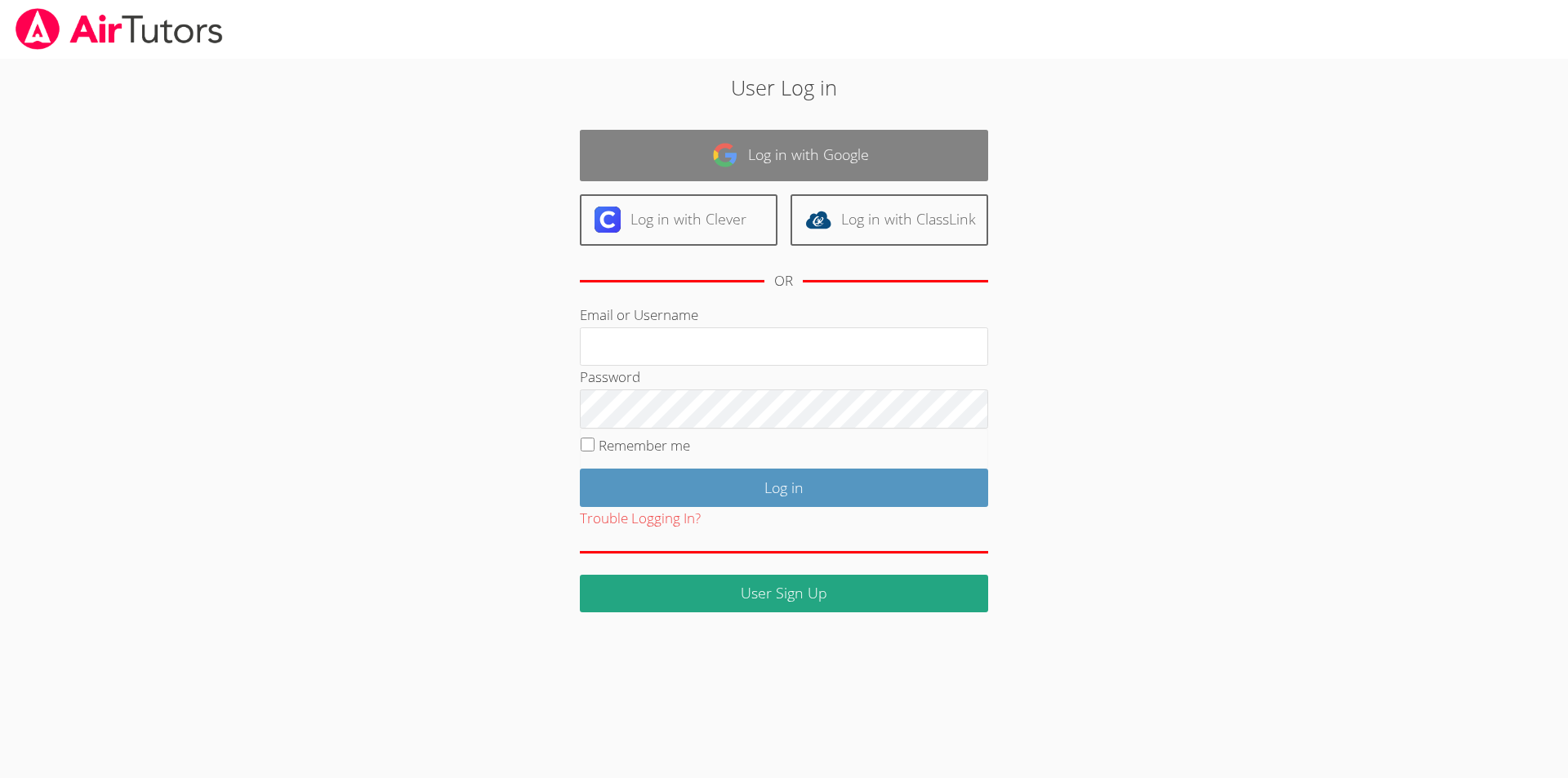
click at [787, 156] on link "Log in with Google" at bounding box center [784, 155] width 408 height 51
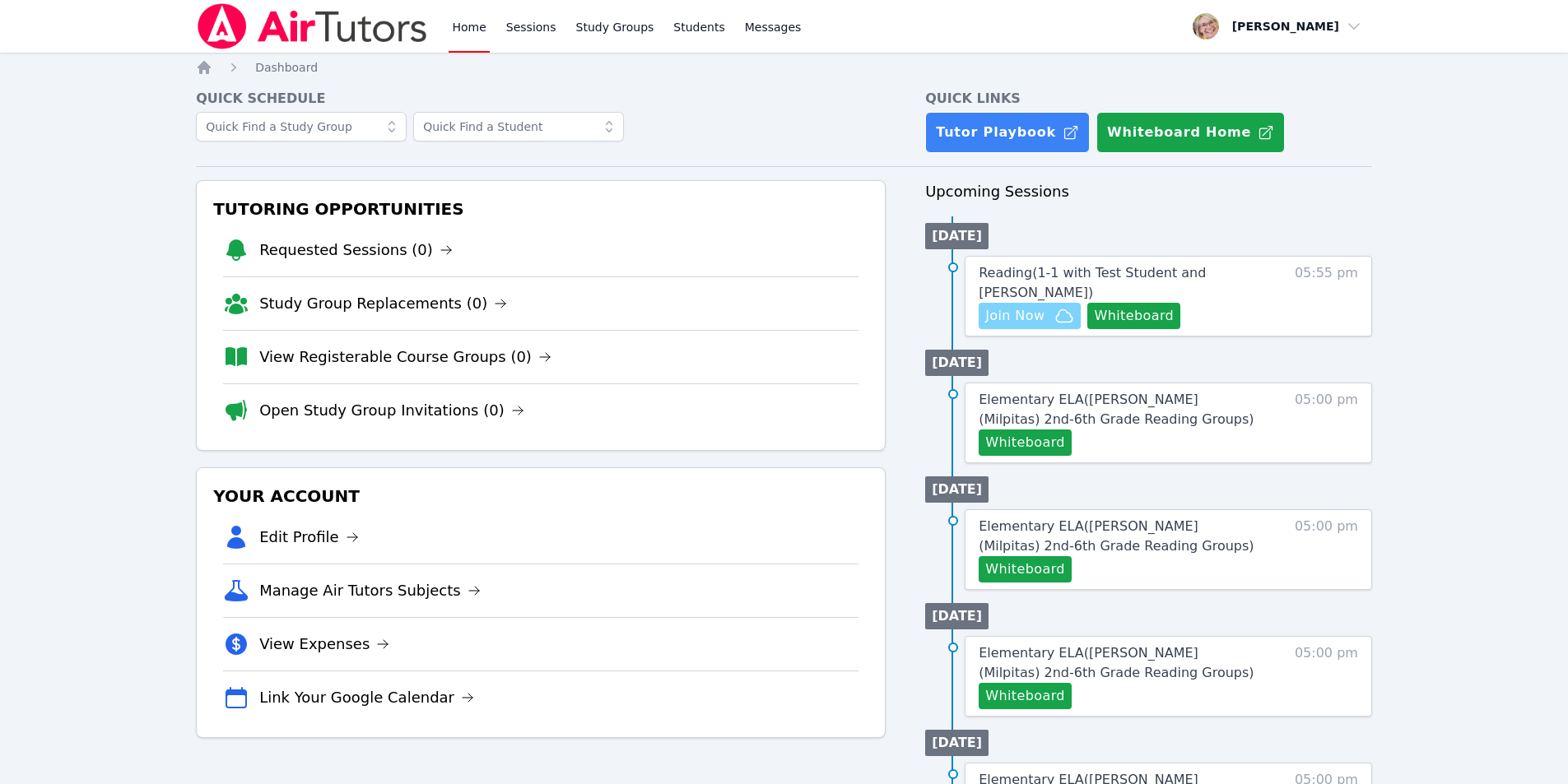
click at [1027, 314] on span "Join Now" at bounding box center [1014, 316] width 59 height 20
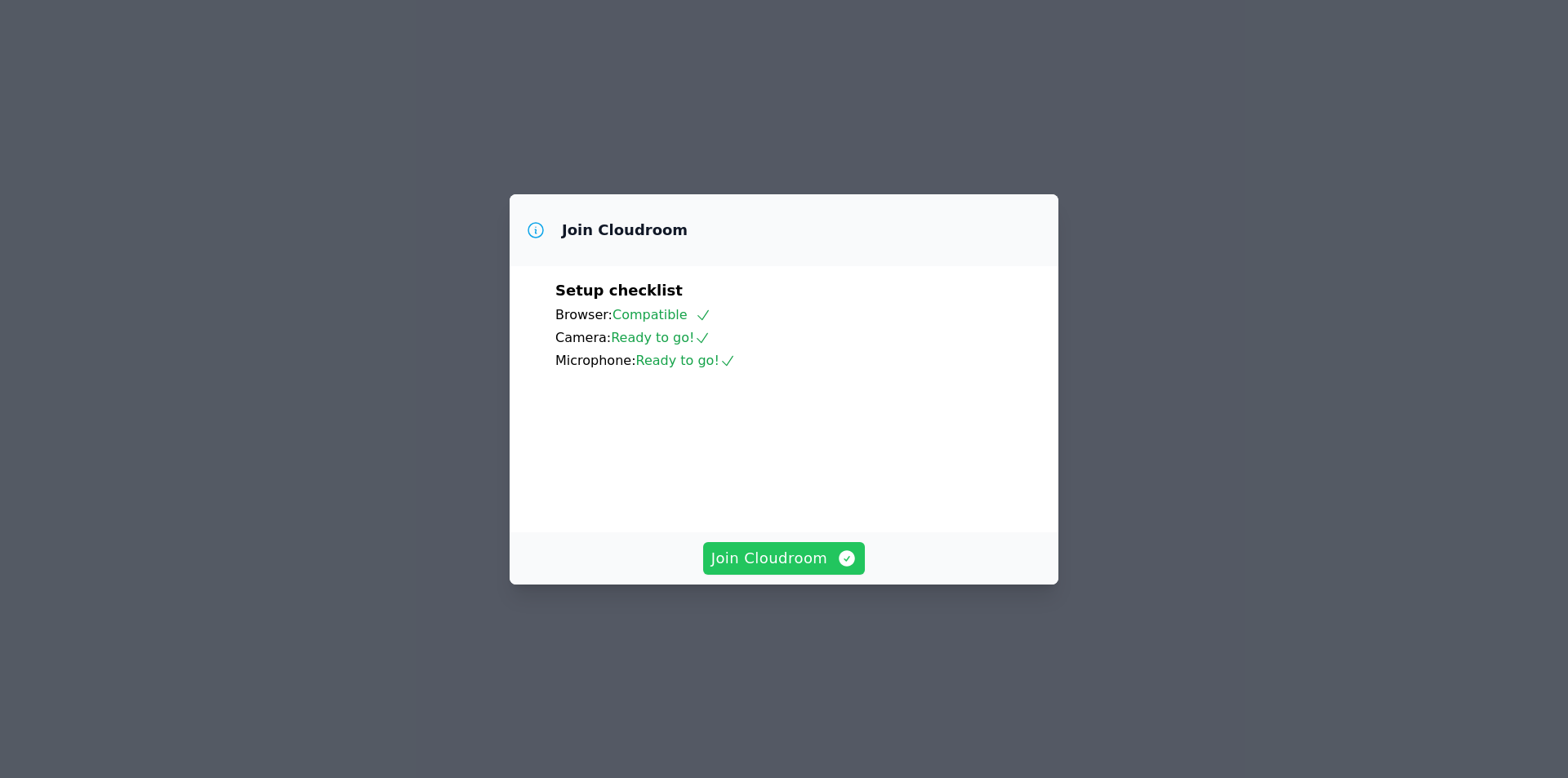
click at [789, 570] on span "Join Cloudroom" at bounding box center [784, 558] width 146 height 23
